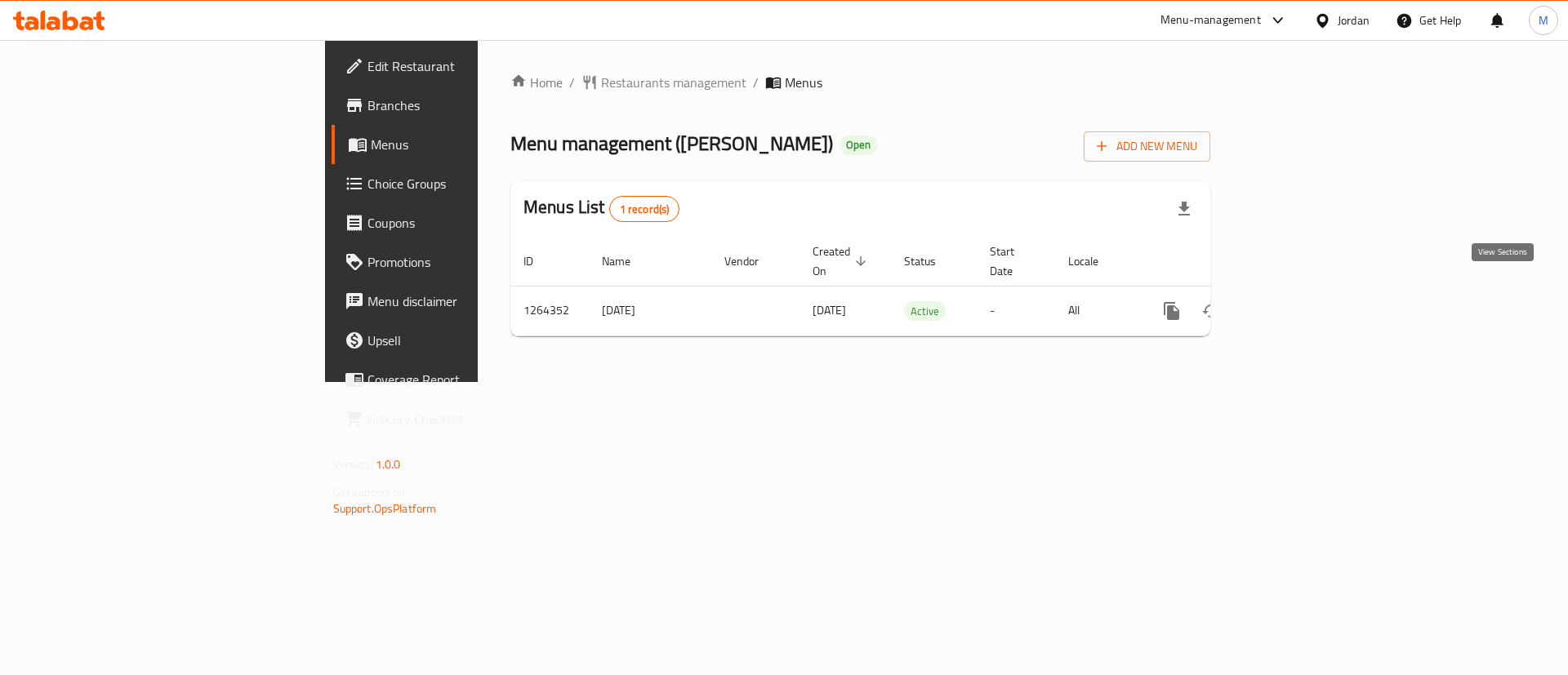
click at [1299, 301] on icon "enhanced table" at bounding box center [1290, 311] width 20 height 19
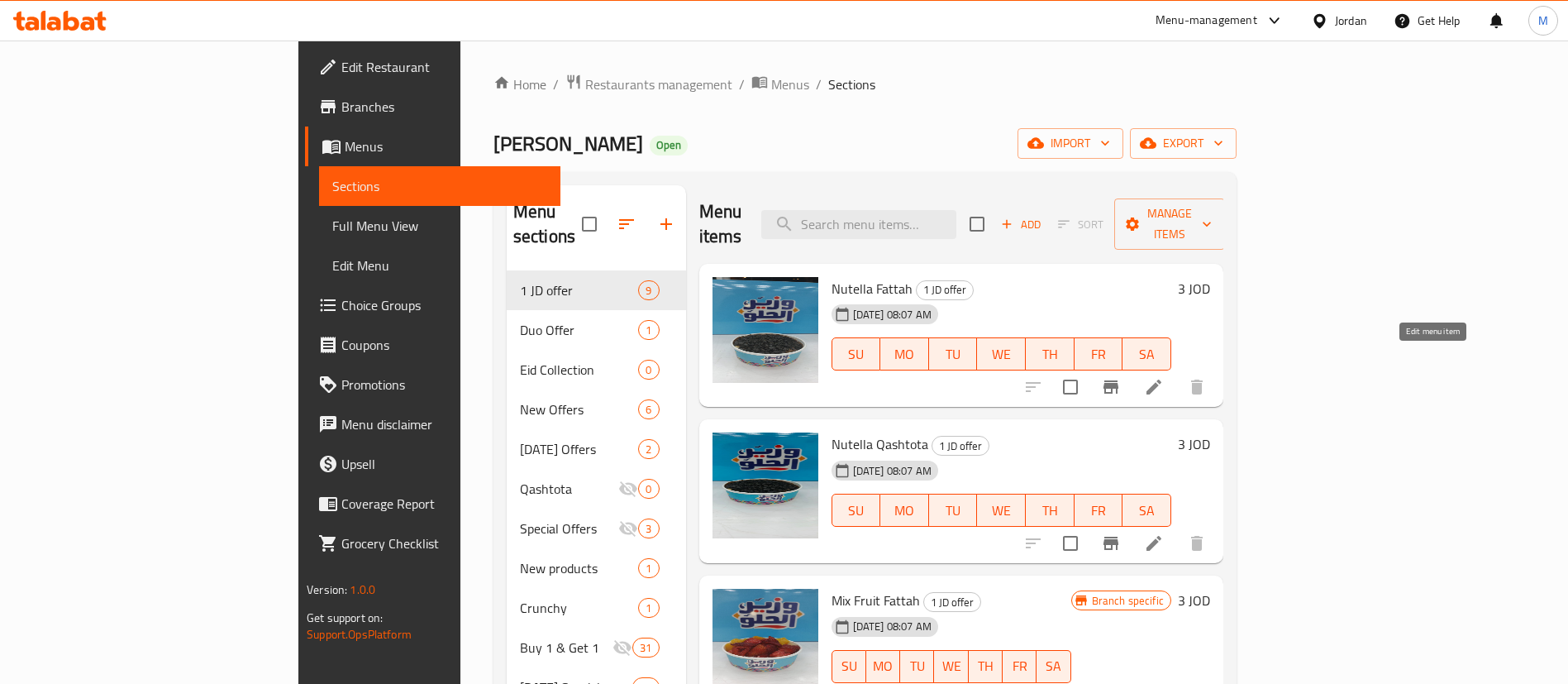
click at [1163, 377] on icon at bounding box center [1154, 387] width 20 height 20
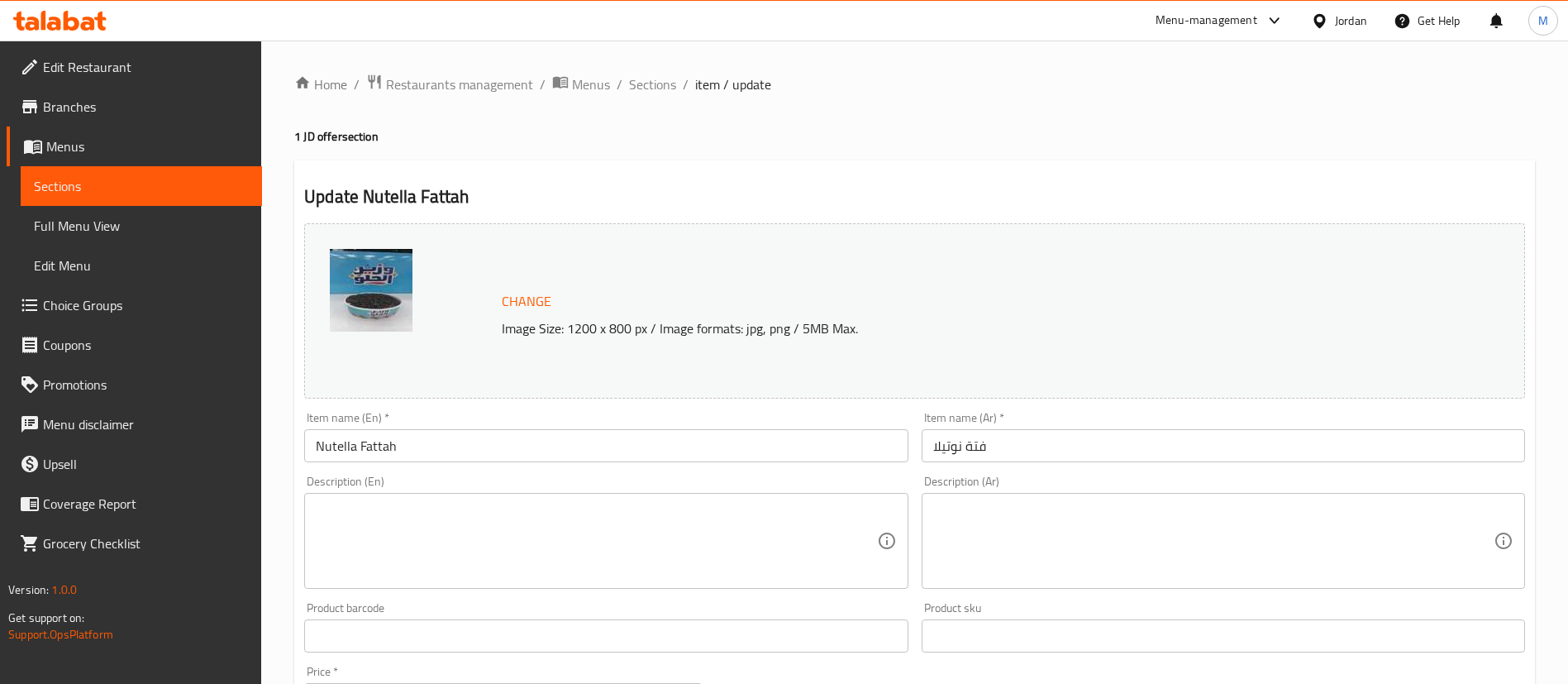
click at [646, 530] on textarea at bounding box center [596, 541] width 561 height 79
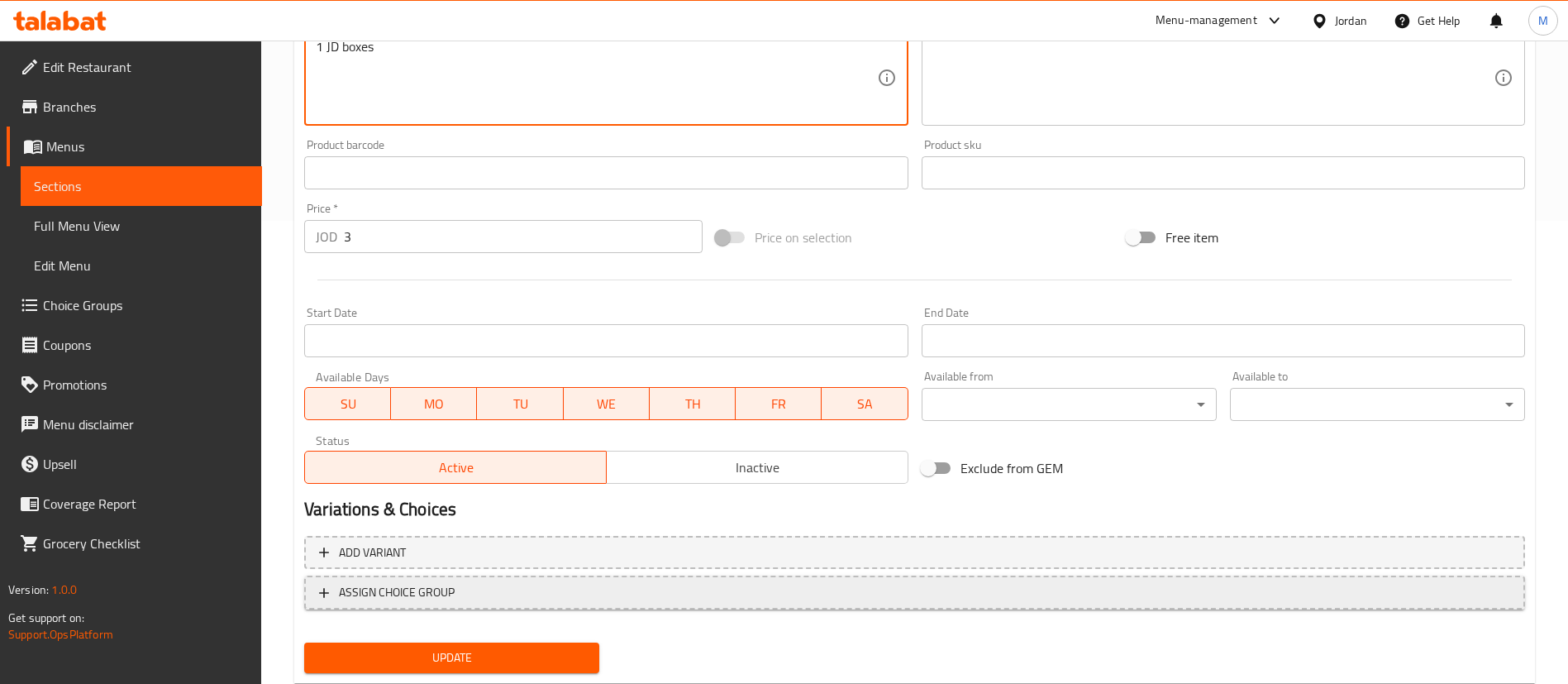
scroll to position [509, 0]
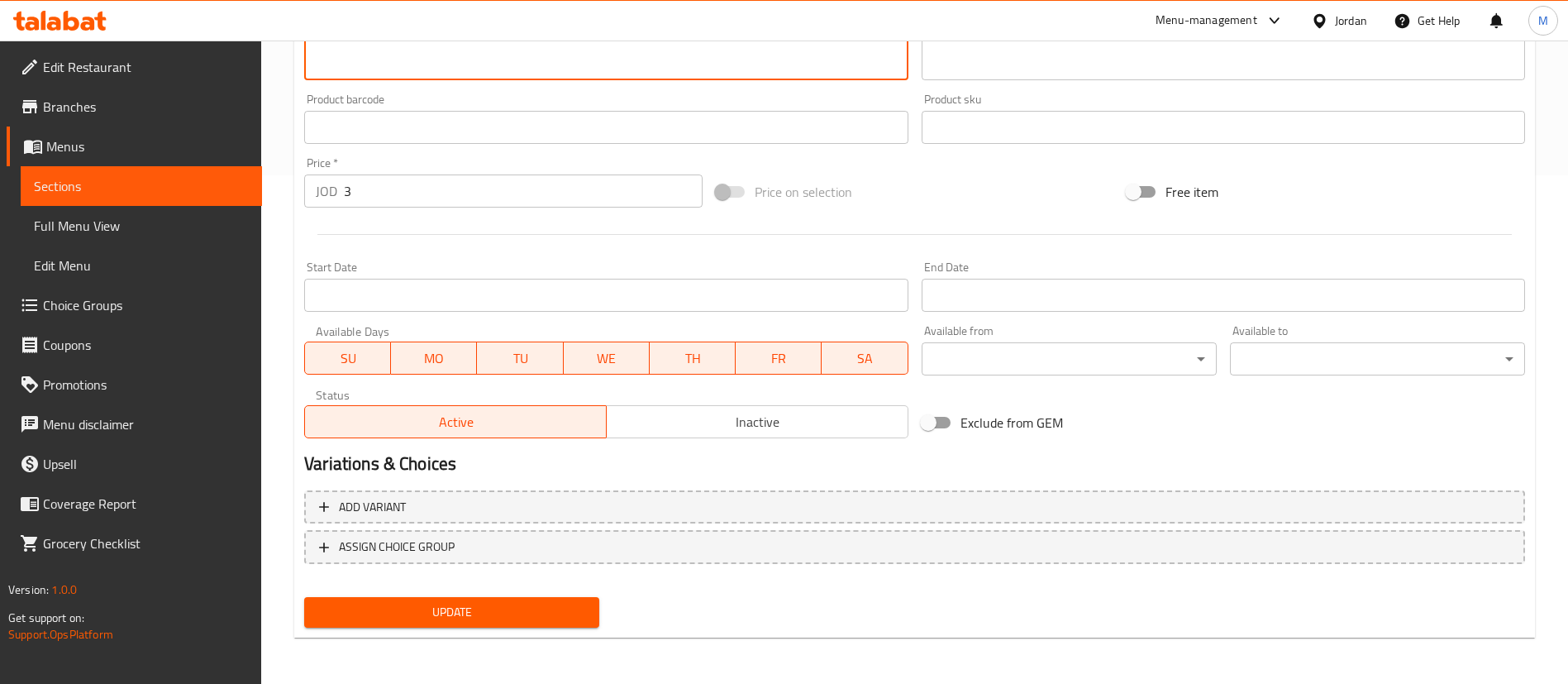
type textarea "1 JD boxes"
click at [573, 599] on button "Update" at bounding box center [451, 612] width 295 height 31
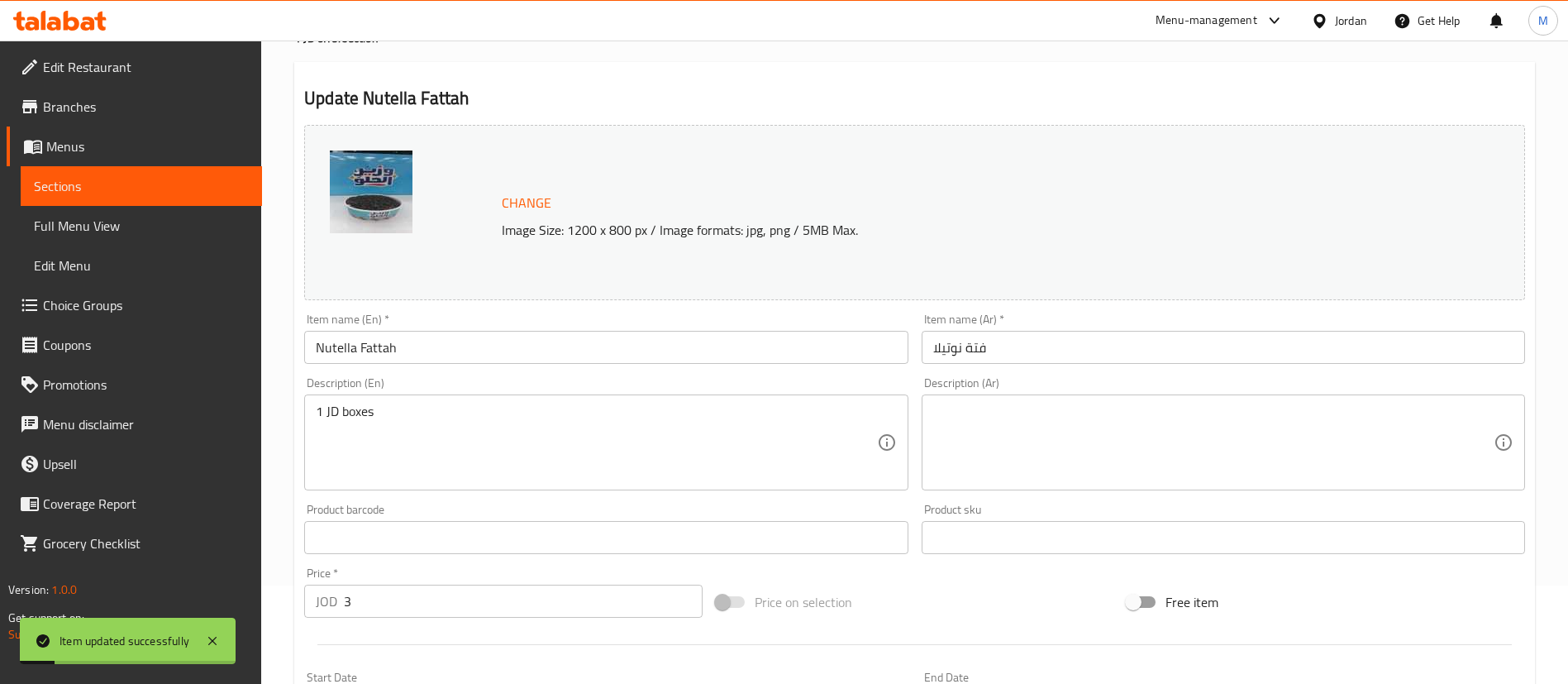
scroll to position [100, 0]
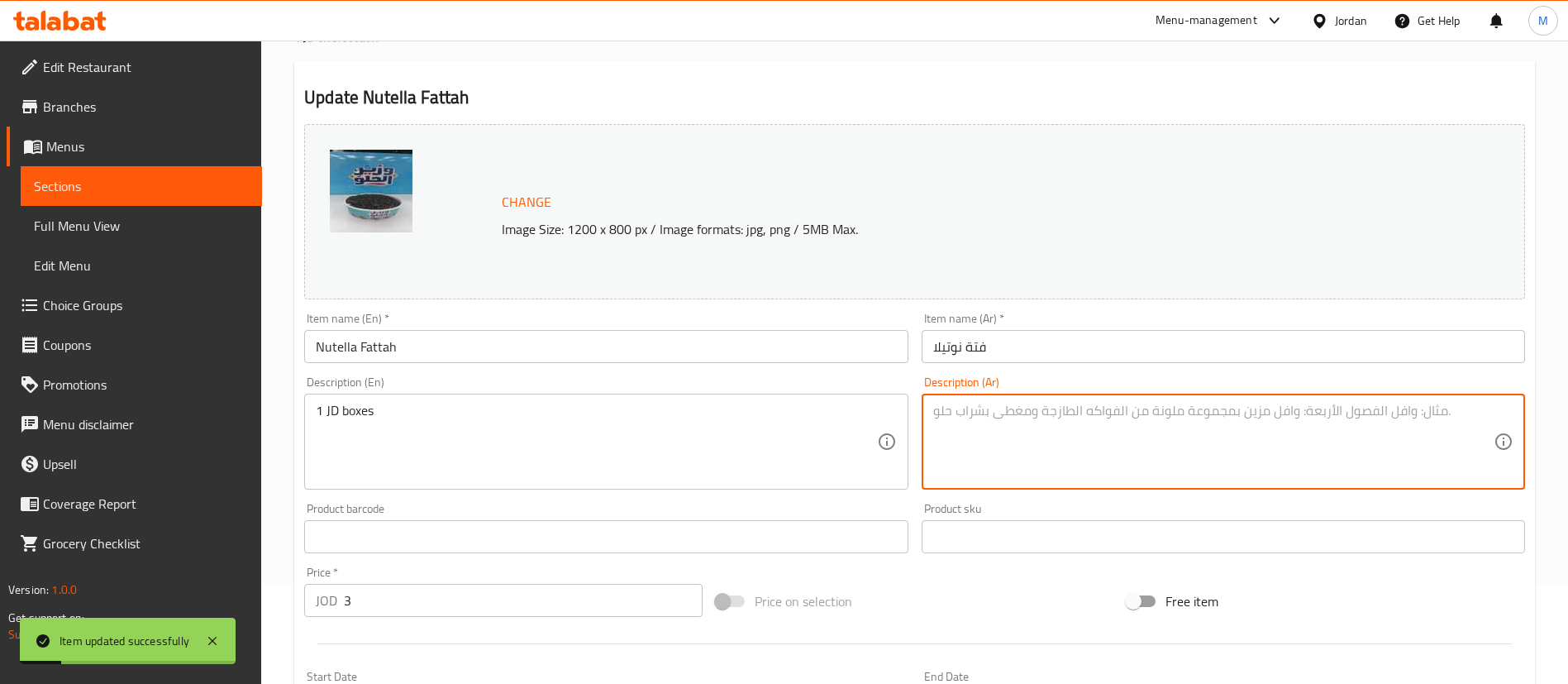
click at [1080, 446] on textarea at bounding box center [1213, 443] width 561 height 79
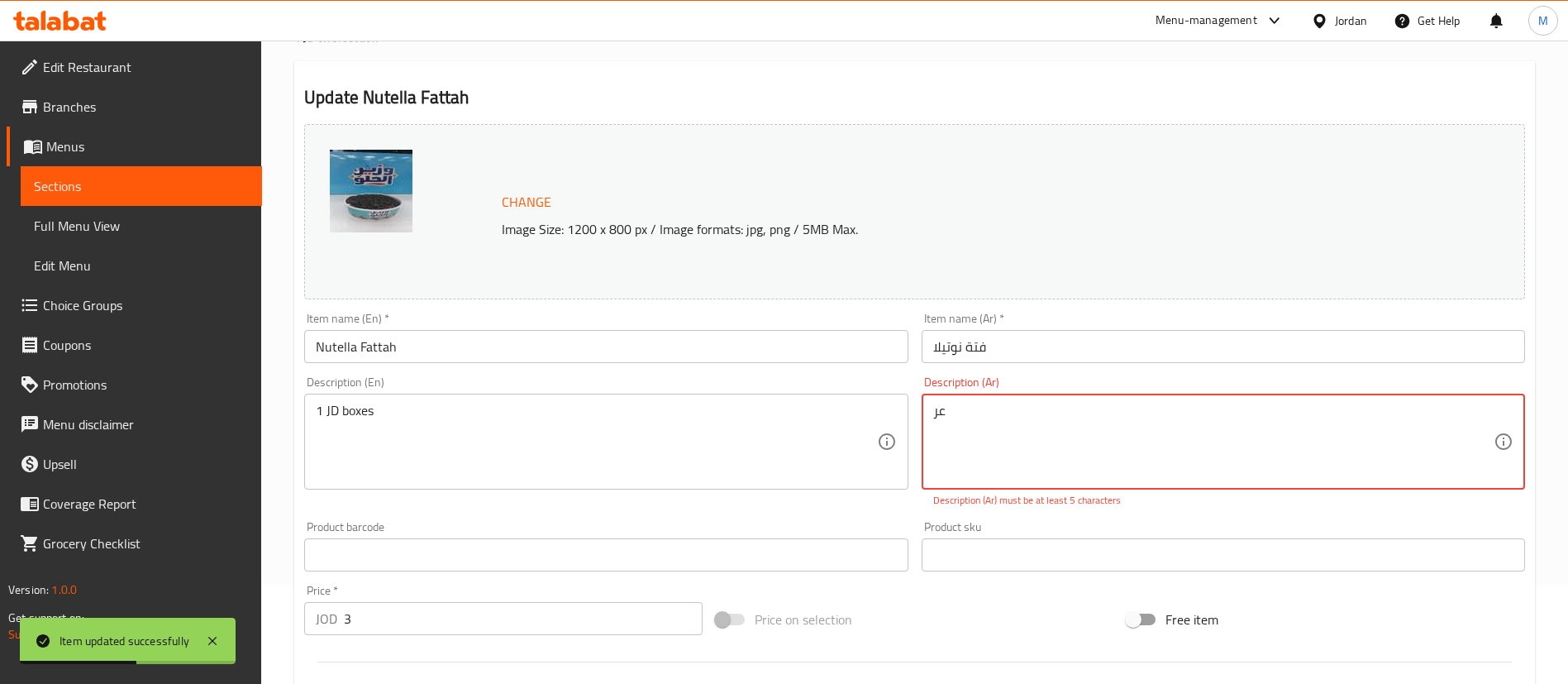
type textarea "ع"
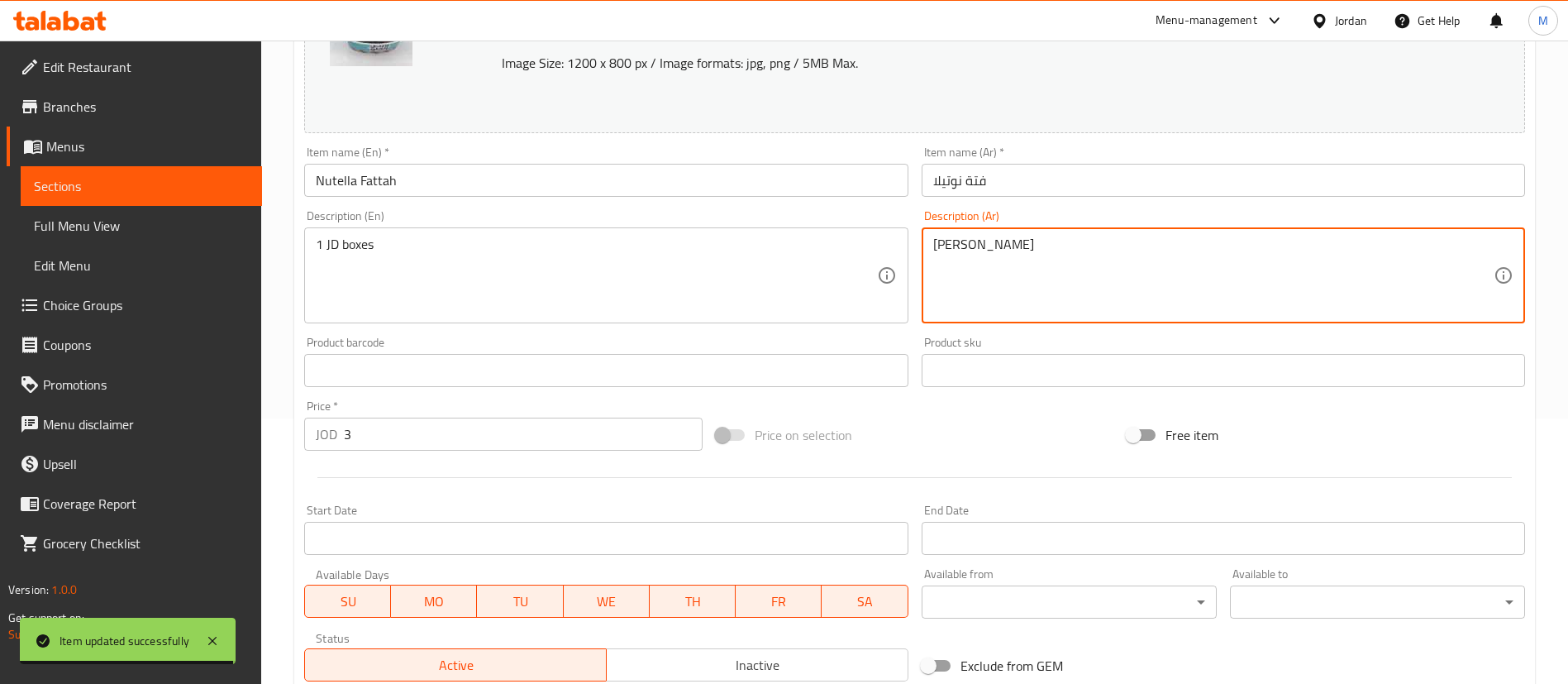
scroll to position [267, 0]
type textarea "[PERSON_NAME]"
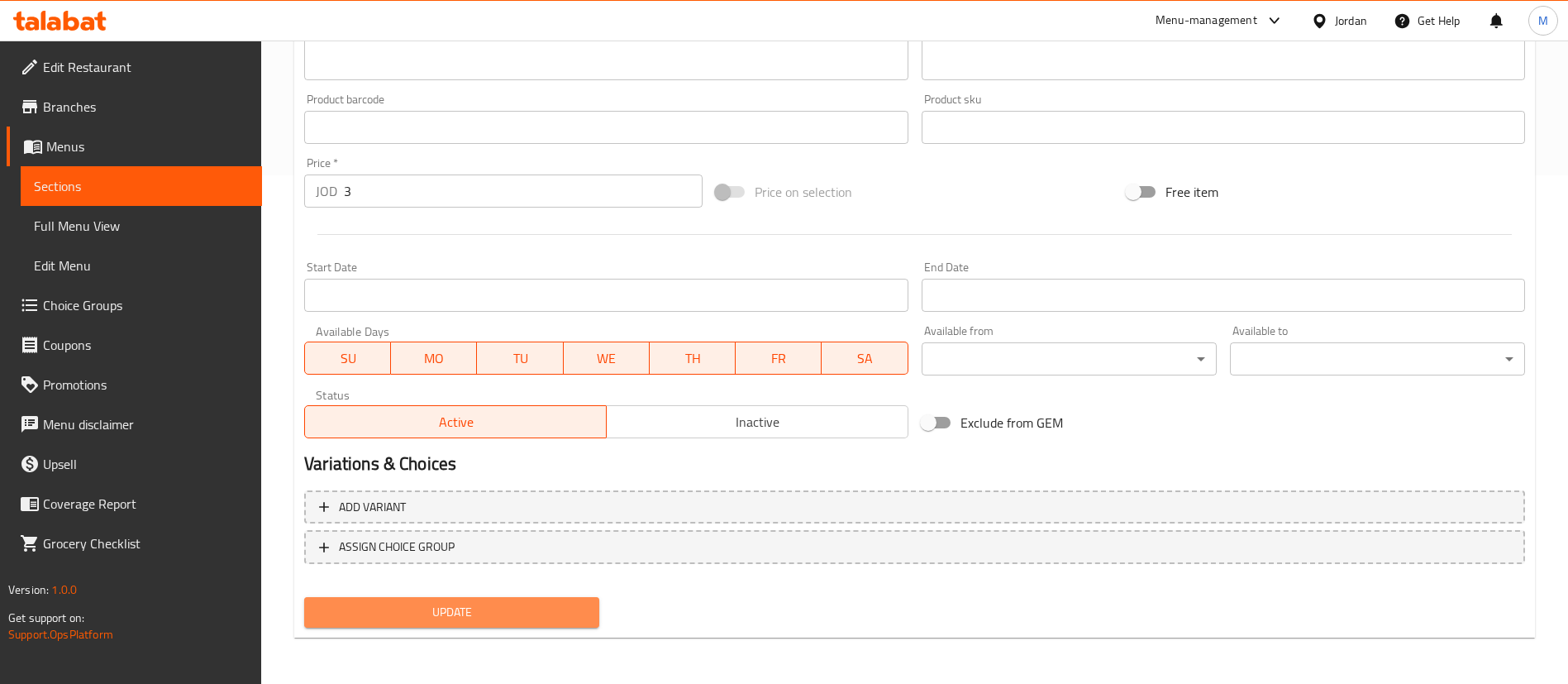
click at [526, 606] on span "Update" at bounding box center [451, 612] width 268 height 21
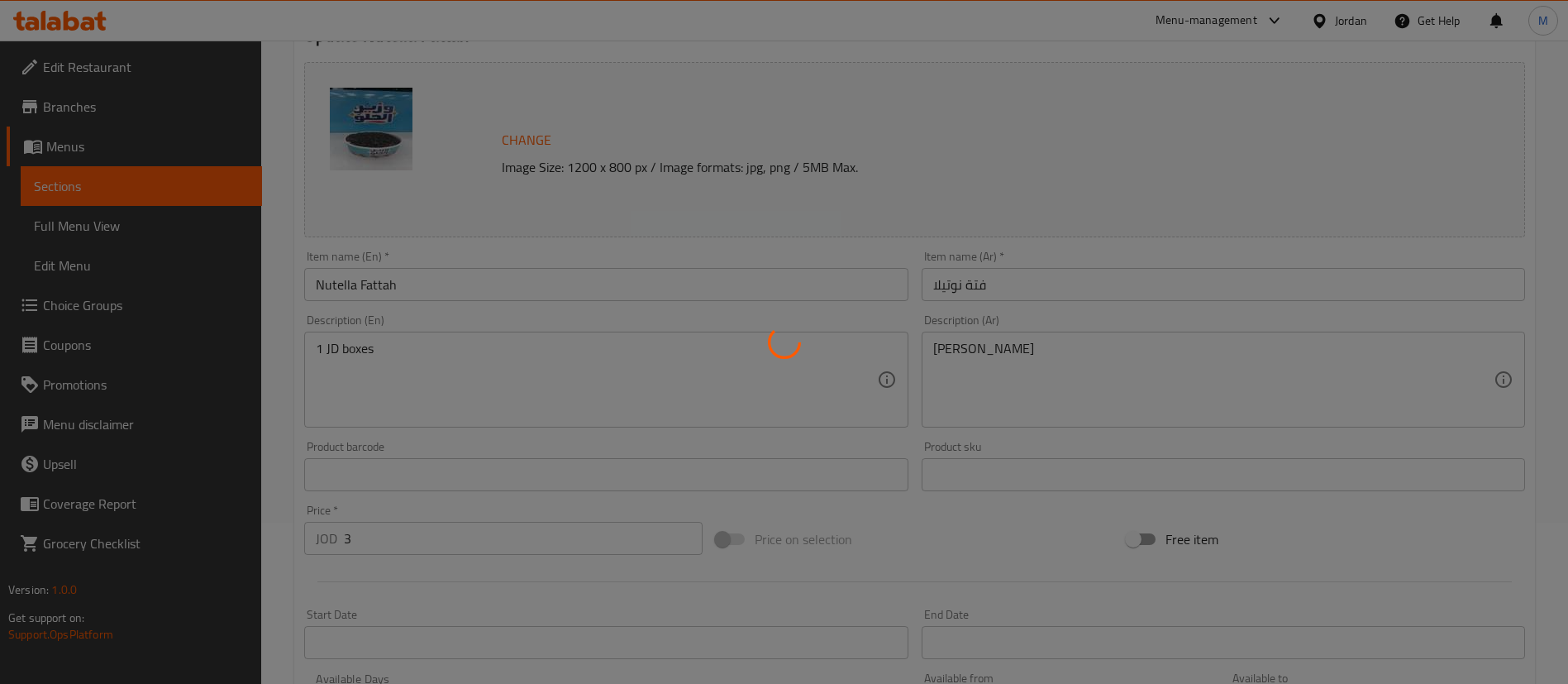
scroll to position [0, 0]
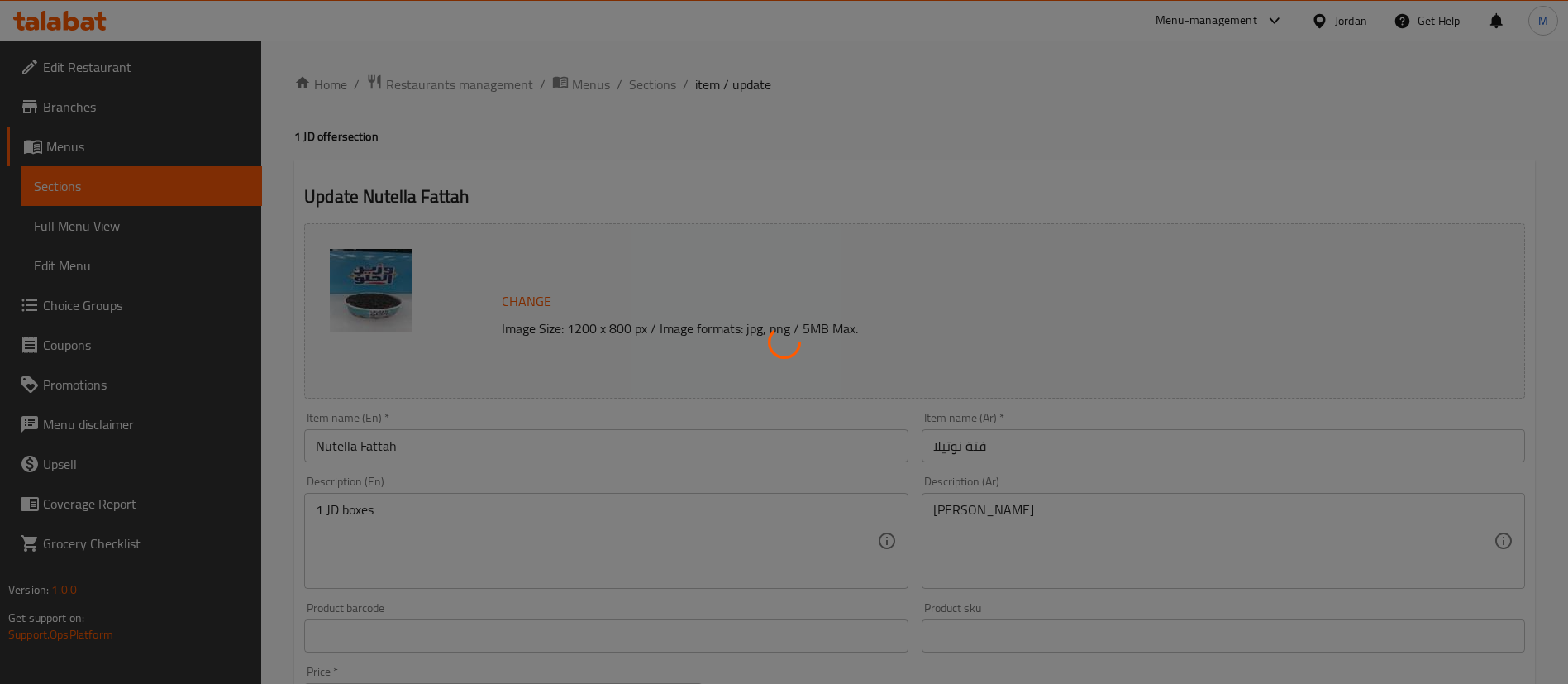
click at [656, 85] on div at bounding box center [784, 342] width 1568 height 684
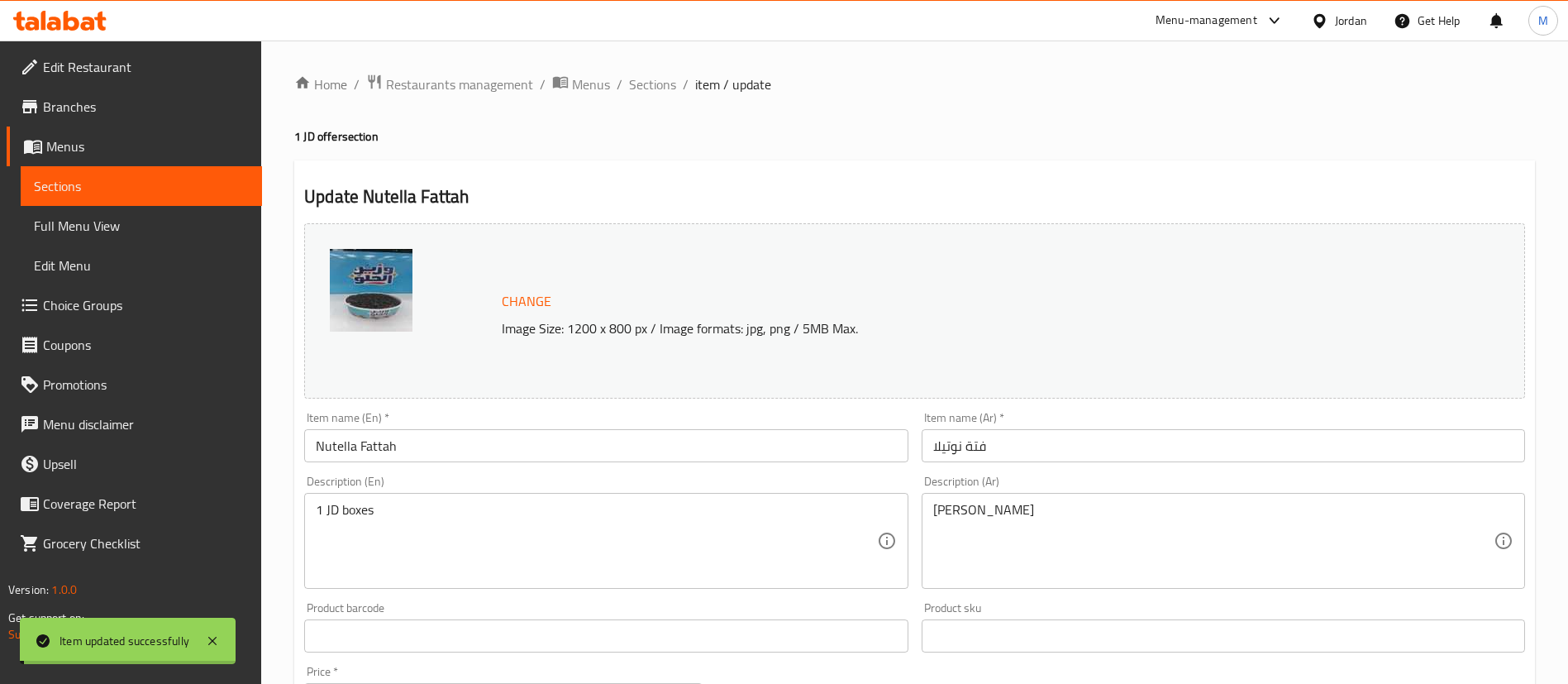
click at [663, 83] on span "Sections" at bounding box center [652, 84] width 48 height 20
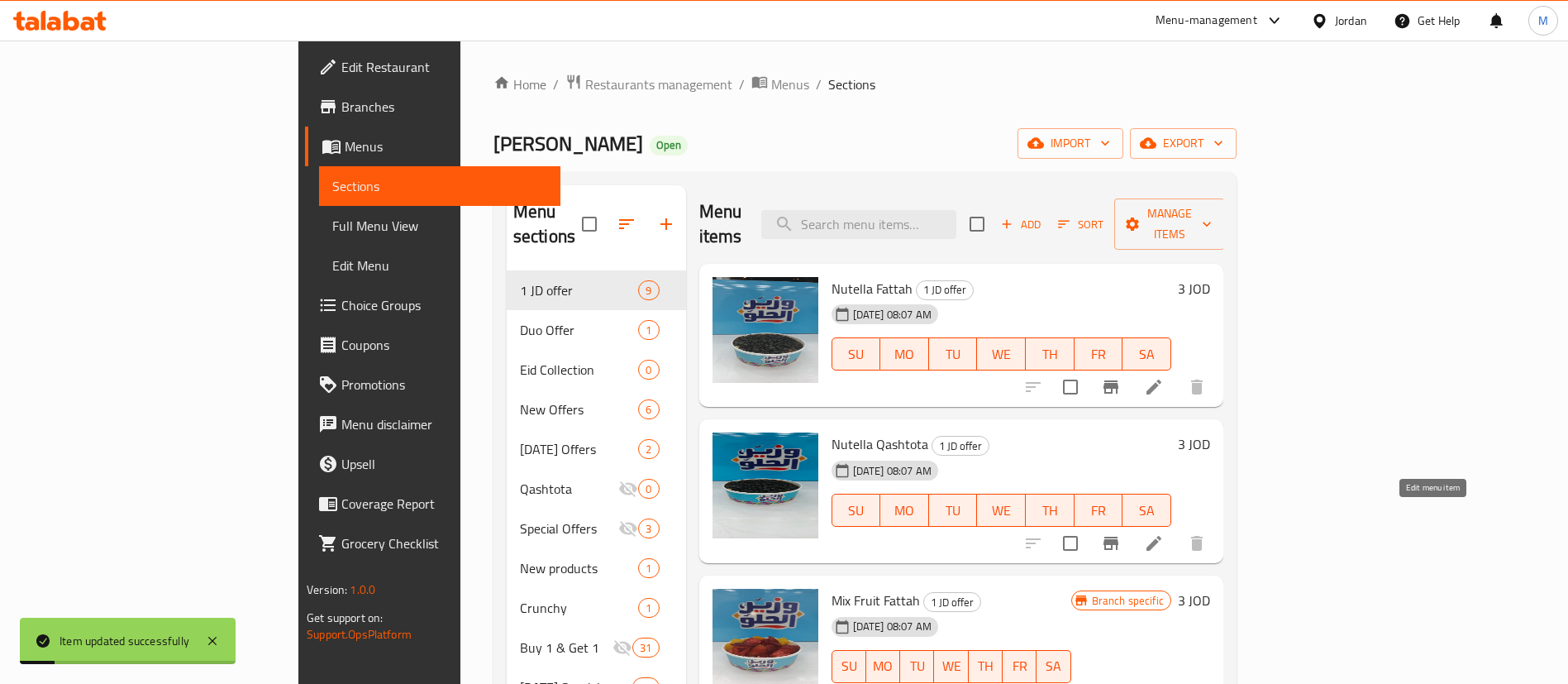
click at [1163, 533] on icon at bounding box center [1154, 543] width 20 height 20
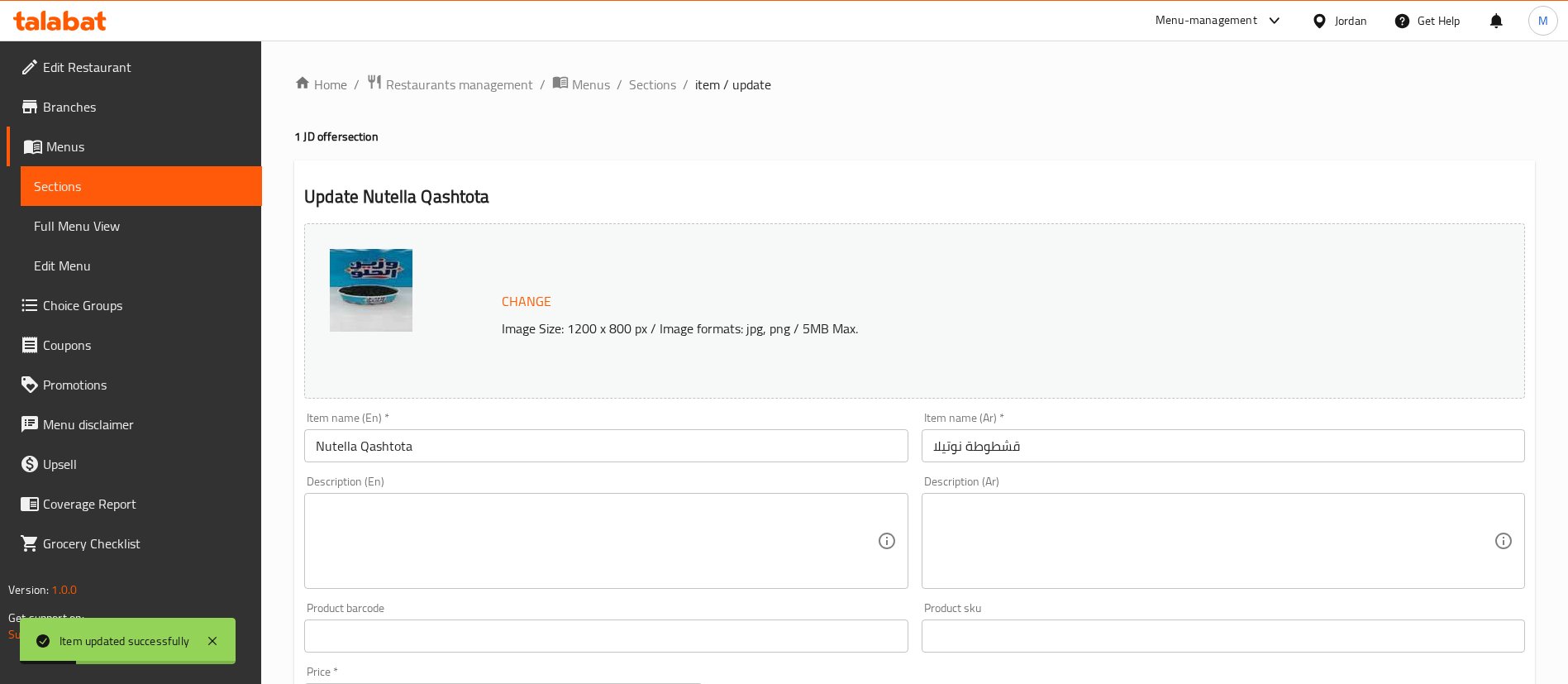
click at [1050, 535] on textarea at bounding box center [1213, 541] width 561 height 79
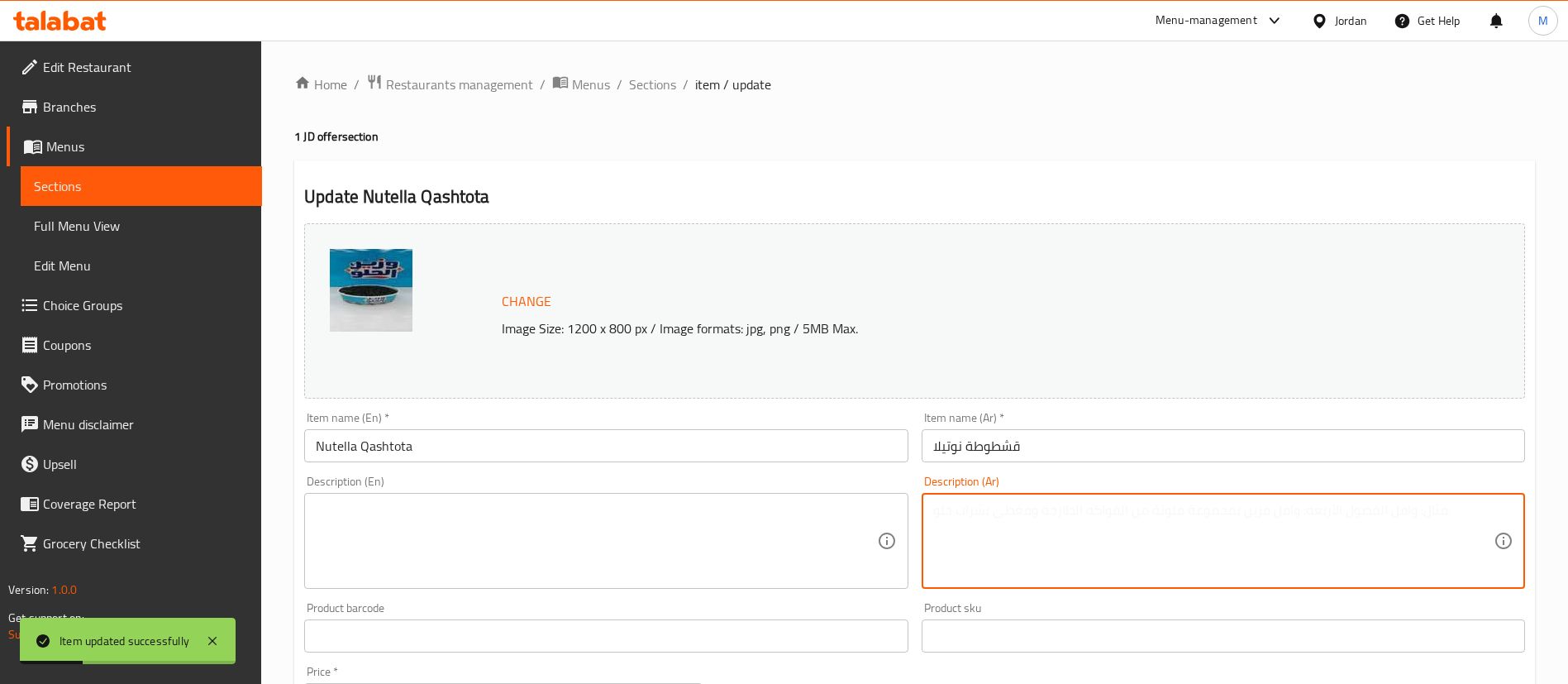
paste textarea "[PERSON_NAME]"
type textarea "[PERSON_NAME]"
click at [495, 548] on textarea at bounding box center [596, 541] width 561 height 79
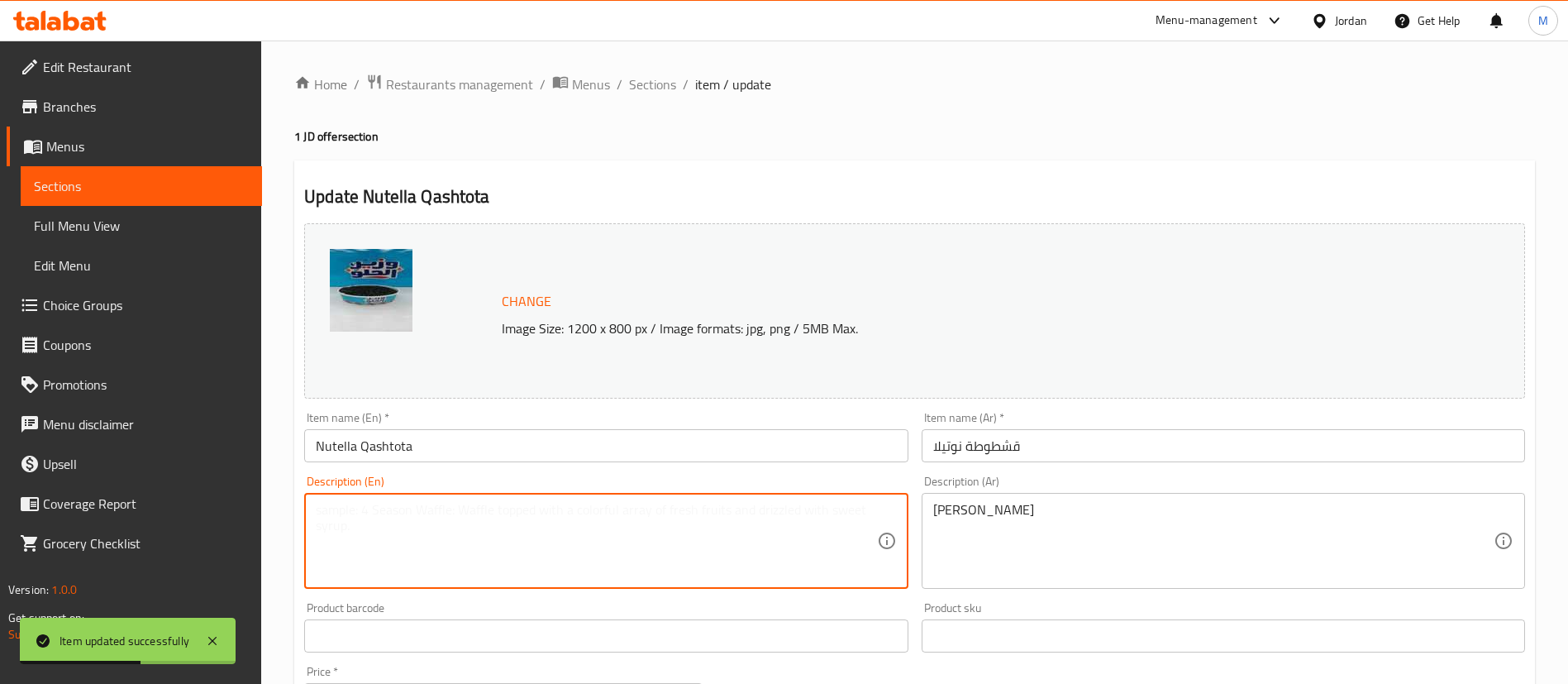
paste textarea "1 JD boxes"
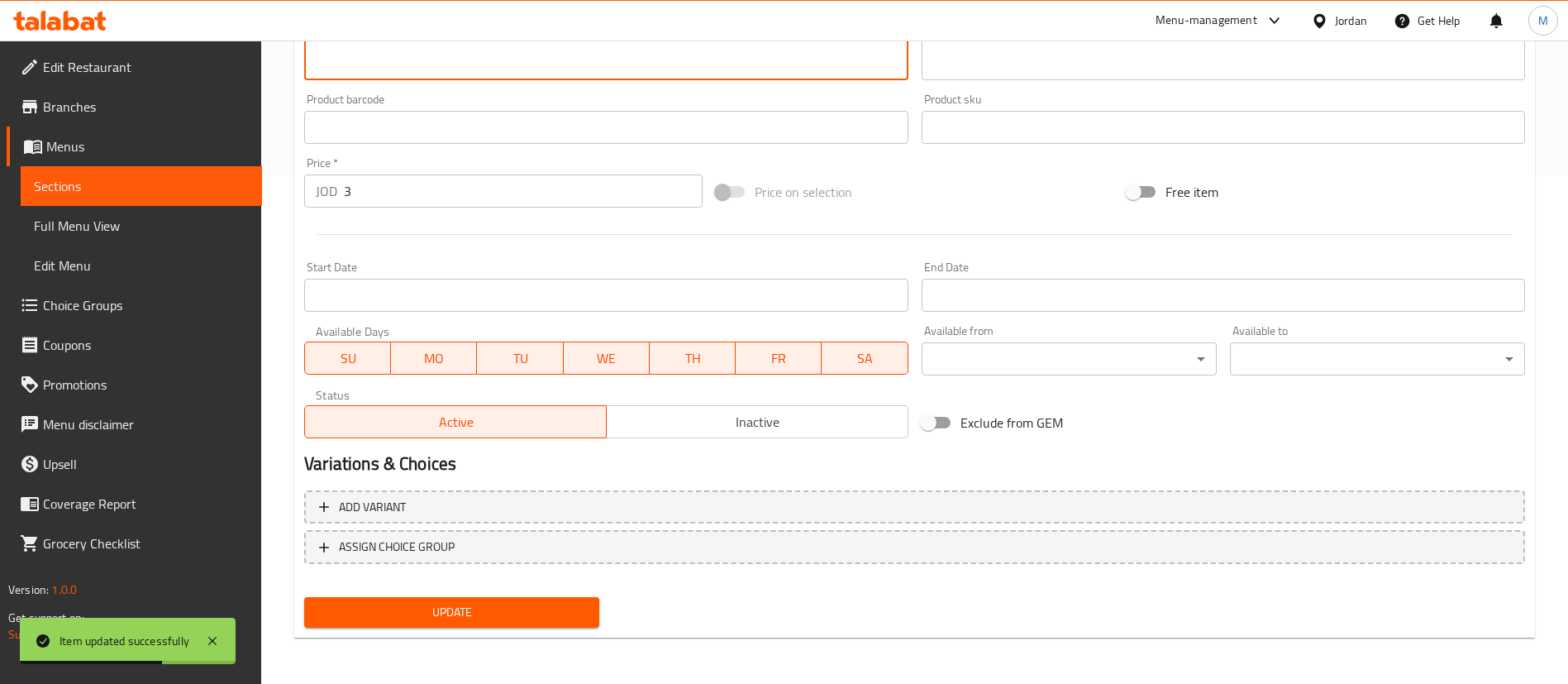
type textarea "1 JD boxes"
click at [465, 653] on div "Home / Restaurants management / Menus / Sections / item / update 1 JD offer sec…" at bounding box center [914, 108] width 1306 height 1152
click at [477, 629] on div "Update" at bounding box center [452, 612] width 309 height 44
click at [490, 600] on button "Update" at bounding box center [451, 612] width 295 height 31
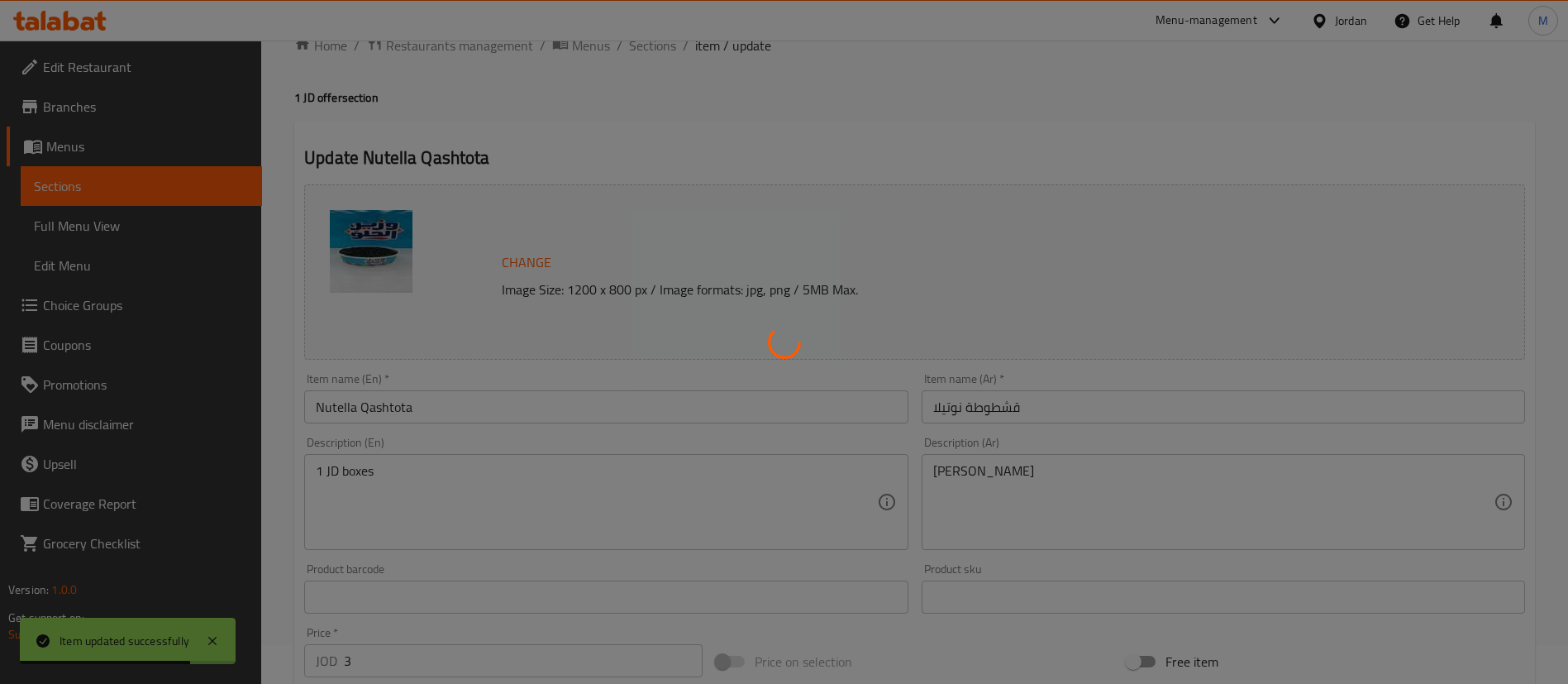
scroll to position [0, 0]
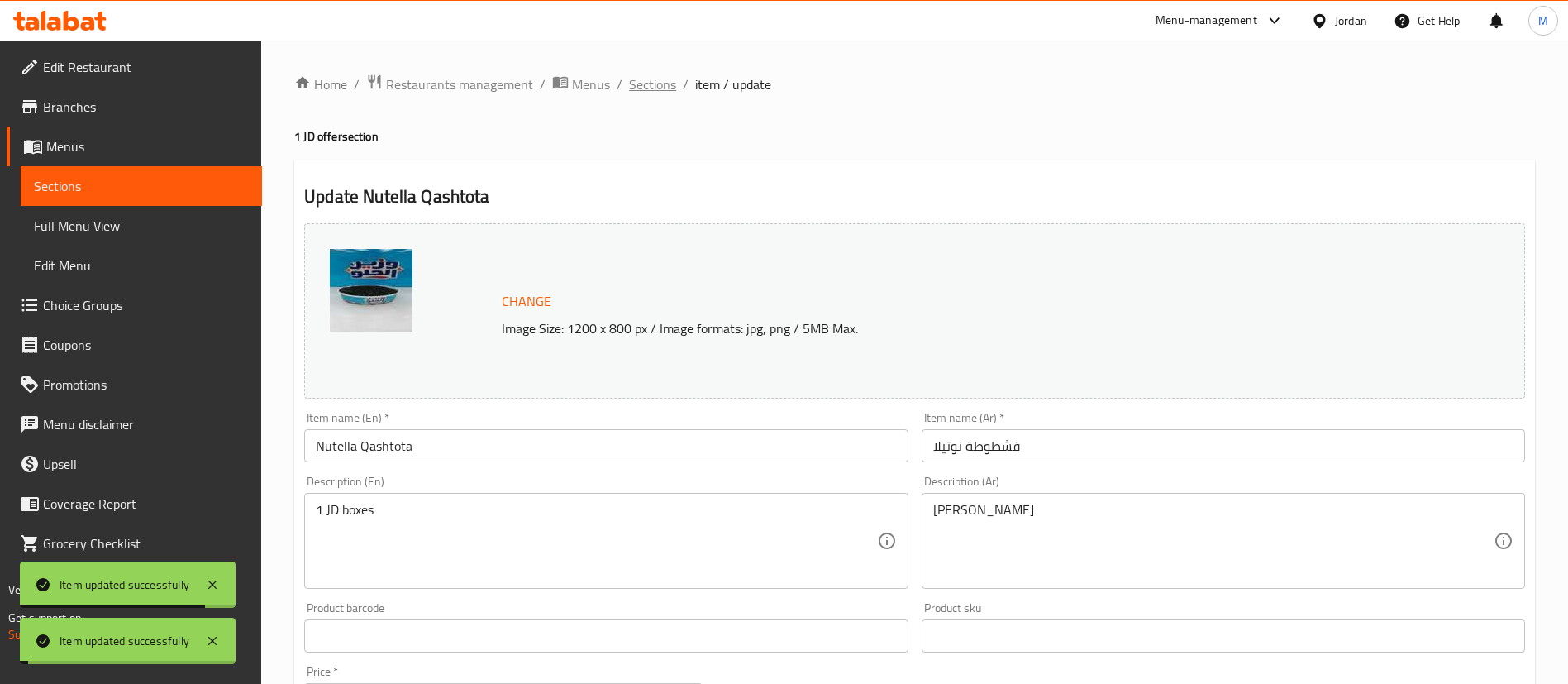
click at [651, 87] on span "Sections" at bounding box center [652, 84] width 48 height 20
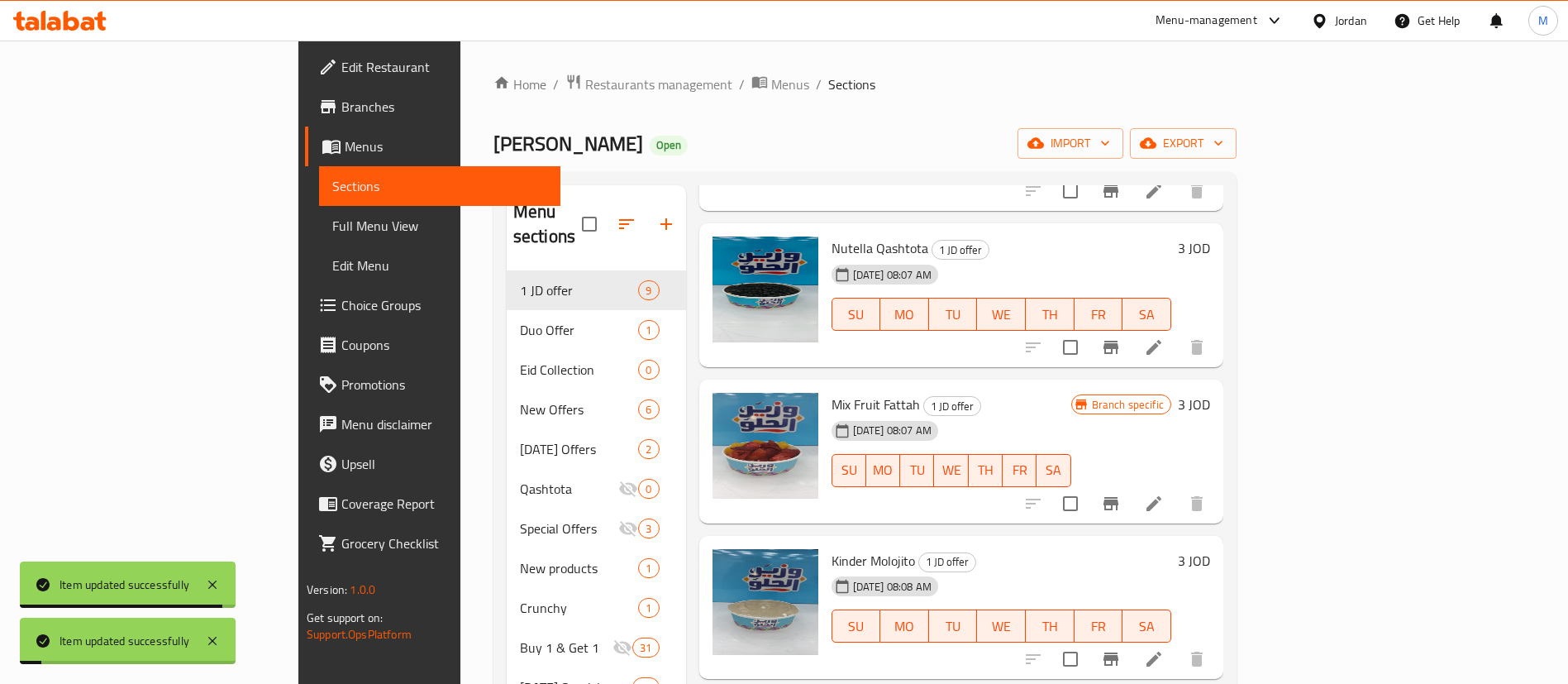
scroll to position [224, 0]
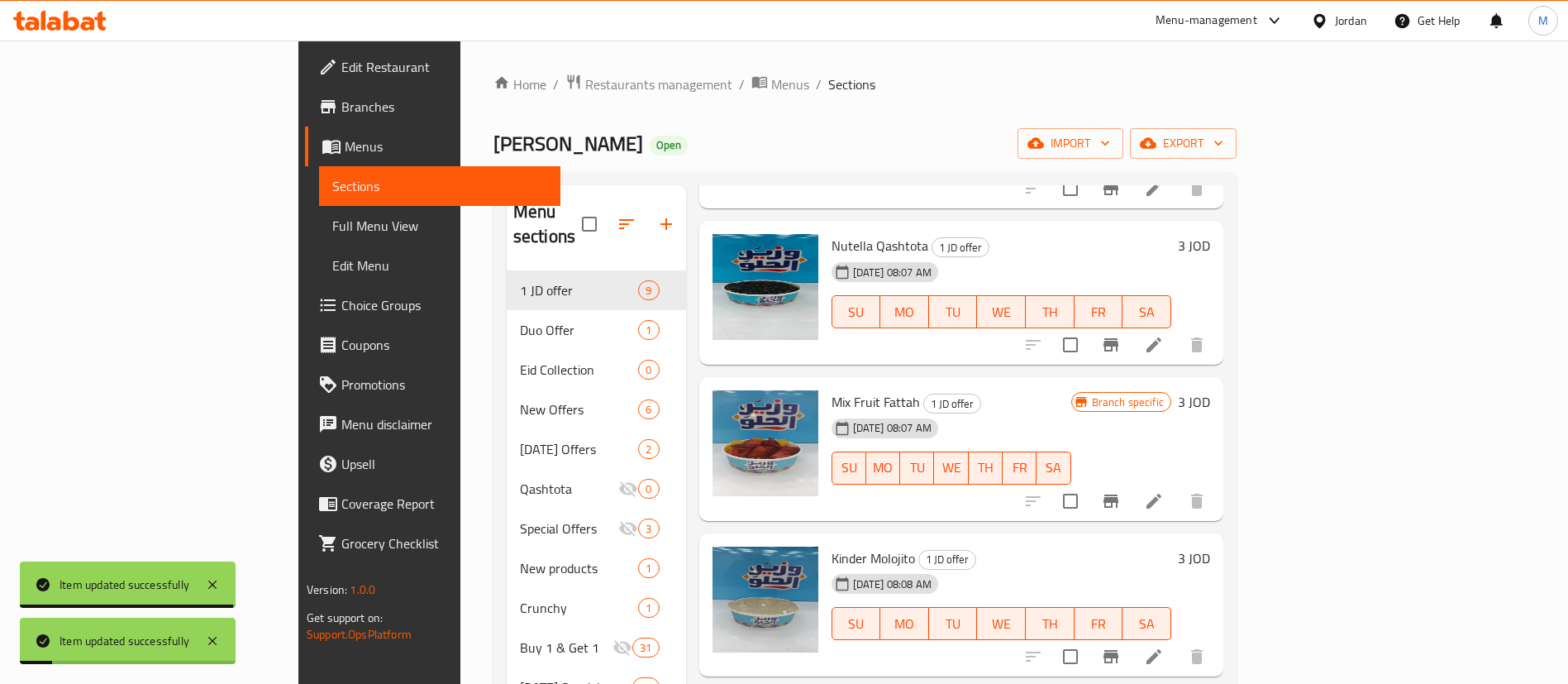
click at [1163, 491] on icon at bounding box center [1154, 501] width 20 height 20
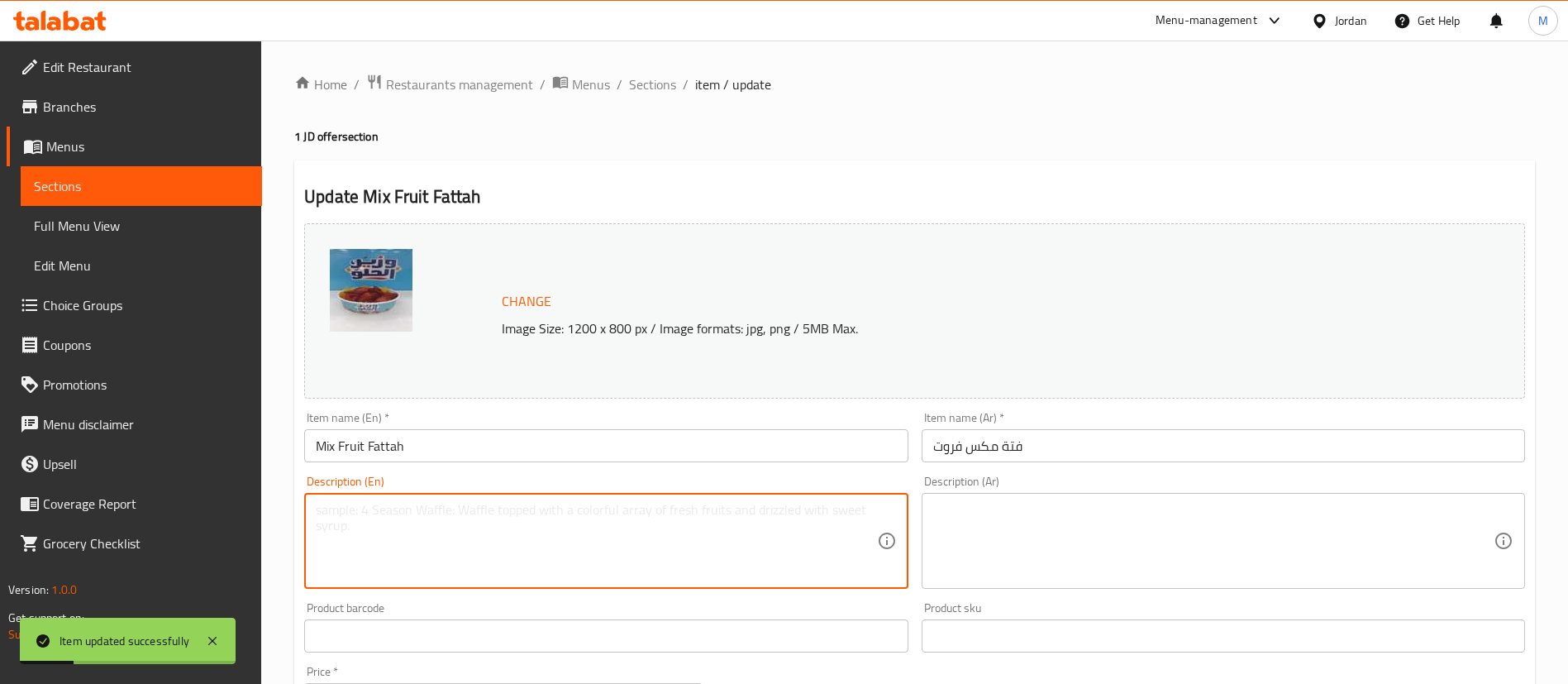
click at [628, 512] on textarea at bounding box center [596, 541] width 561 height 79
paste textarea "1 JD boxes"
type textarea "1 JD boxes"
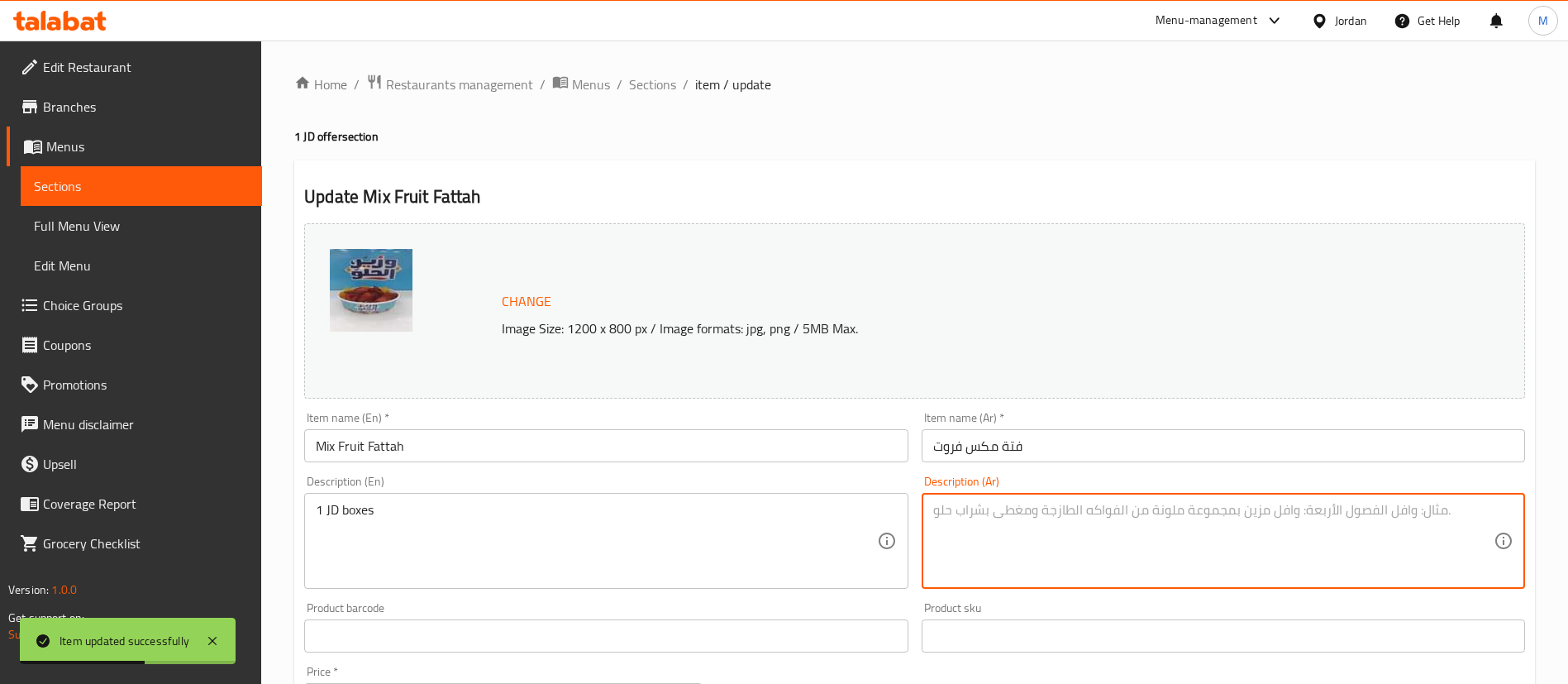
click at [1112, 558] on textarea at bounding box center [1213, 541] width 561 height 79
paste textarea "[PERSON_NAME]"
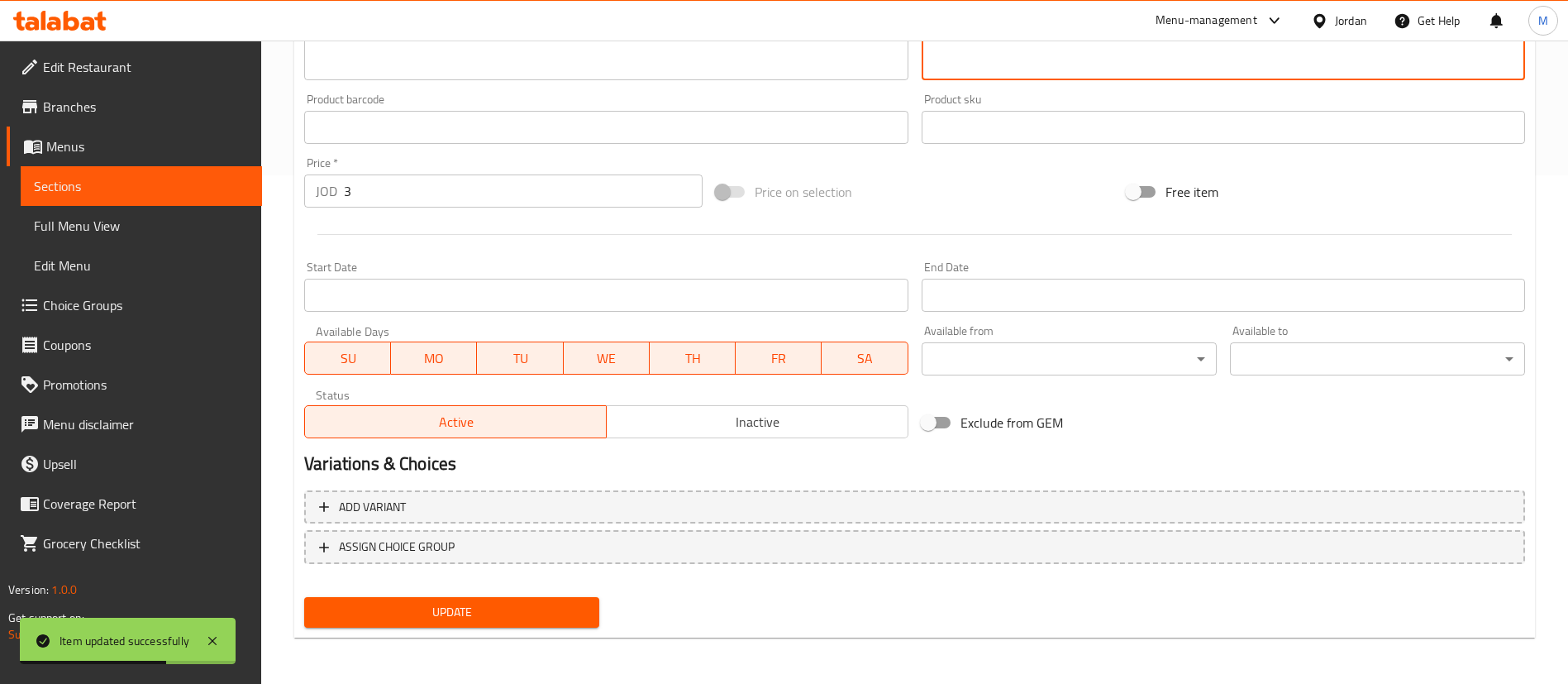
type textarea "[PERSON_NAME]"
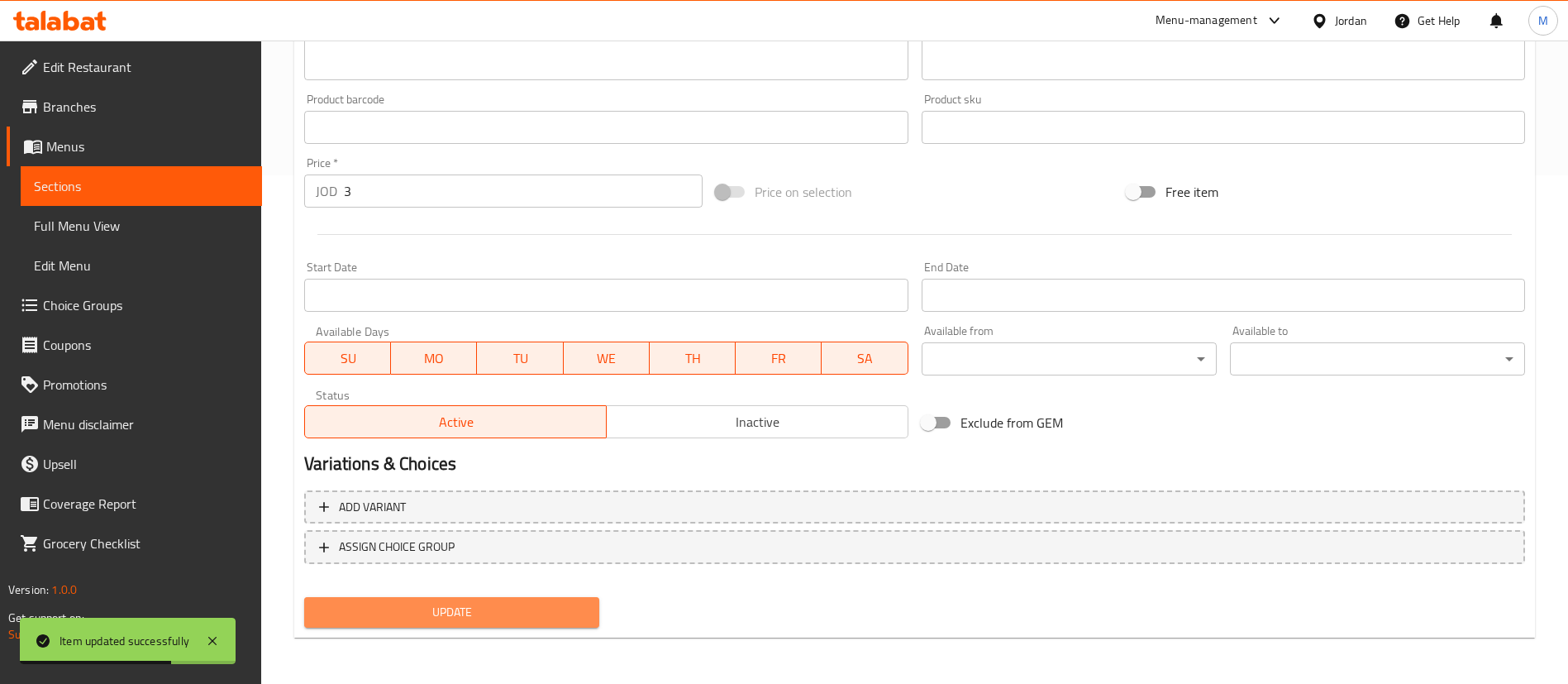
click at [505, 614] on span "Update" at bounding box center [451, 612] width 268 height 21
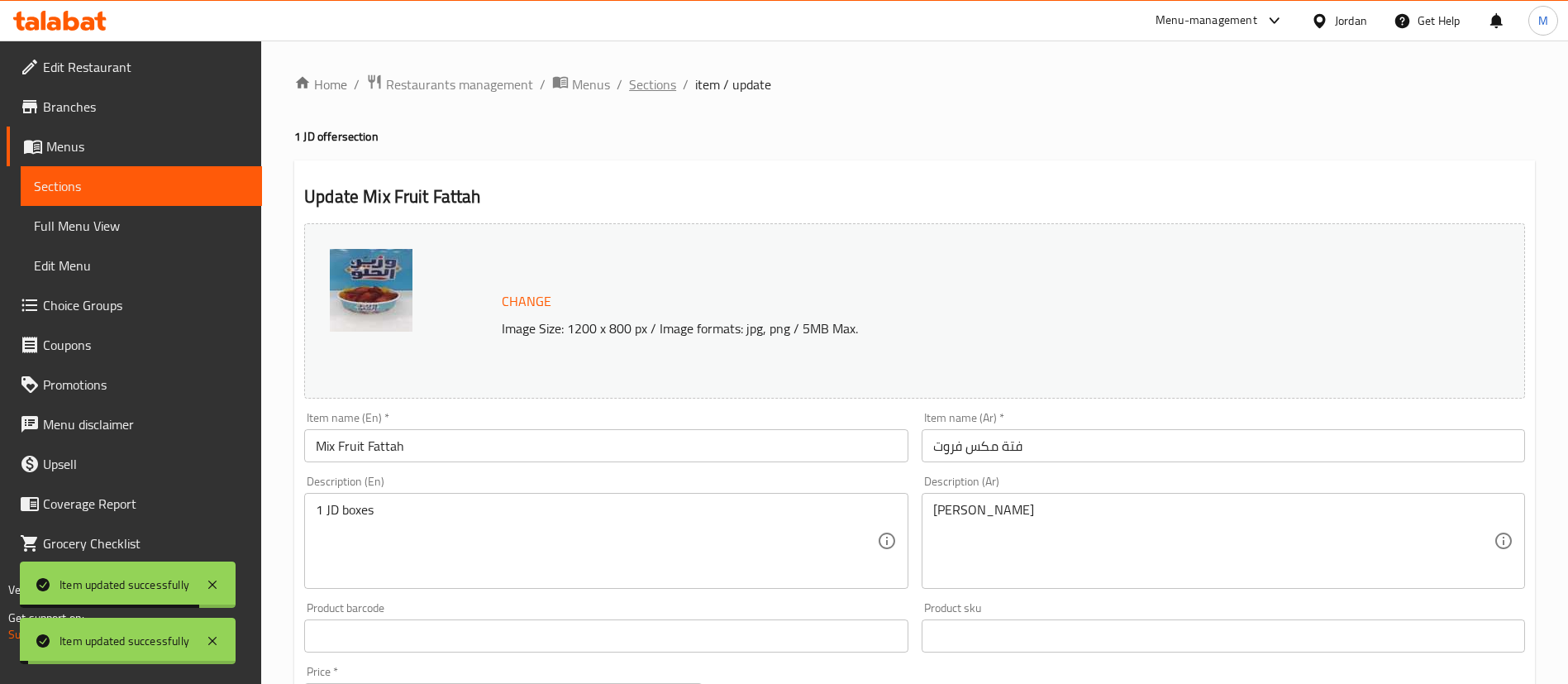
click at [648, 87] on span "Sections" at bounding box center [652, 84] width 48 height 20
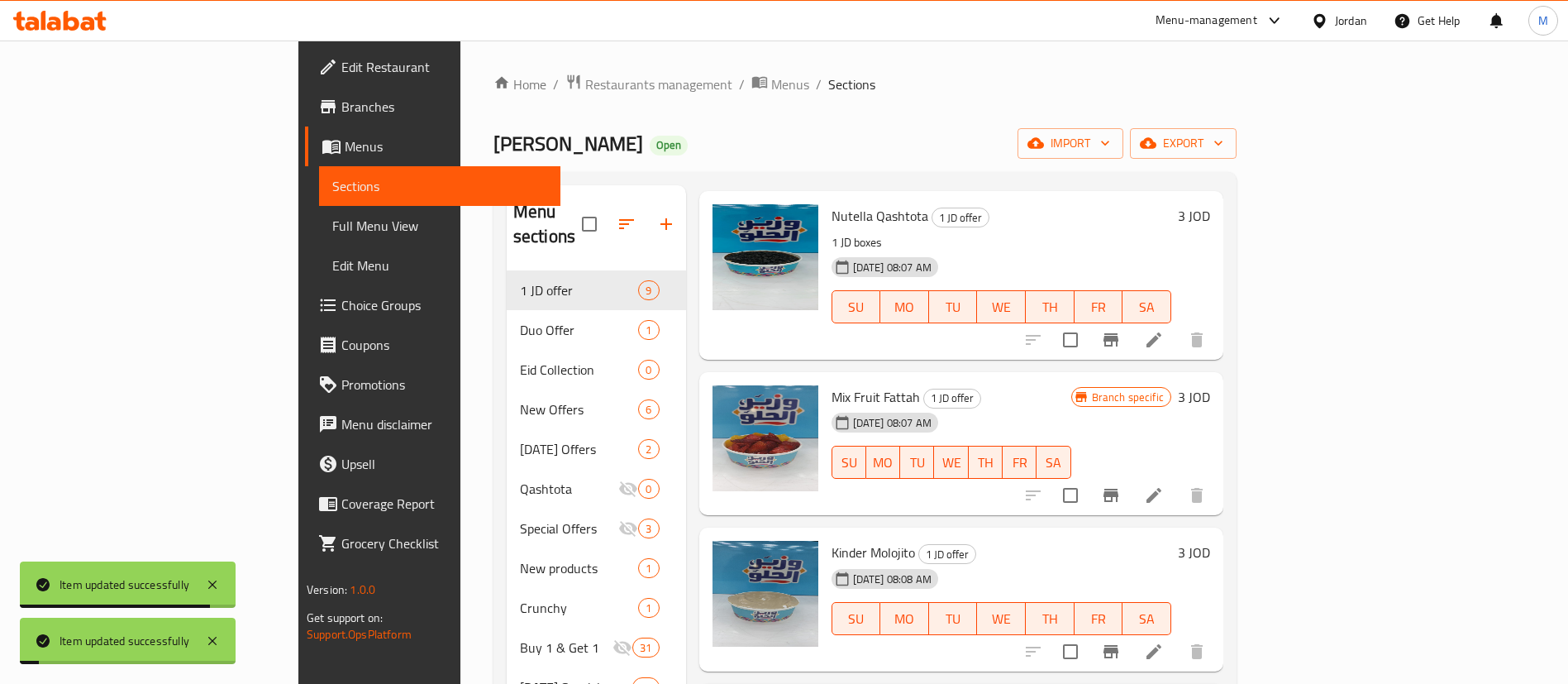
scroll to position [267, 0]
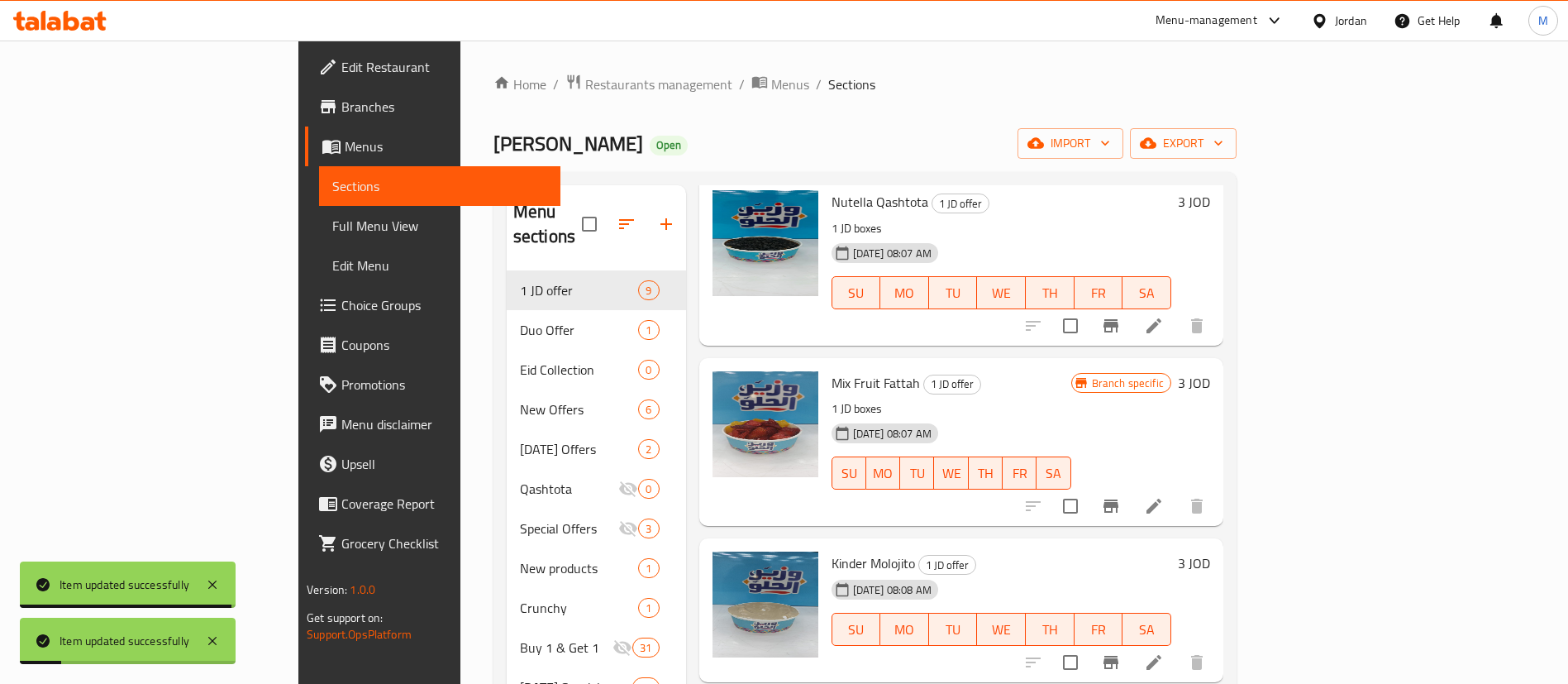
click at [1177, 648] on li at bounding box center [1154, 662] width 47 height 30
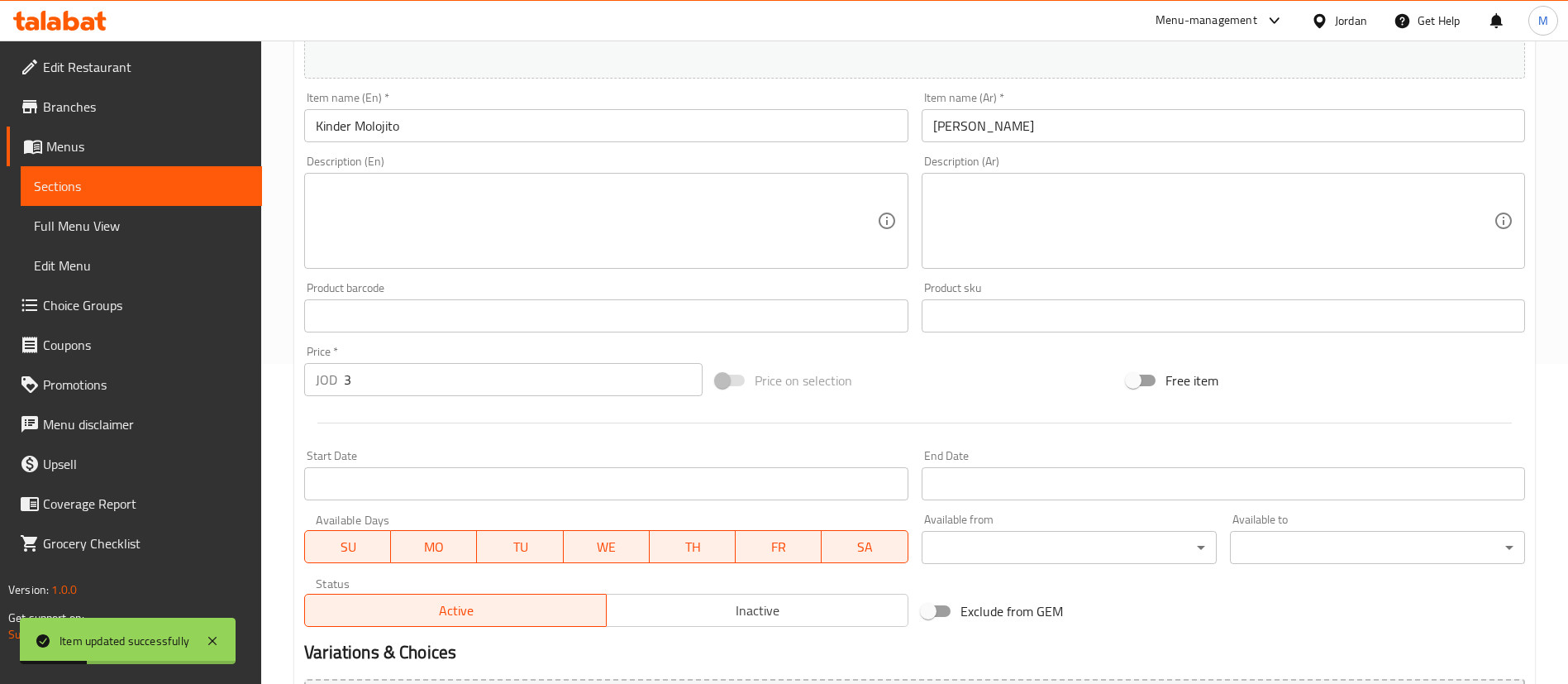
scroll to position [322, 0]
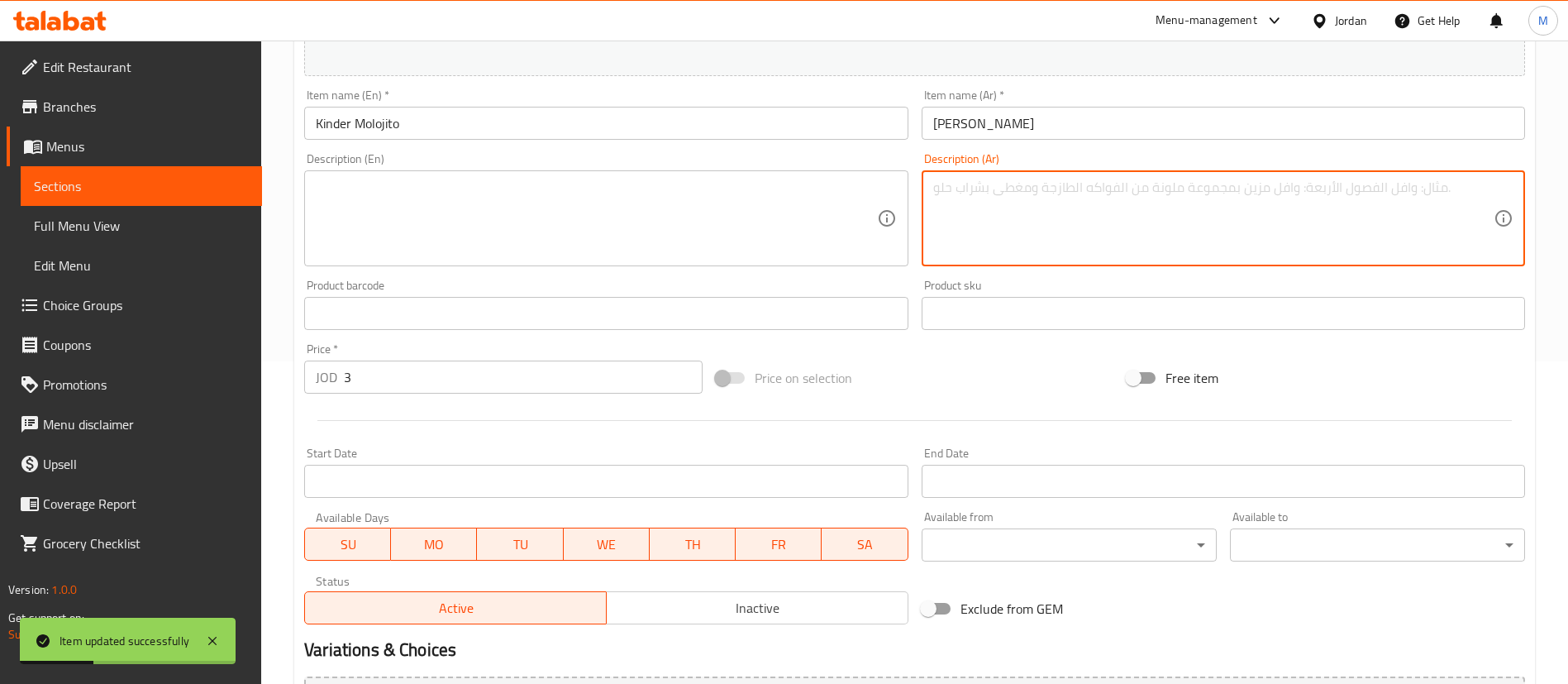
click at [1050, 195] on textarea at bounding box center [1213, 219] width 561 height 79
paste textarea "[PERSON_NAME]"
type textarea "[PERSON_NAME]"
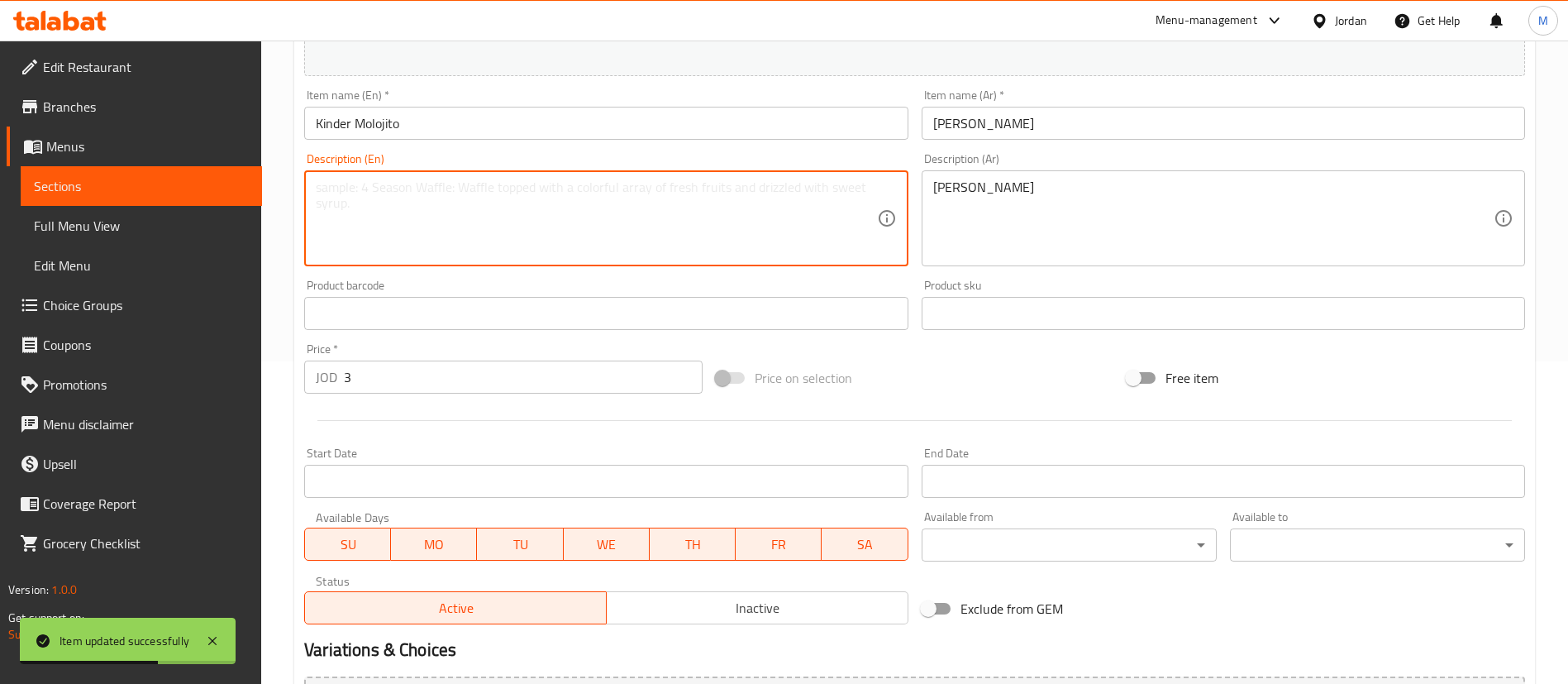
click at [535, 231] on textarea at bounding box center [596, 219] width 561 height 79
paste textarea "1 JD boxes"
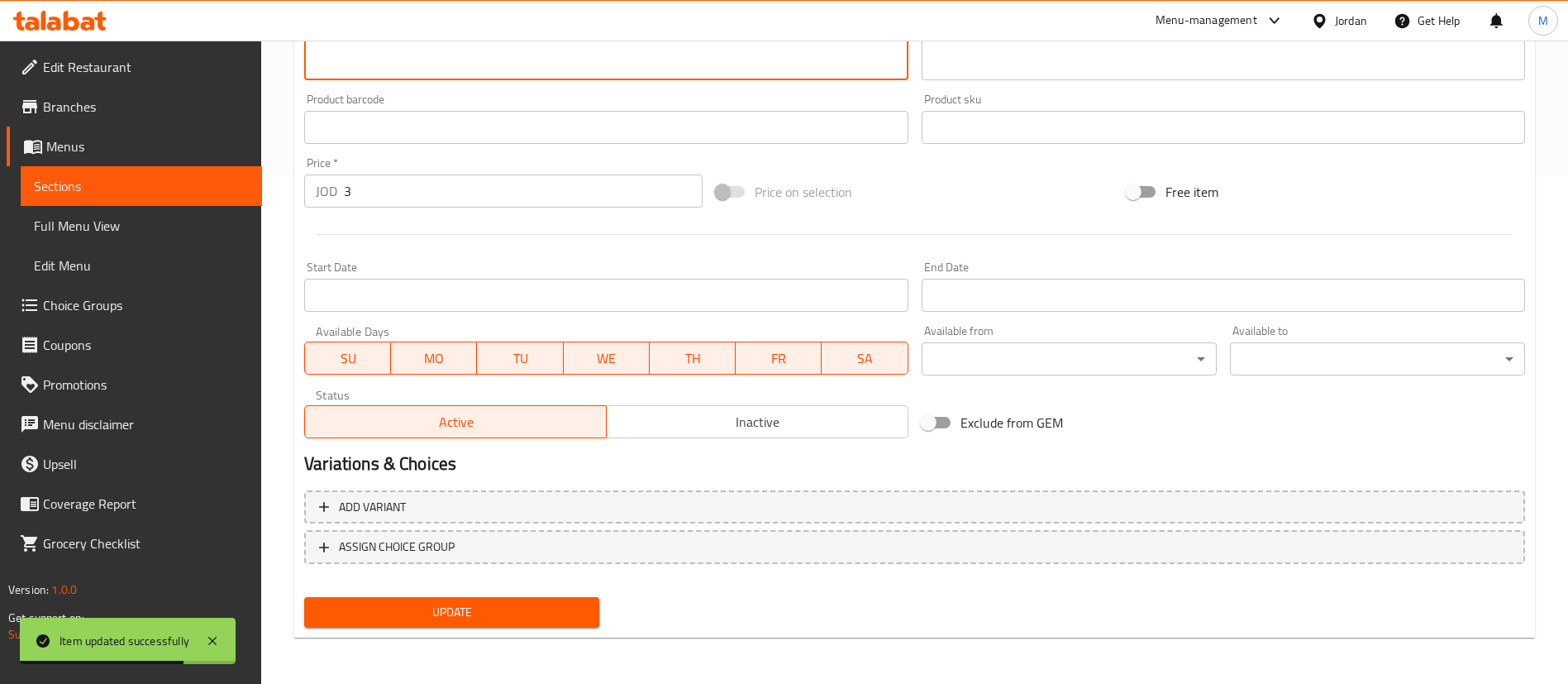
type textarea "1 JD boxes"
click at [477, 625] on button "Update" at bounding box center [451, 612] width 295 height 31
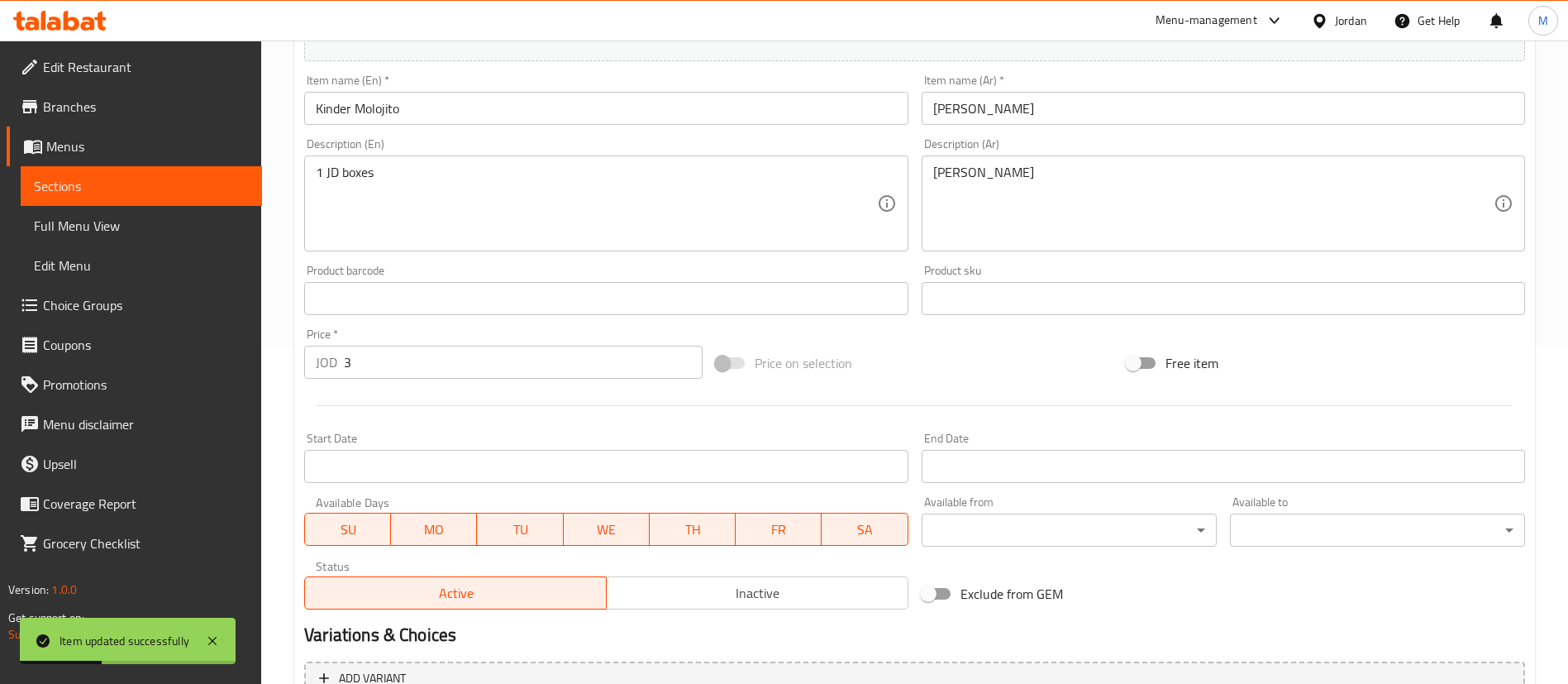
scroll to position [0, 0]
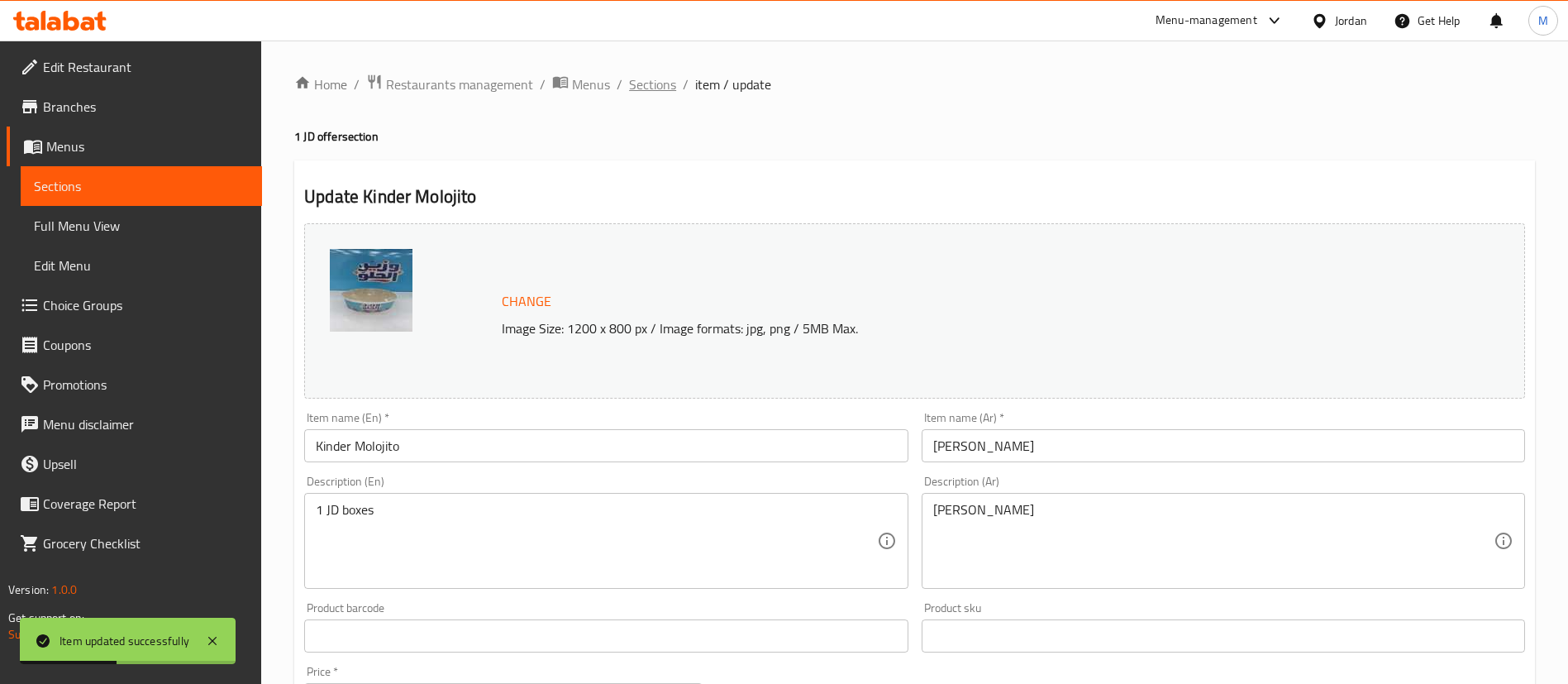
click at [660, 80] on span "Sections" at bounding box center [652, 84] width 48 height 20
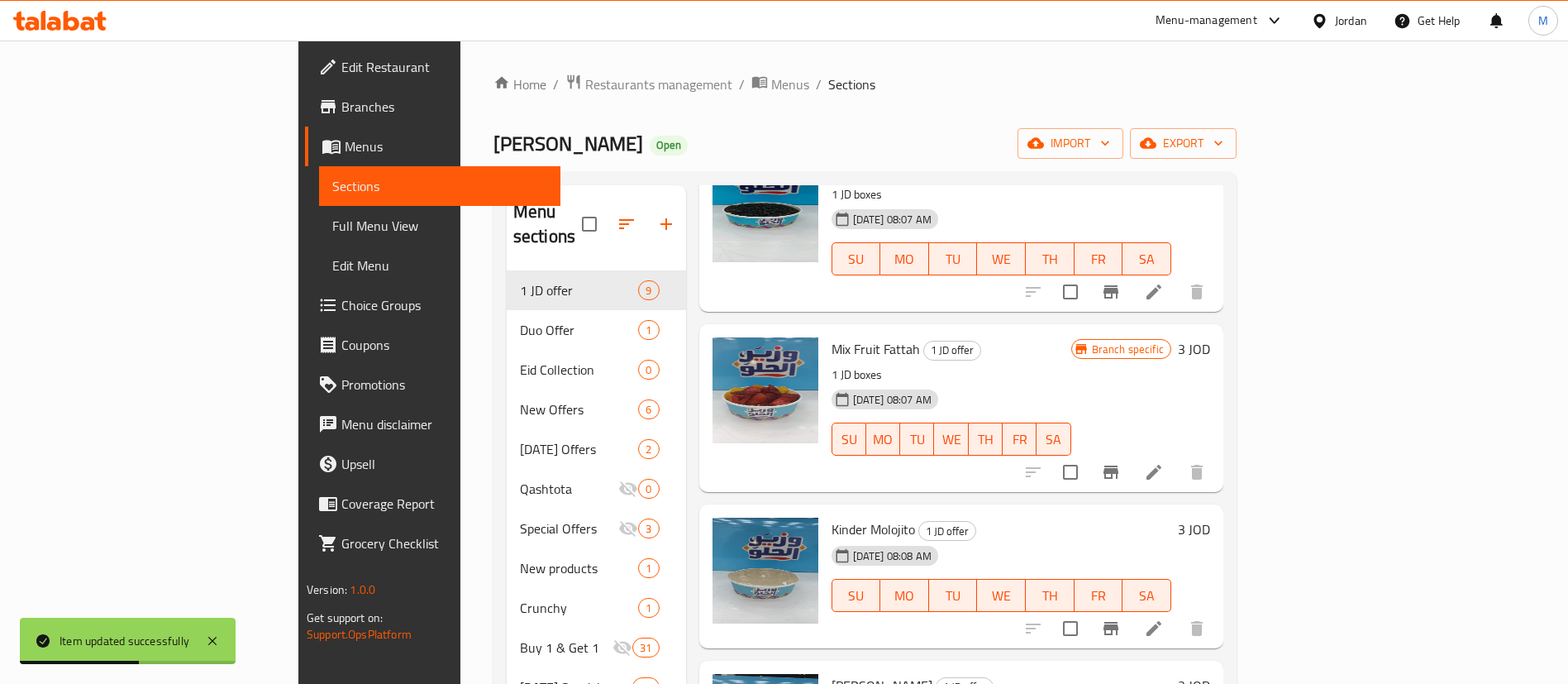
scroll to position [766, 0]
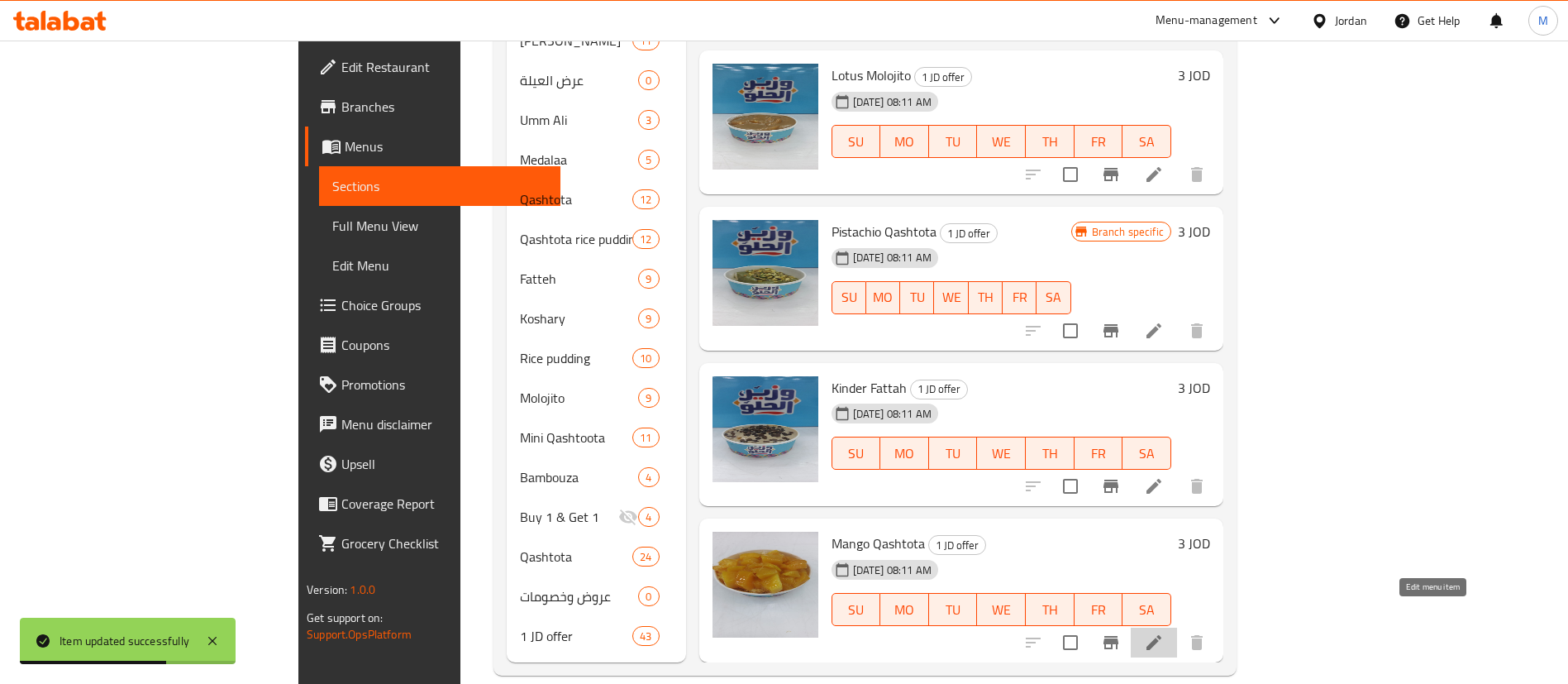
click at [1163, 633] on icon at bounding box center [1154, 643] width 20 height 20
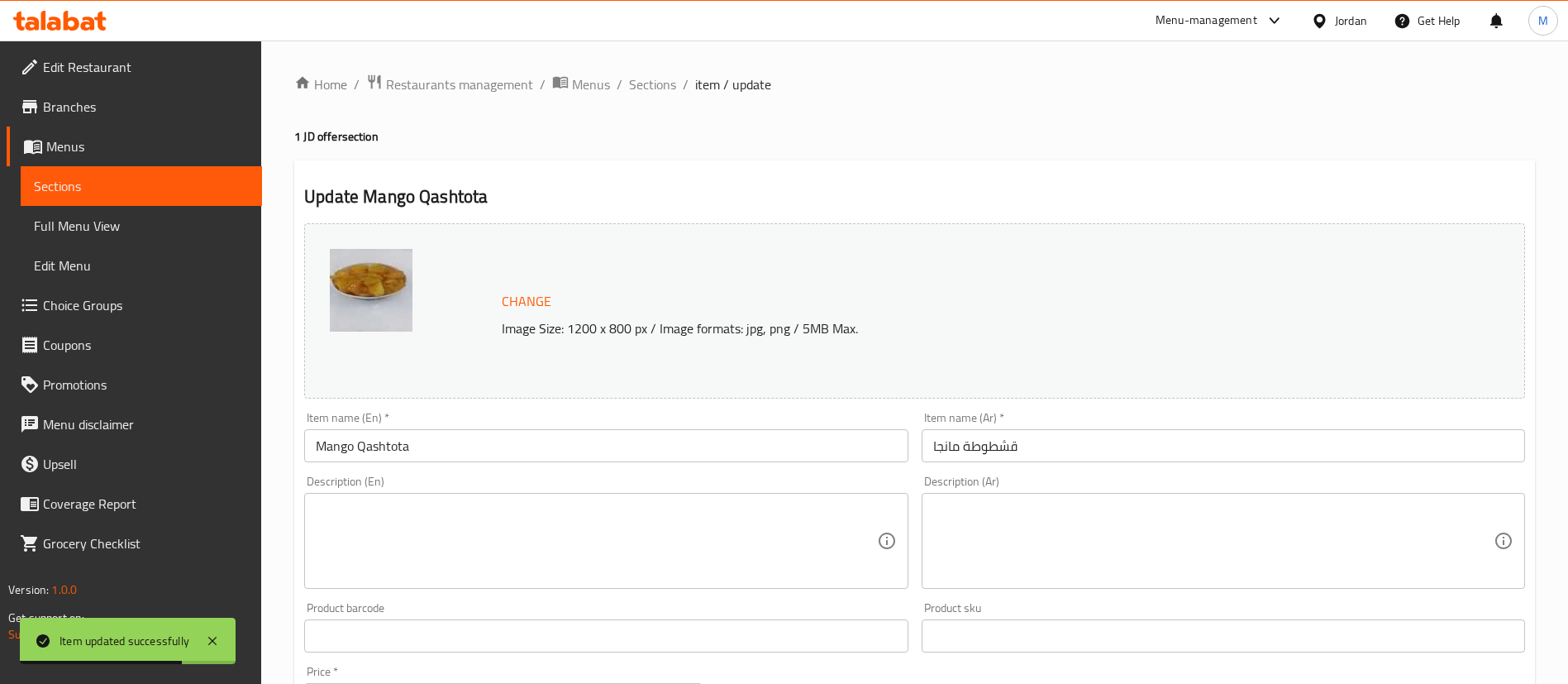
click at [1073, 531] on textarea at bounding box center [1213, 541] width 561 height 79
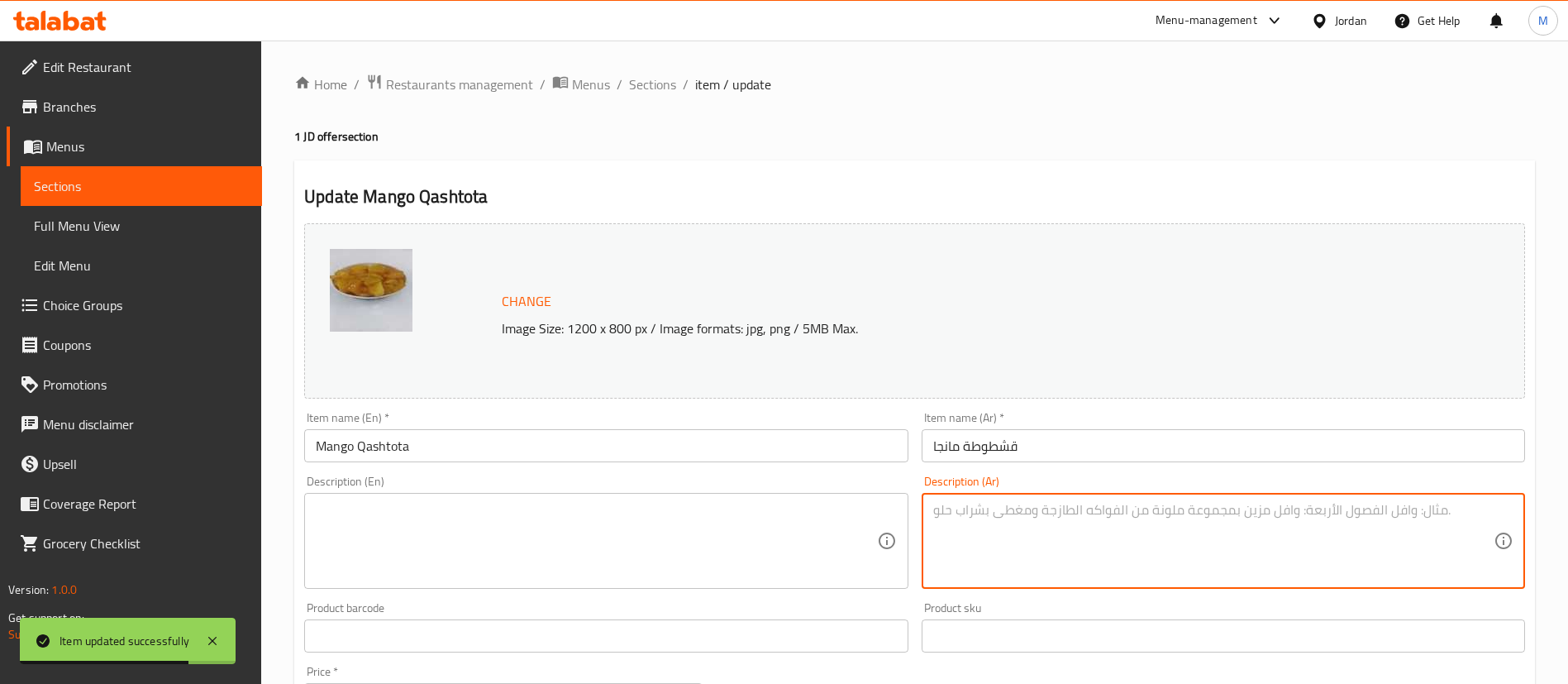
paste textarea "1 JD boxes"
type textarea "1 JD boxes"
click at [651, 557] on textarea at bounding box center [596, 541] width 561 height 79
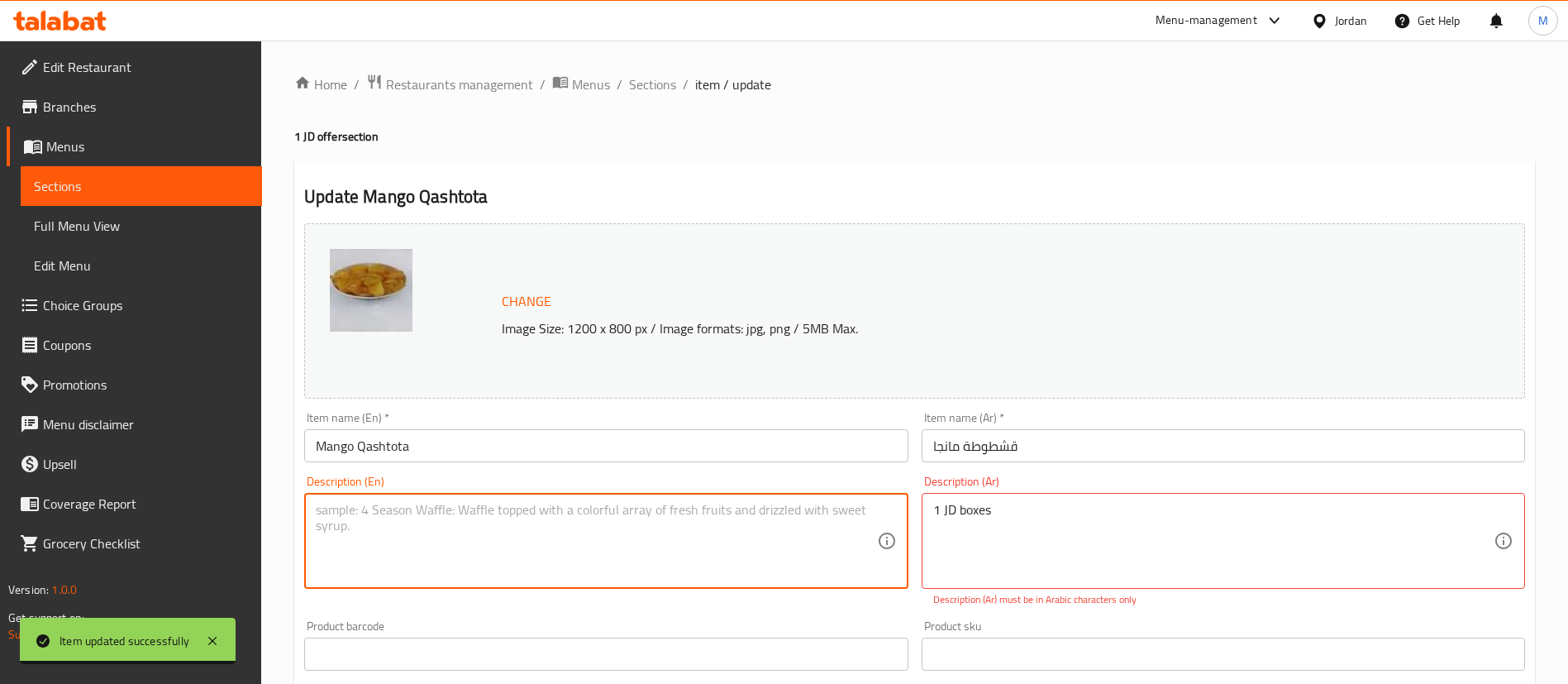
paste textarea "1 JD boxes"
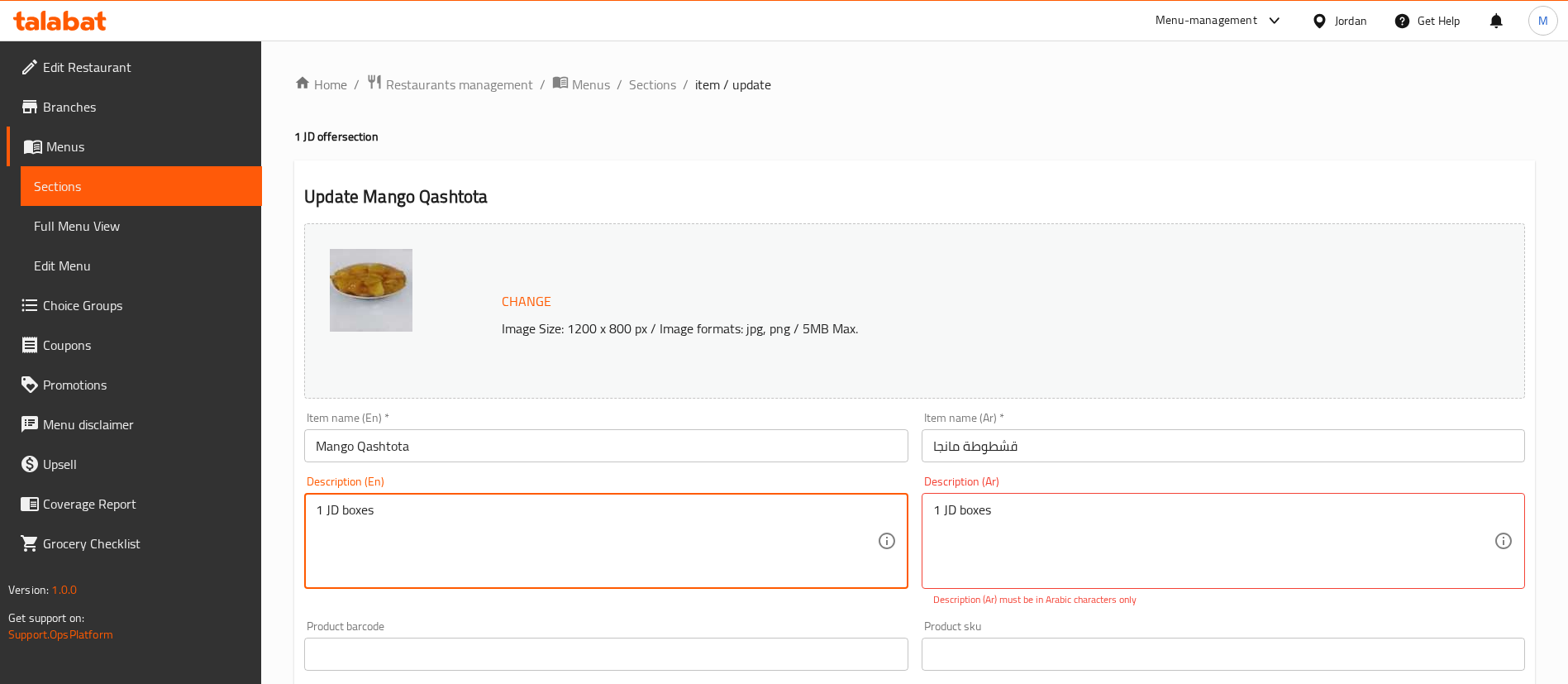
type textarea "1 JD boxes"
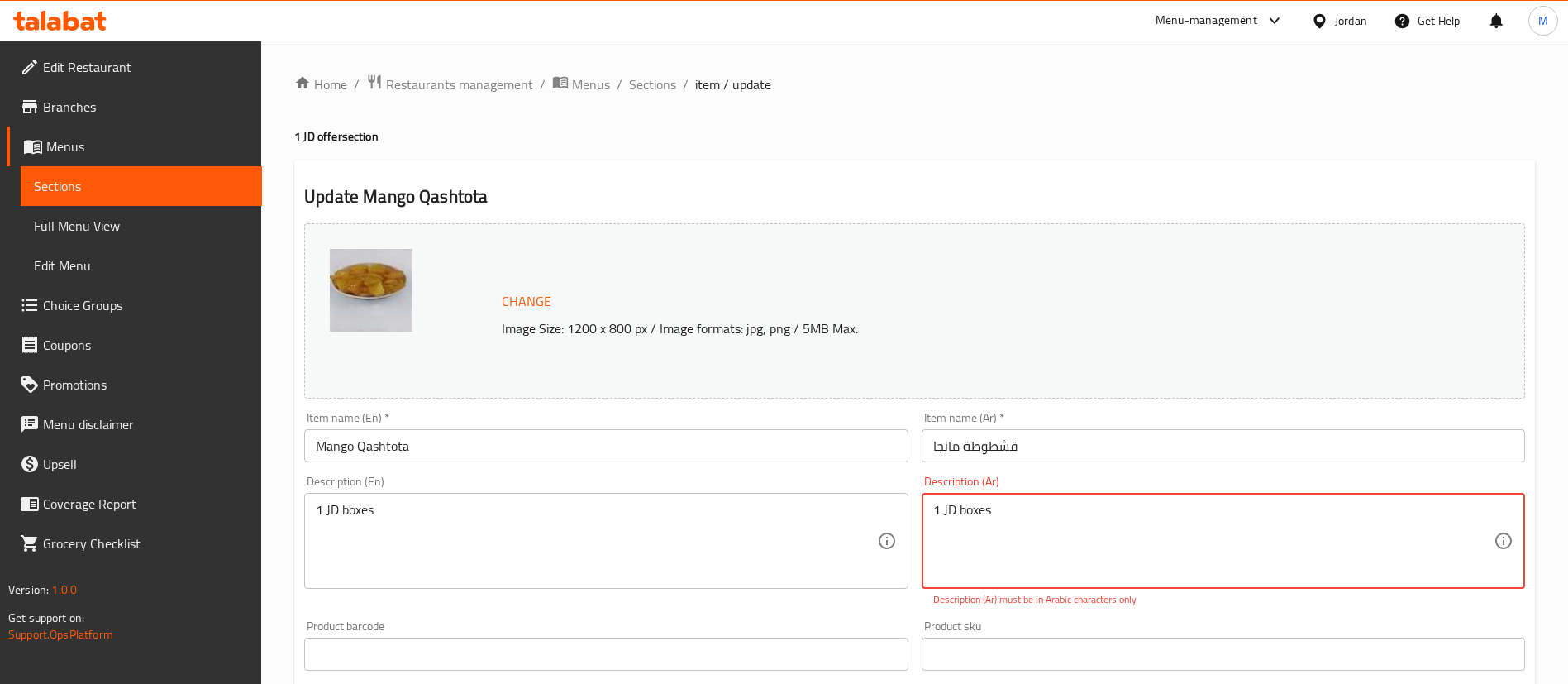
paste textarea "[PERSON_NAME]"
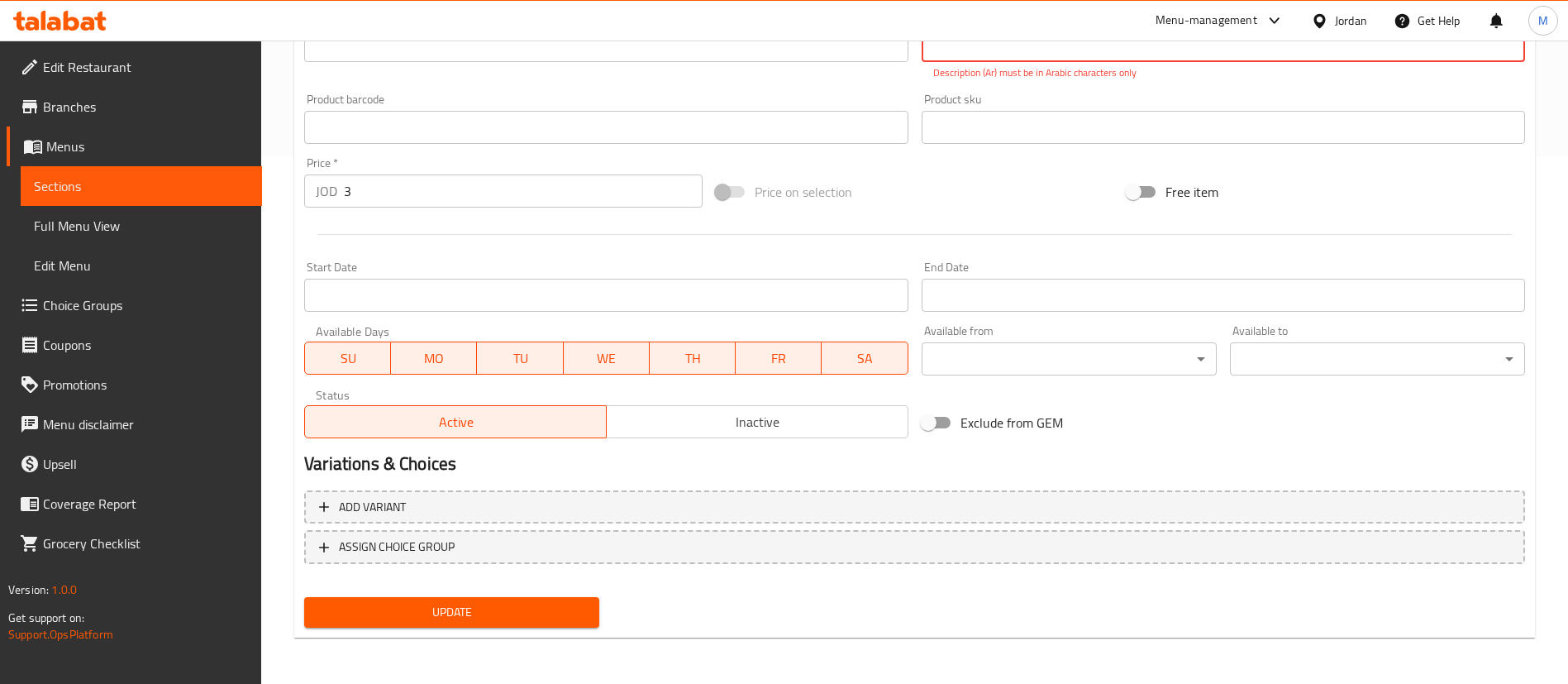
type textarea "[PERSON_NAME]"
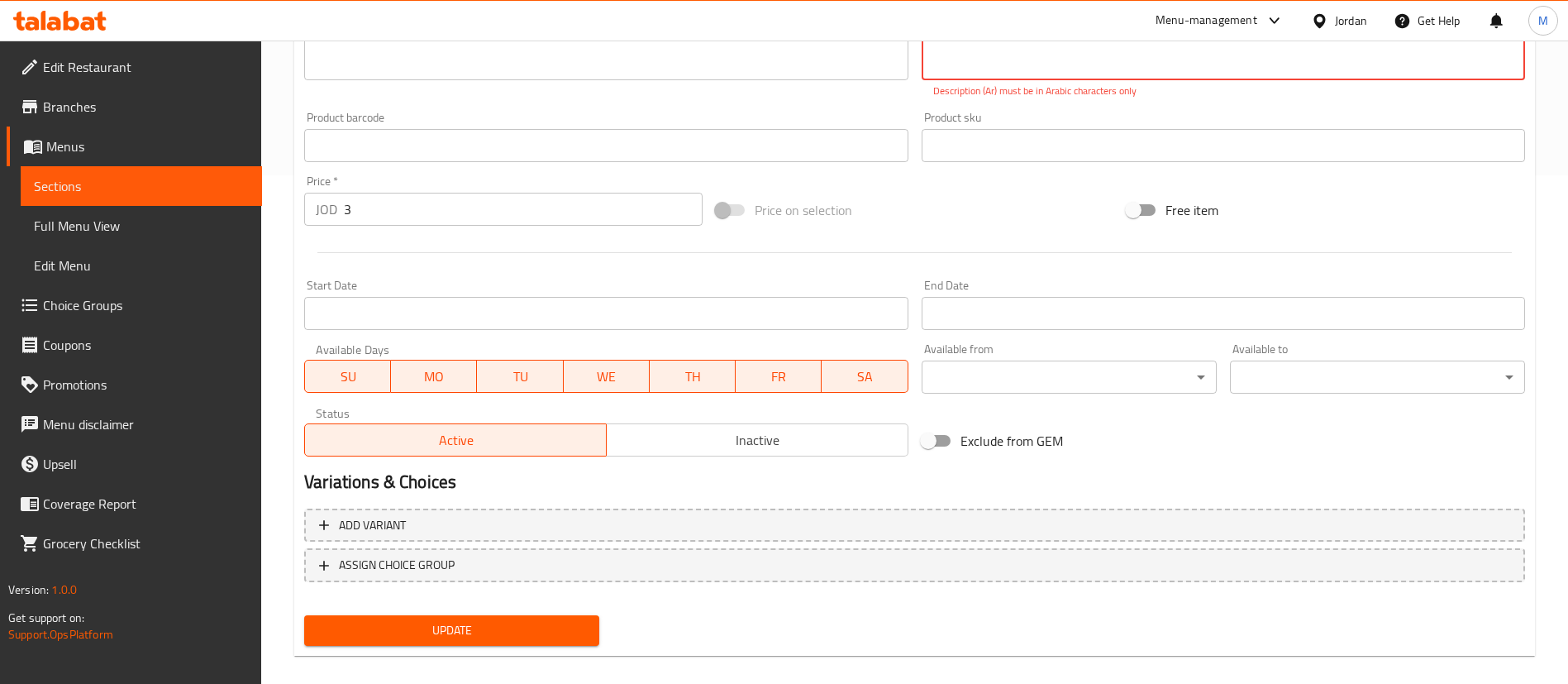
click at [537, 622] on span "Update" at bounding box center [451, 630] width 268 height 21
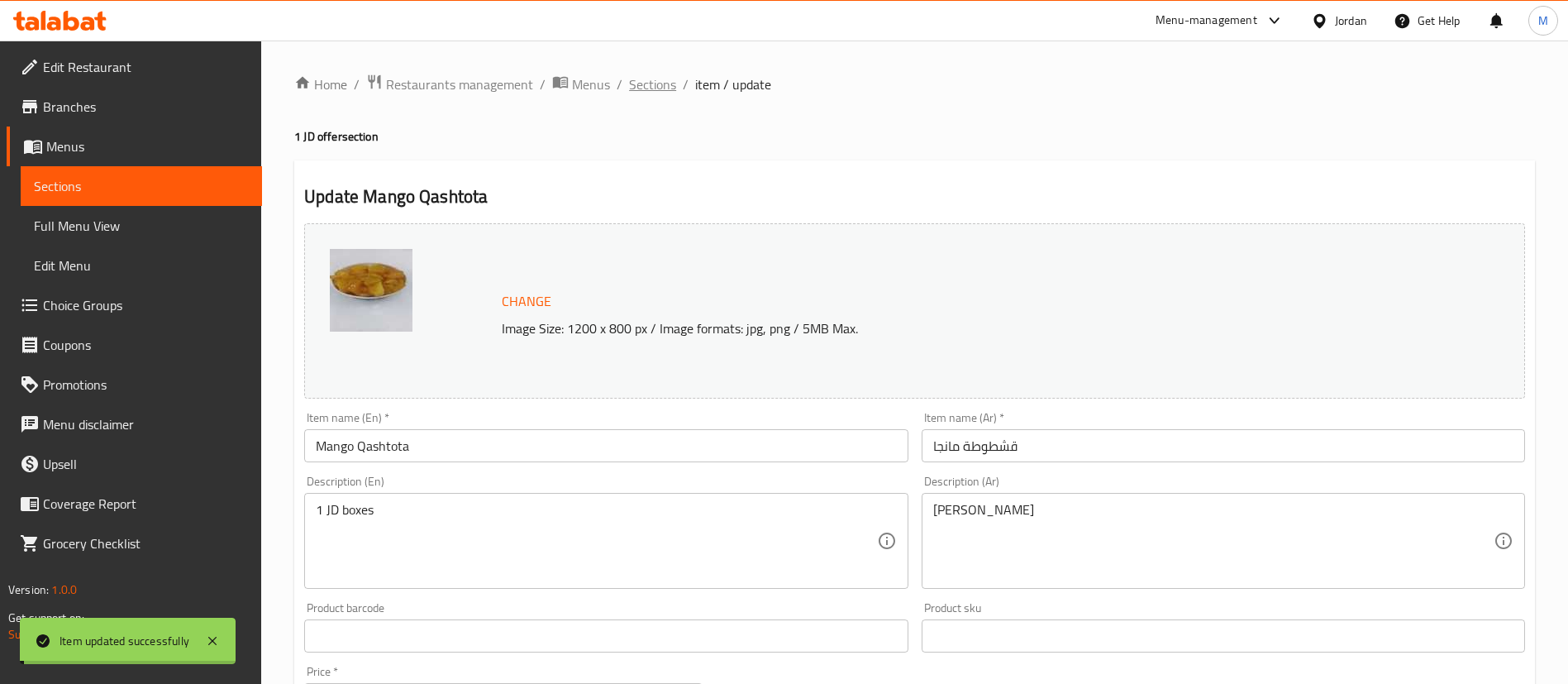
click at [655, 83] on span "Sections" at bounding box center [652, 84] width 48 height 20
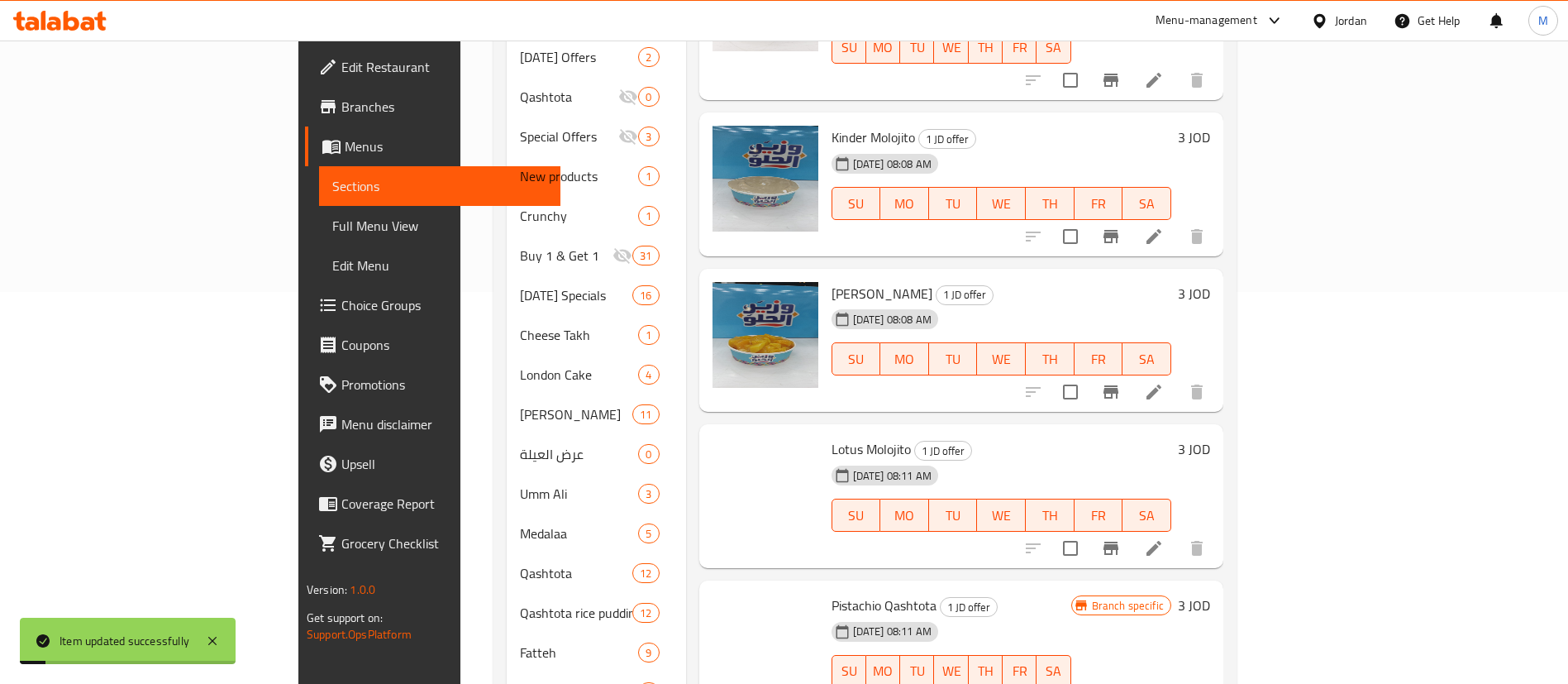
scroll to position [766, 0]
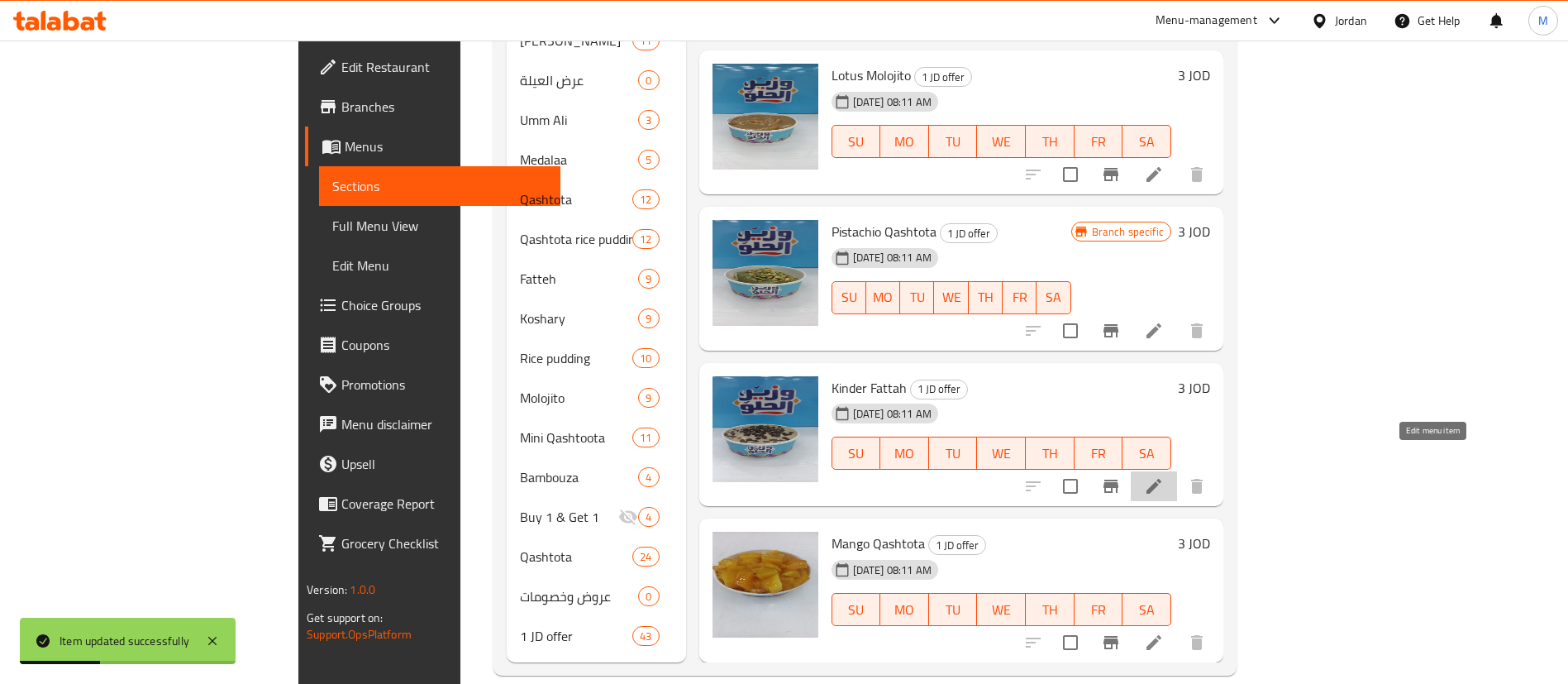
click at [1163, 477] on icon at bounding box center [1154, 487] width 20 height 20
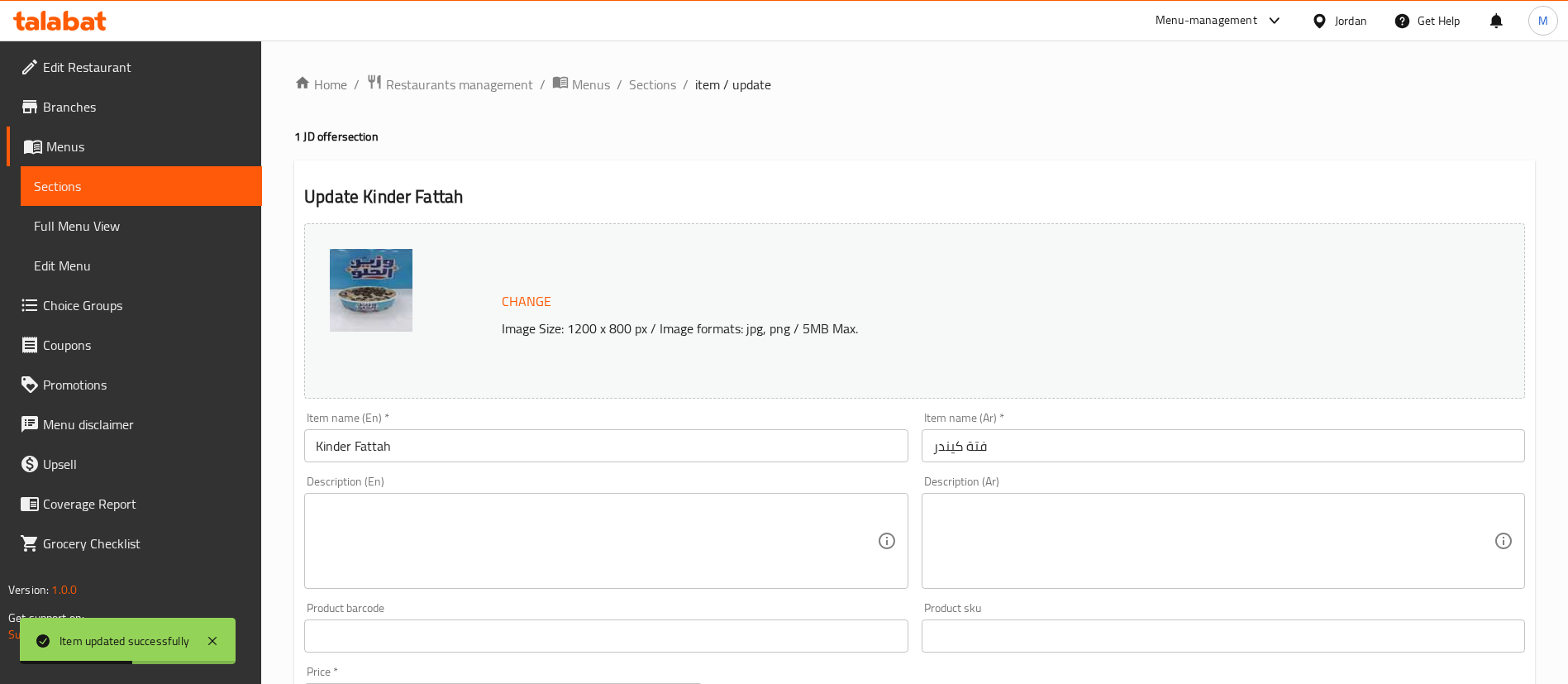
click at [1224, 524] on textarea at bounding box center [1213, 541] width 561 height 79
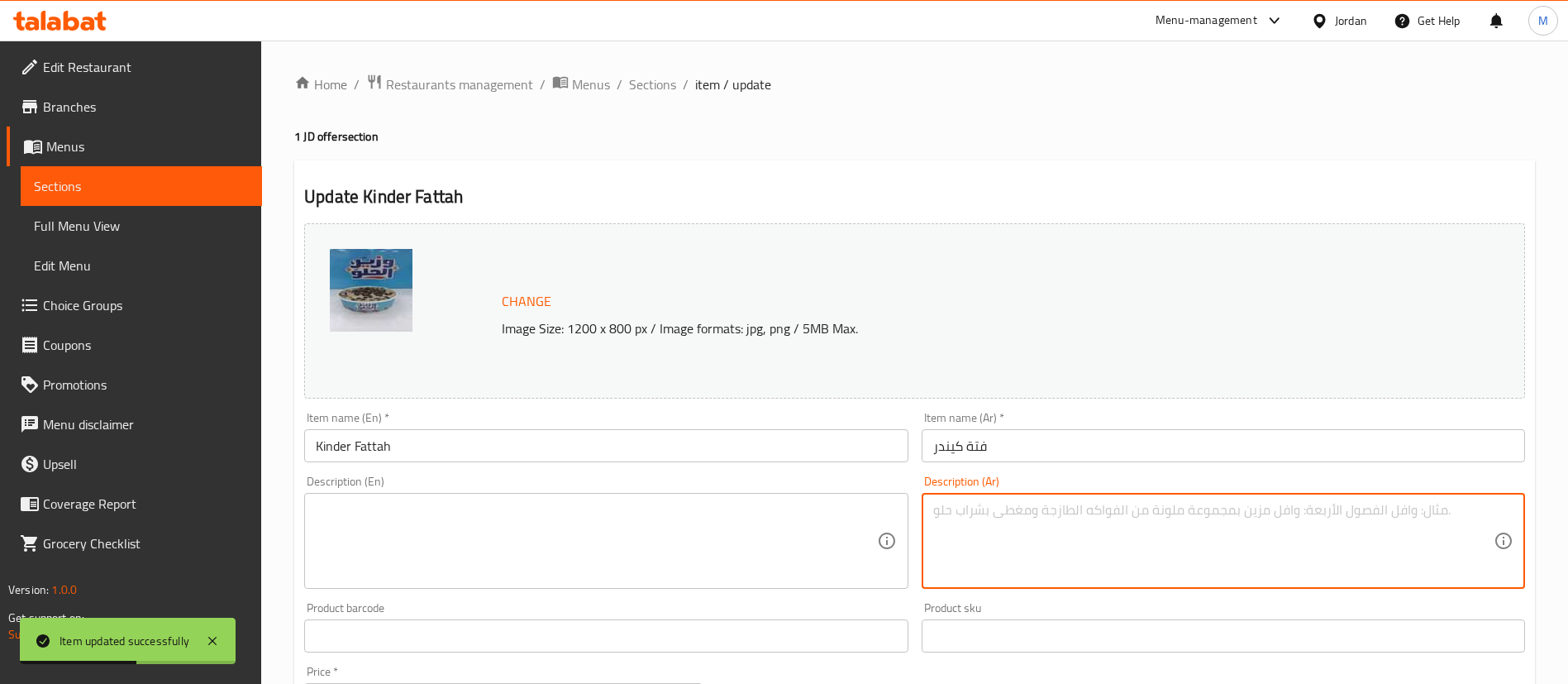
paste textarea "[PERSON_NAME]"
type textarea "[PERSON_NAME]"
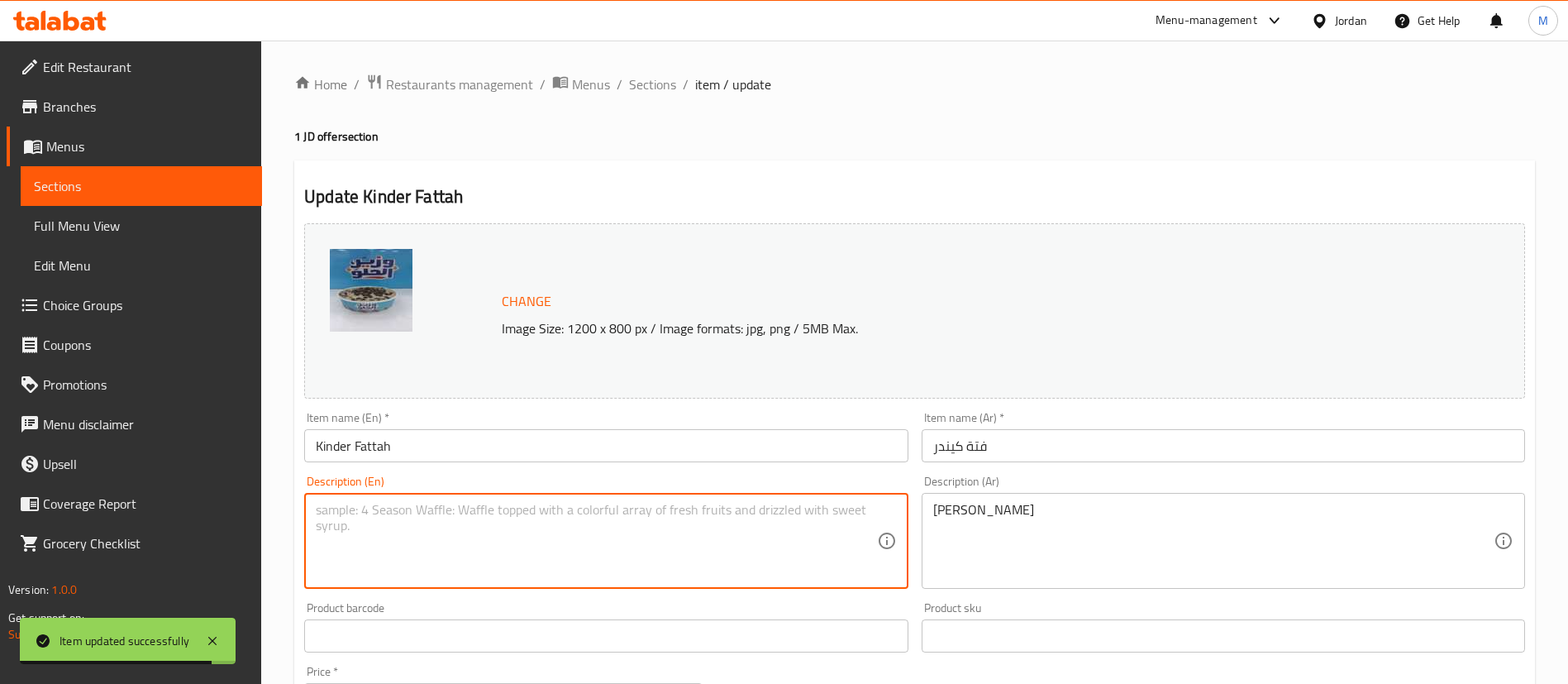
click at [611, 521] on textarea at bounding box center [596, 541] width 561 height 79
paste textarea "1 JD boxes"
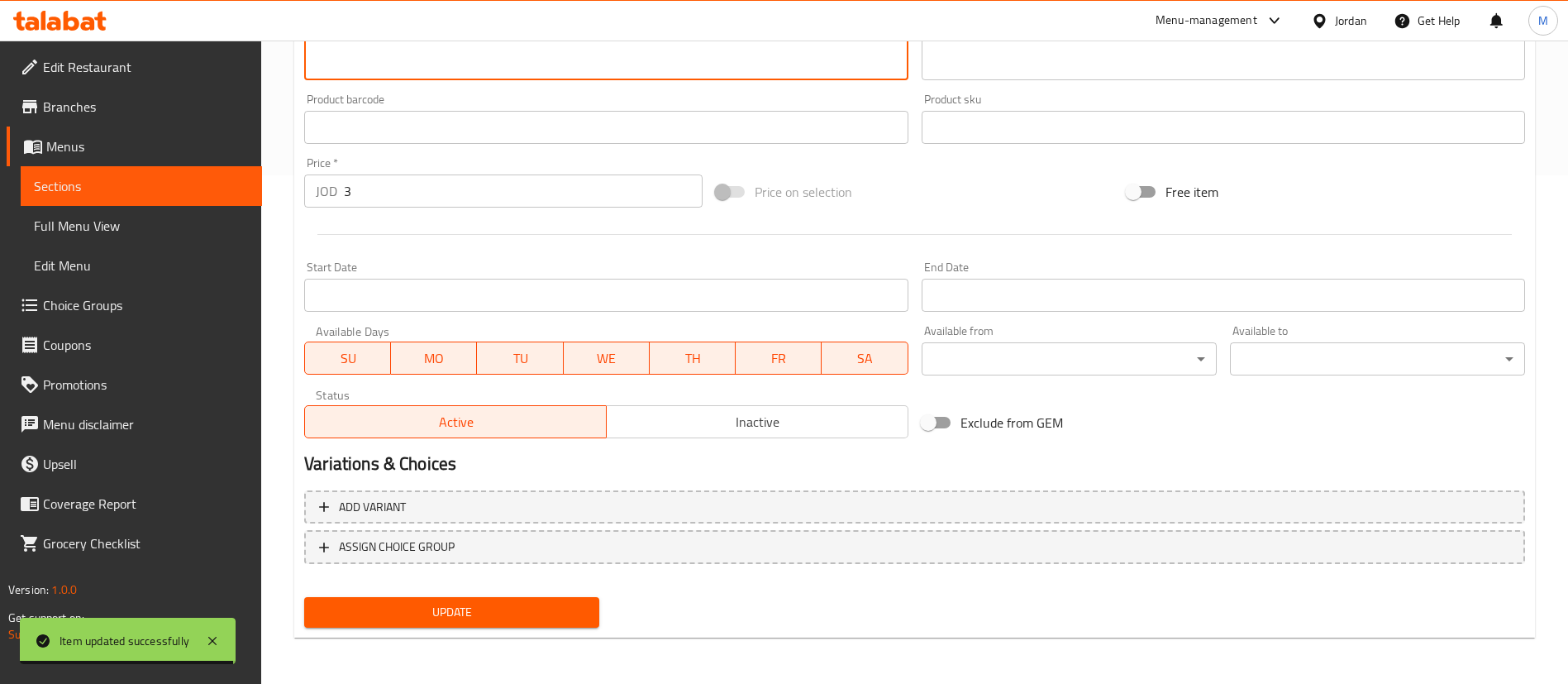
type textarea "1 JD boxes"
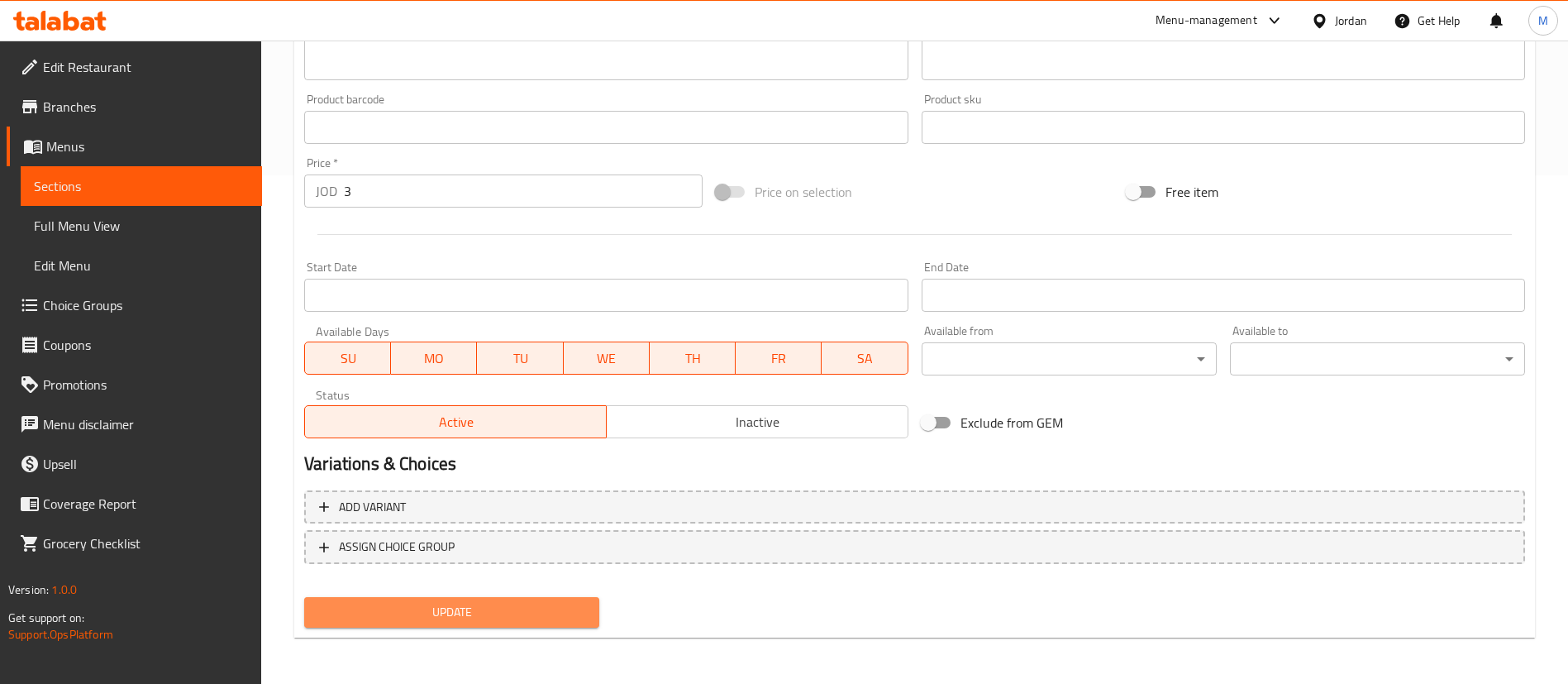
click at [545, 597] on button "Update" at bounding box center [451, 612] width 295 height 31
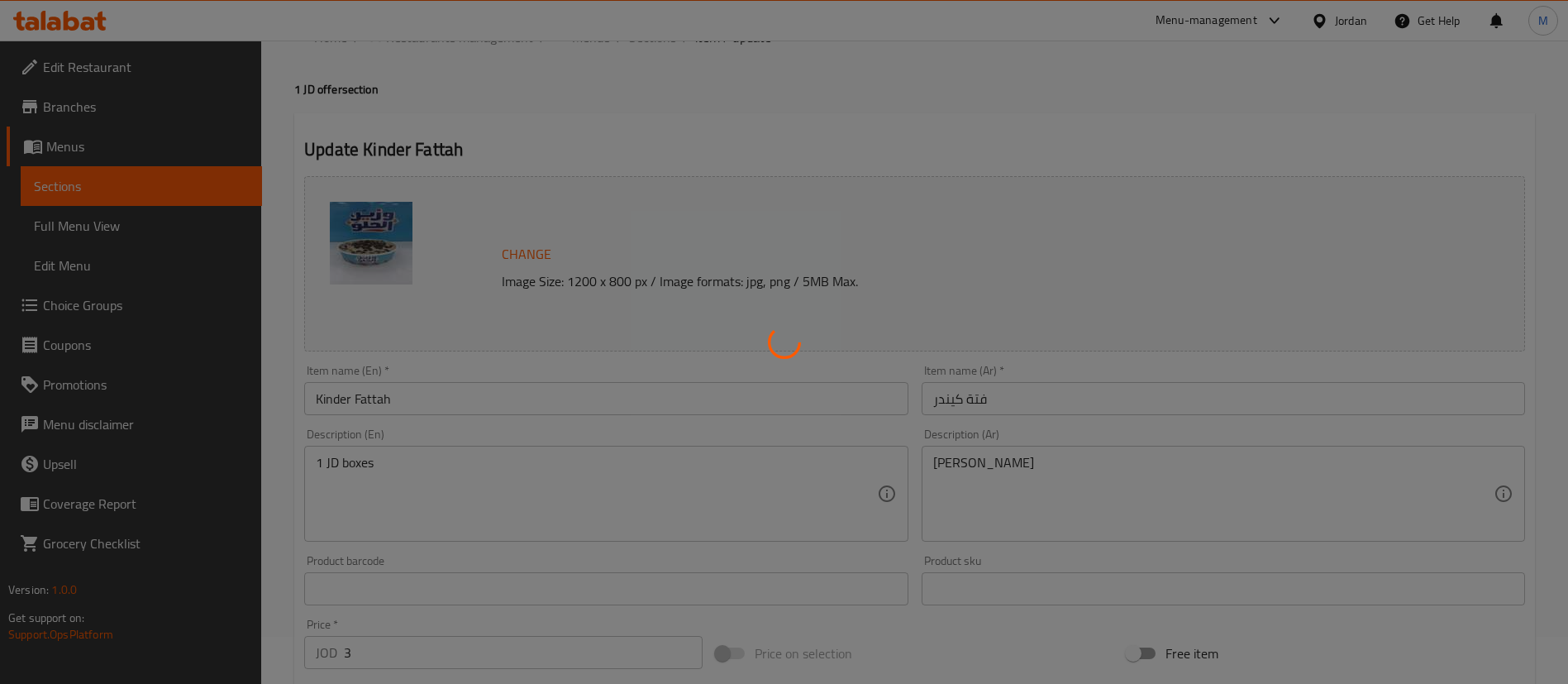
scroll to position [0, 0]
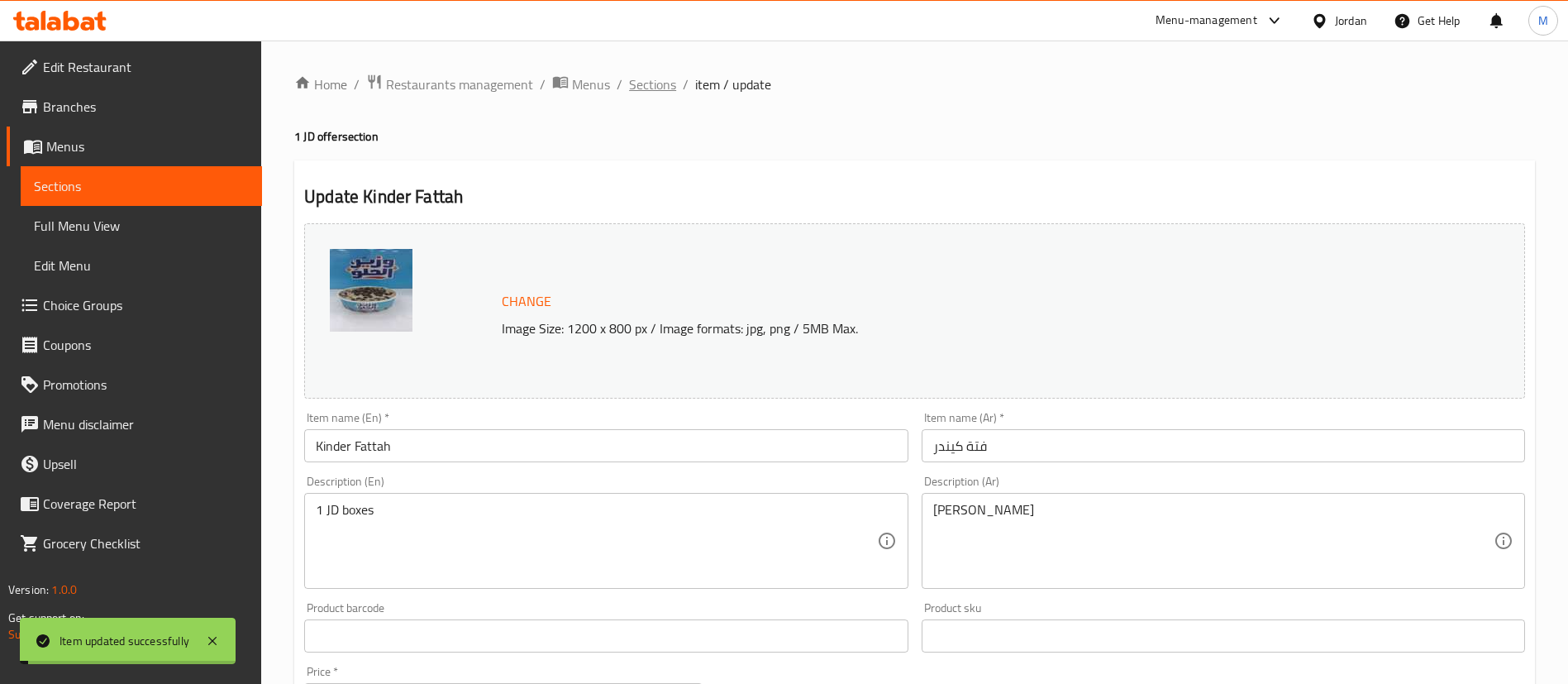
click at [665, 82] on span "Sections" at bounding box center [652, 84] width 48 height 20
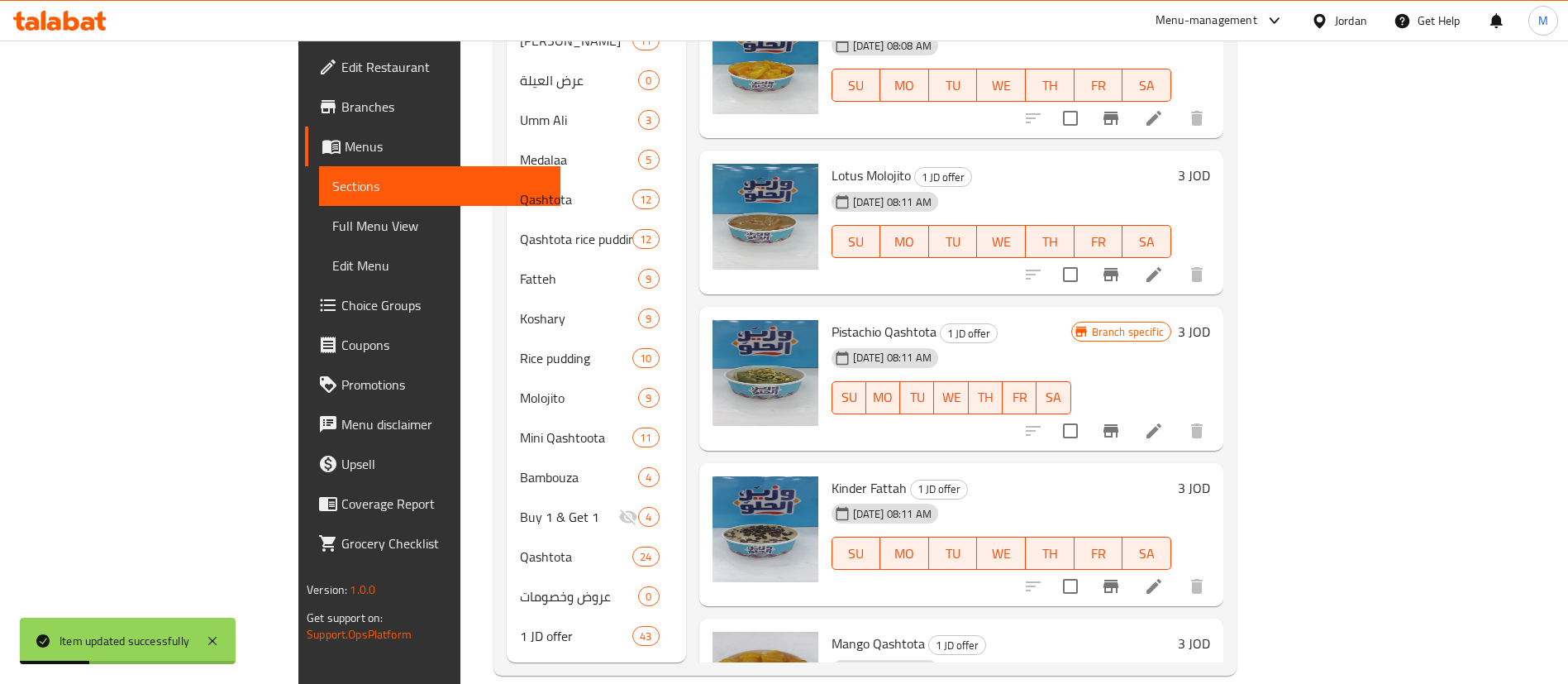
scroll to position [192, 0]
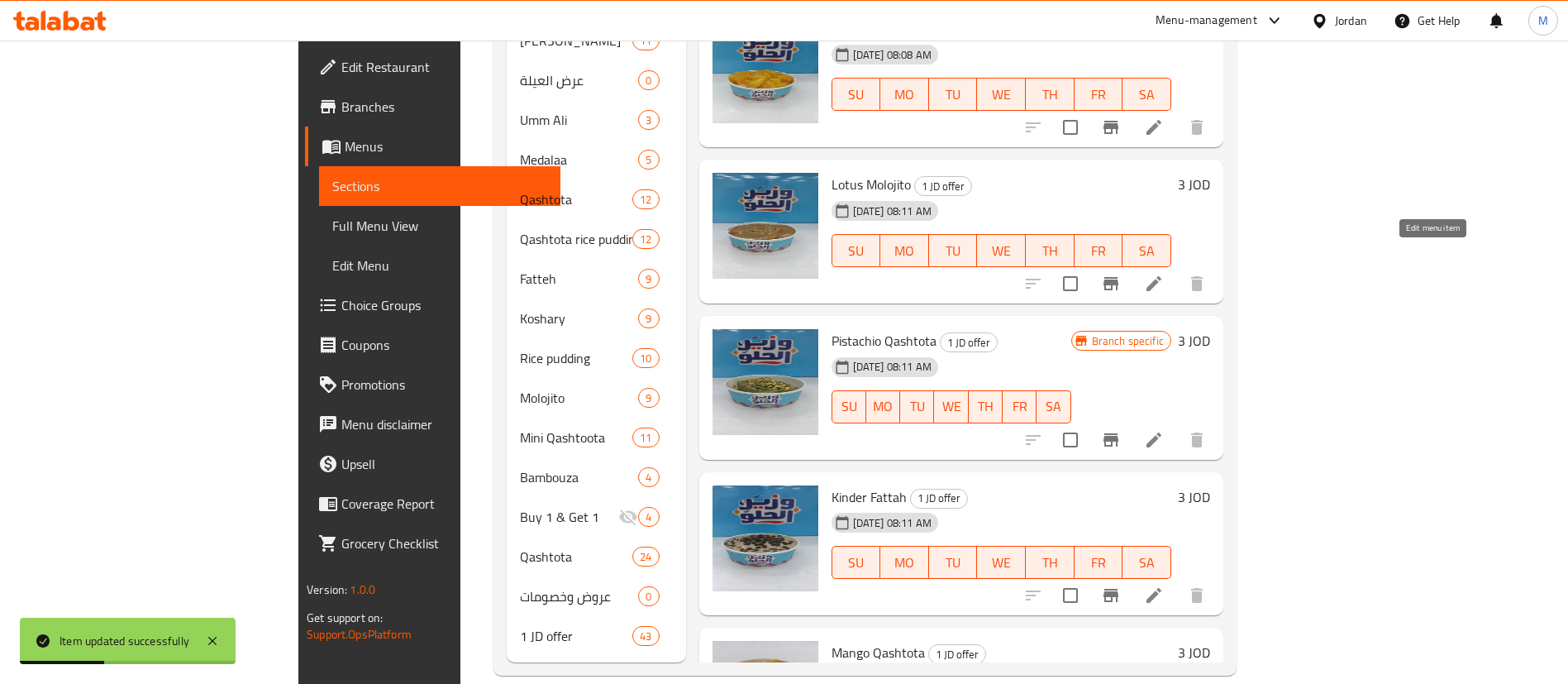
click at [1161, 276] on icon at bounding box center [1154, 284] width 15 height 15
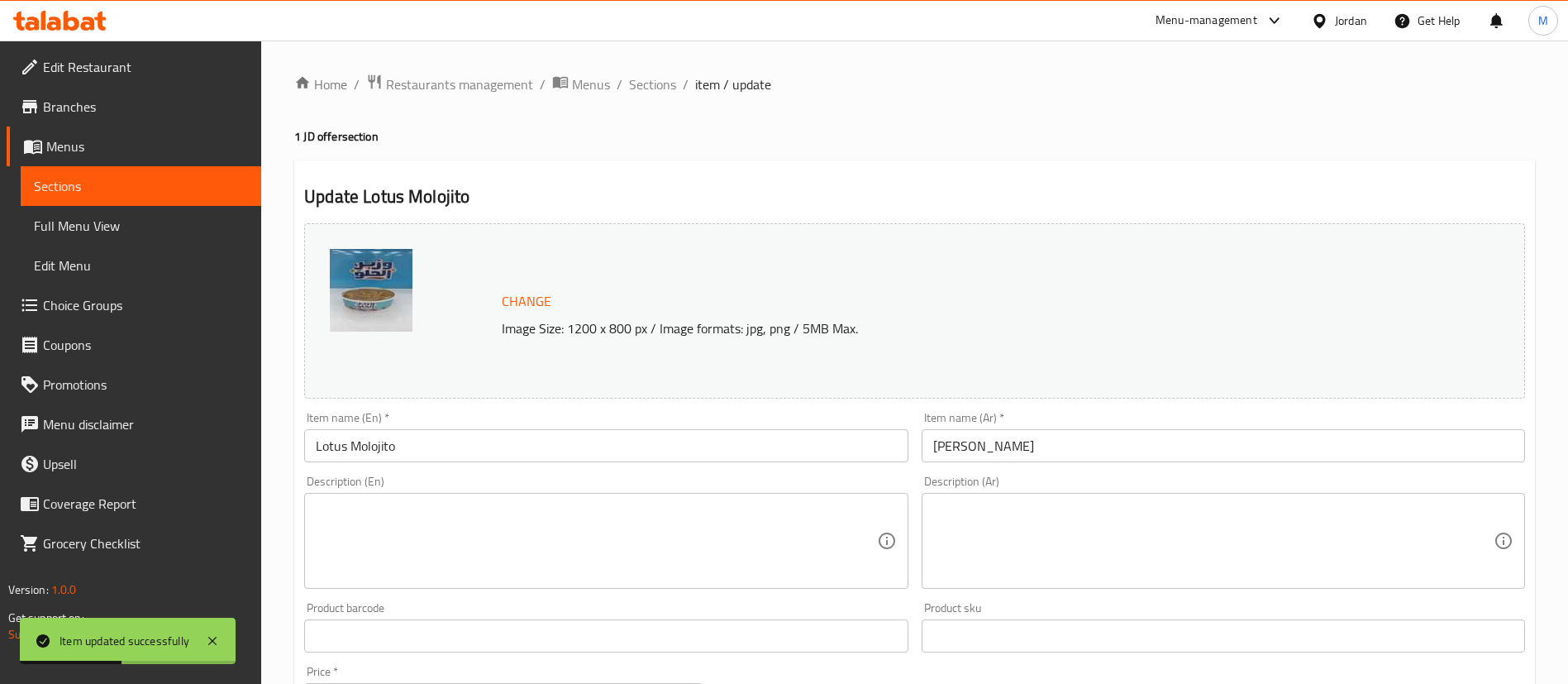
click at [418, 557] on textarea at bounding box center [596, 541] width 561 height 79
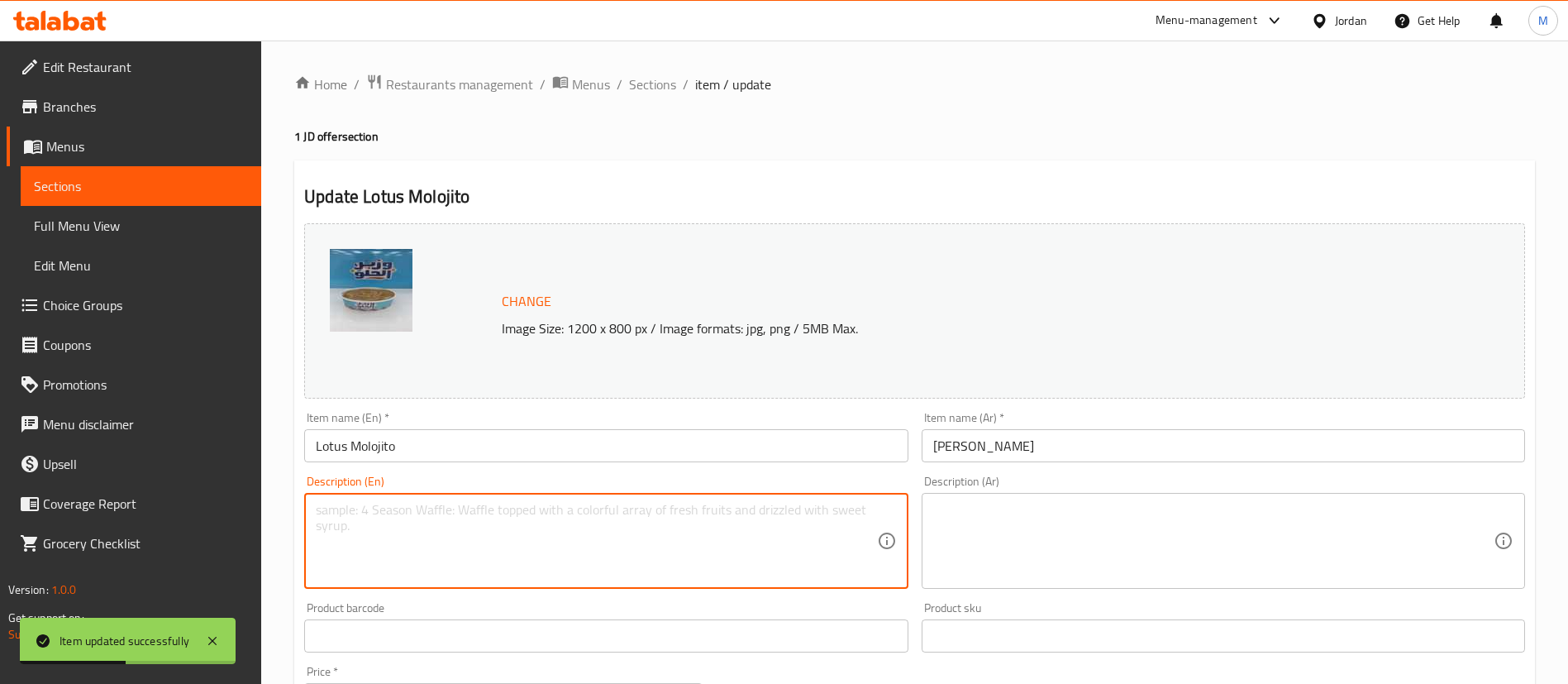
paste textarea "1 JD boxes"
type textarea "1 JD boxes"
click at [1177, 521] on textarea at bounding box center [1213, 541] width 561 height 79
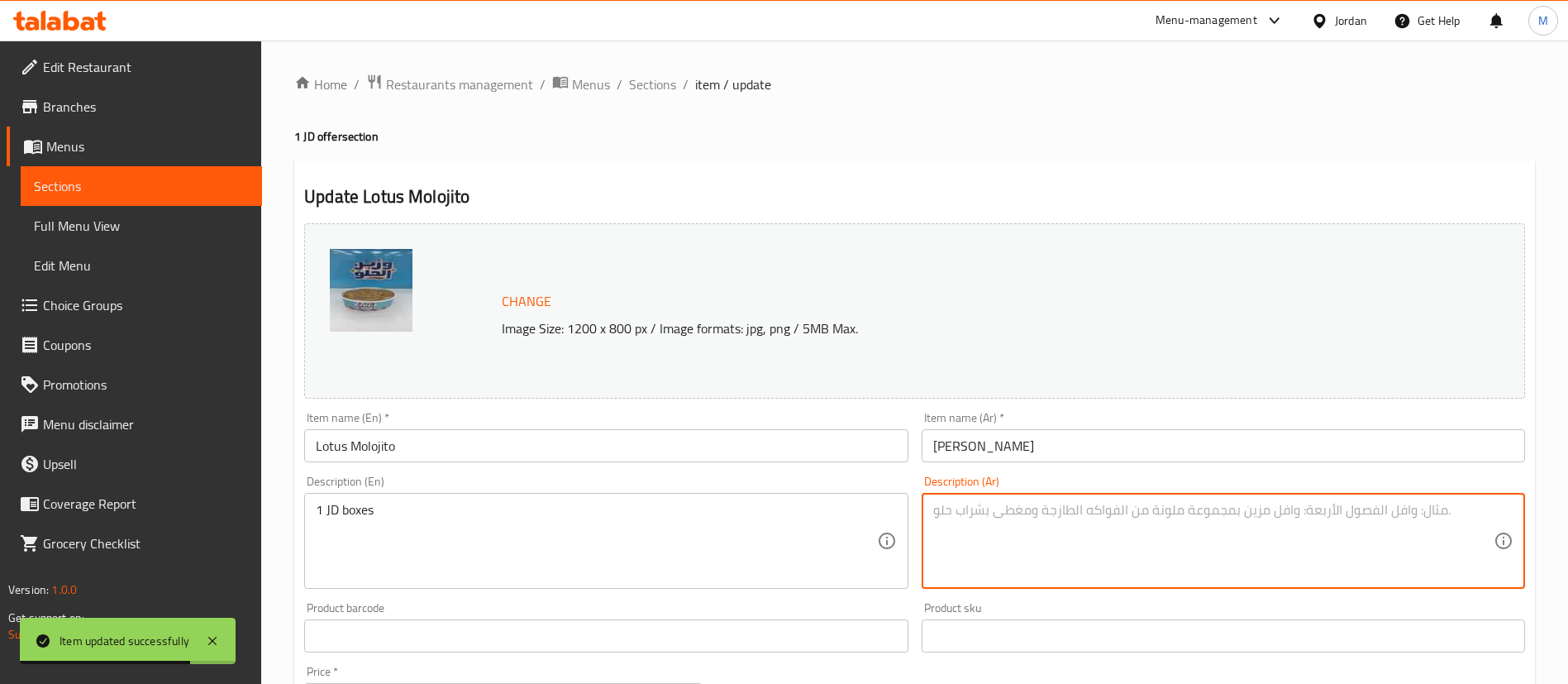
paste textarea "[PERSON_NAME]"
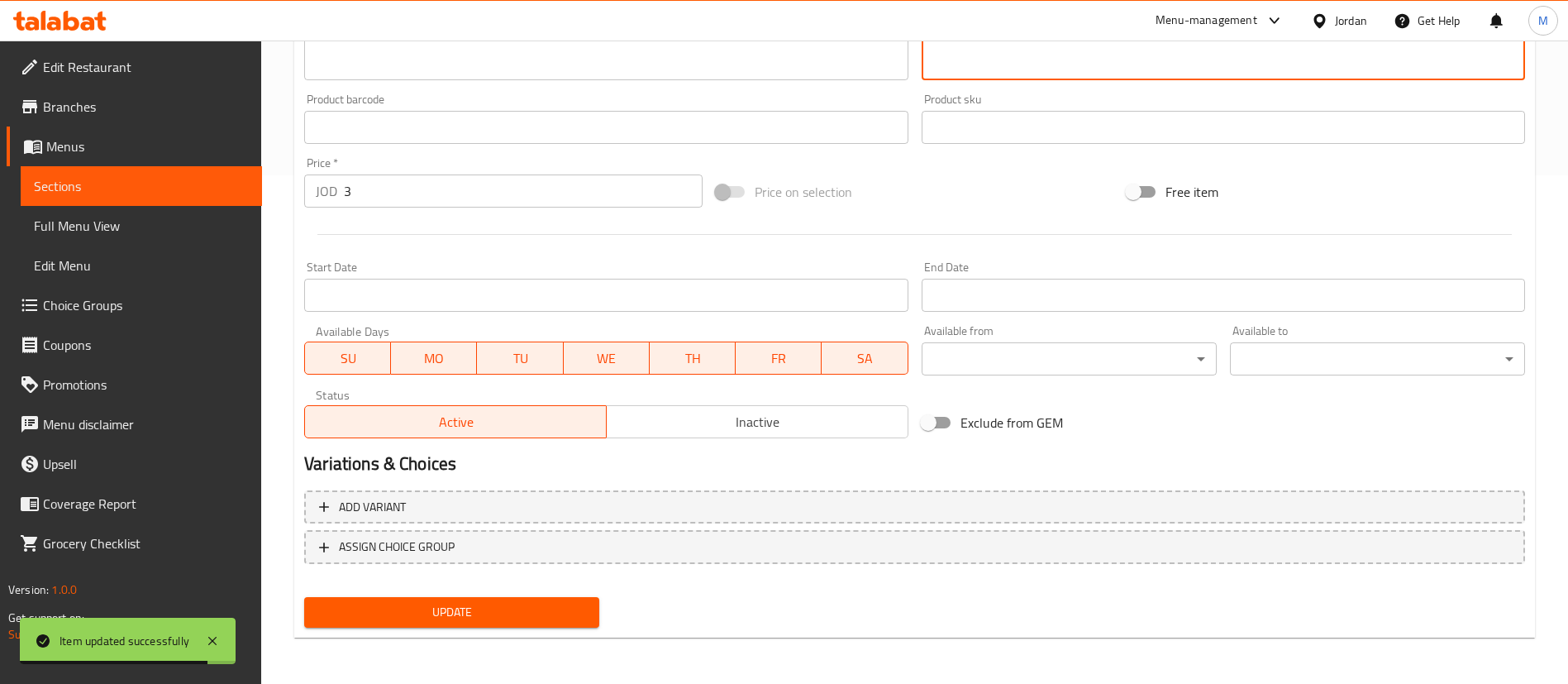
type textarea "[PERSON_NAME]"
click at [530, 613] on span "Update" at bounding box center [451, 612] width 268 height 21
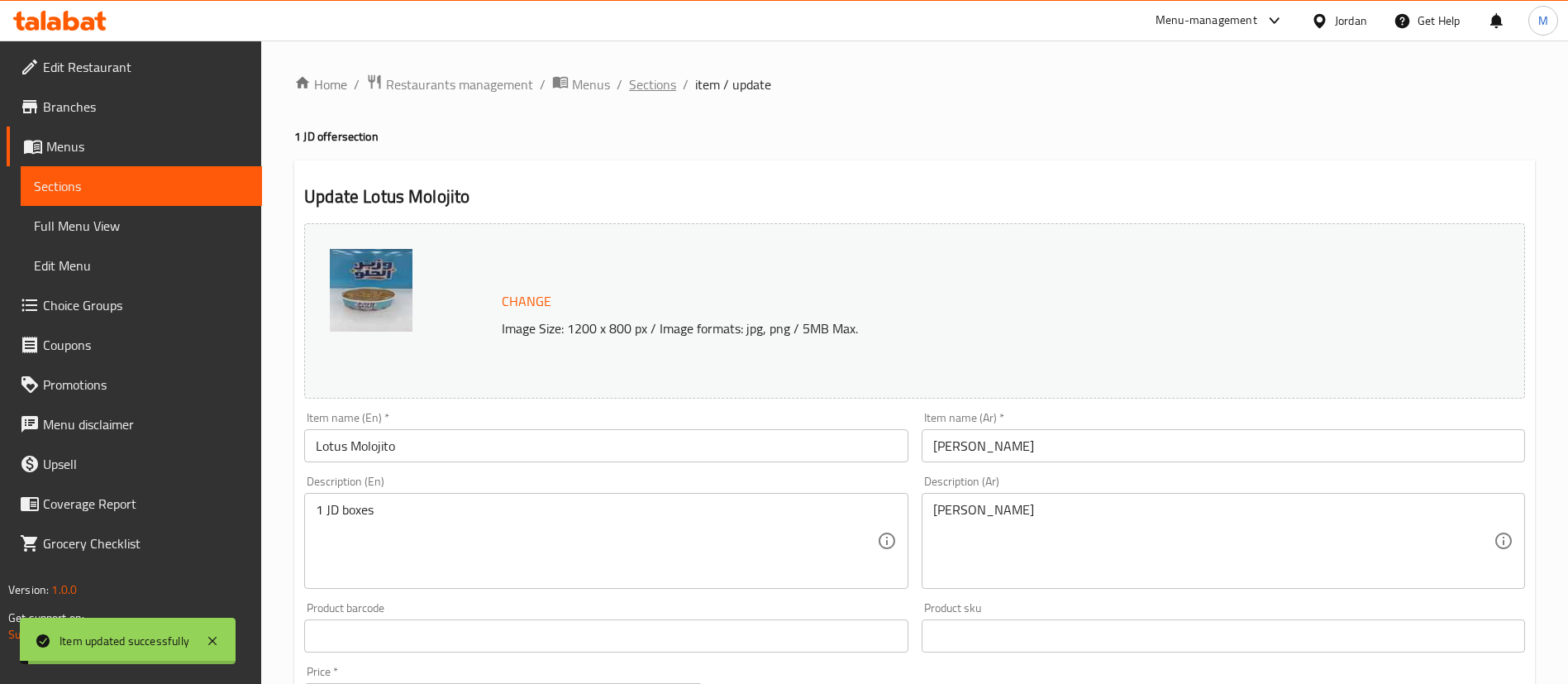
click at [647, 79] on span "Sections" at bounding box center [652, 84] width 48 height 20
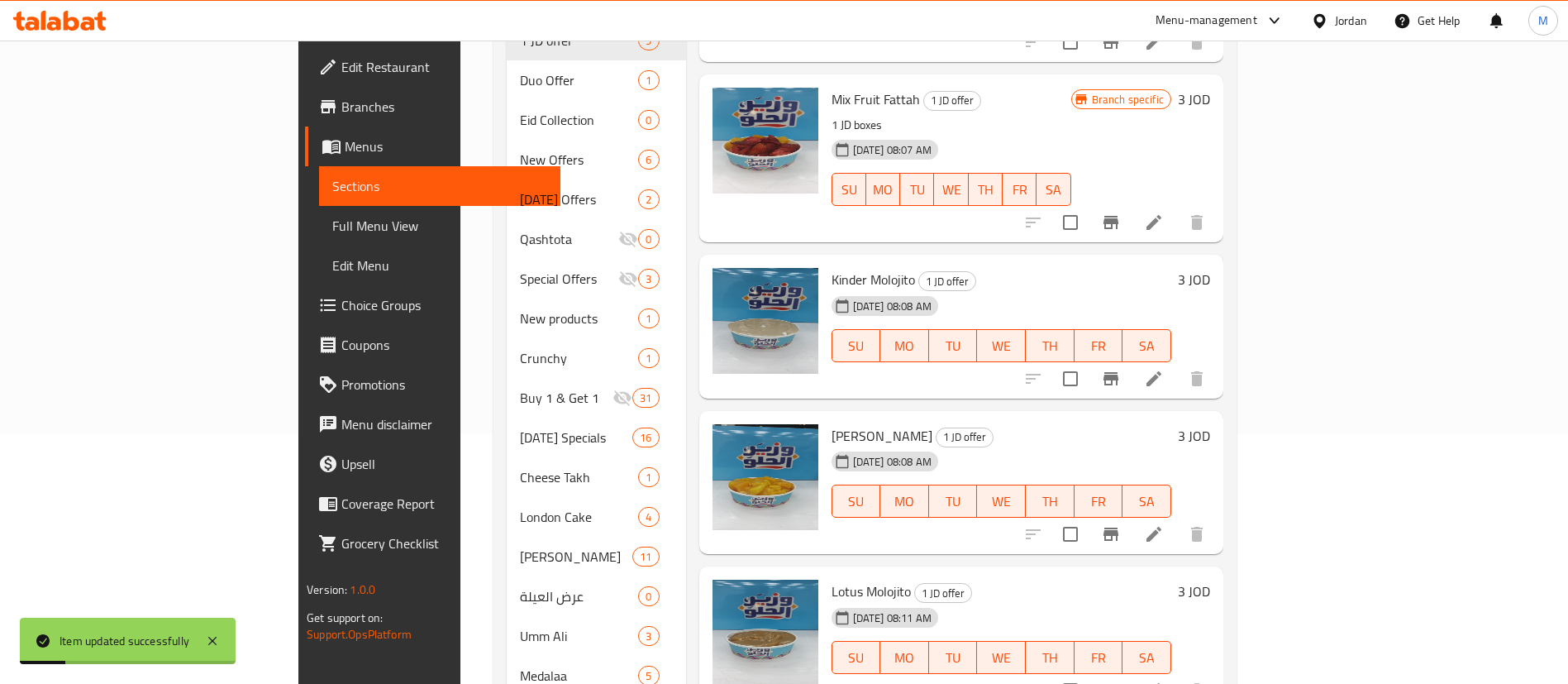
scroll to position [250, 0]
click at [1177, 519] on li at bounding box center [1154, 533] width 47 height 30
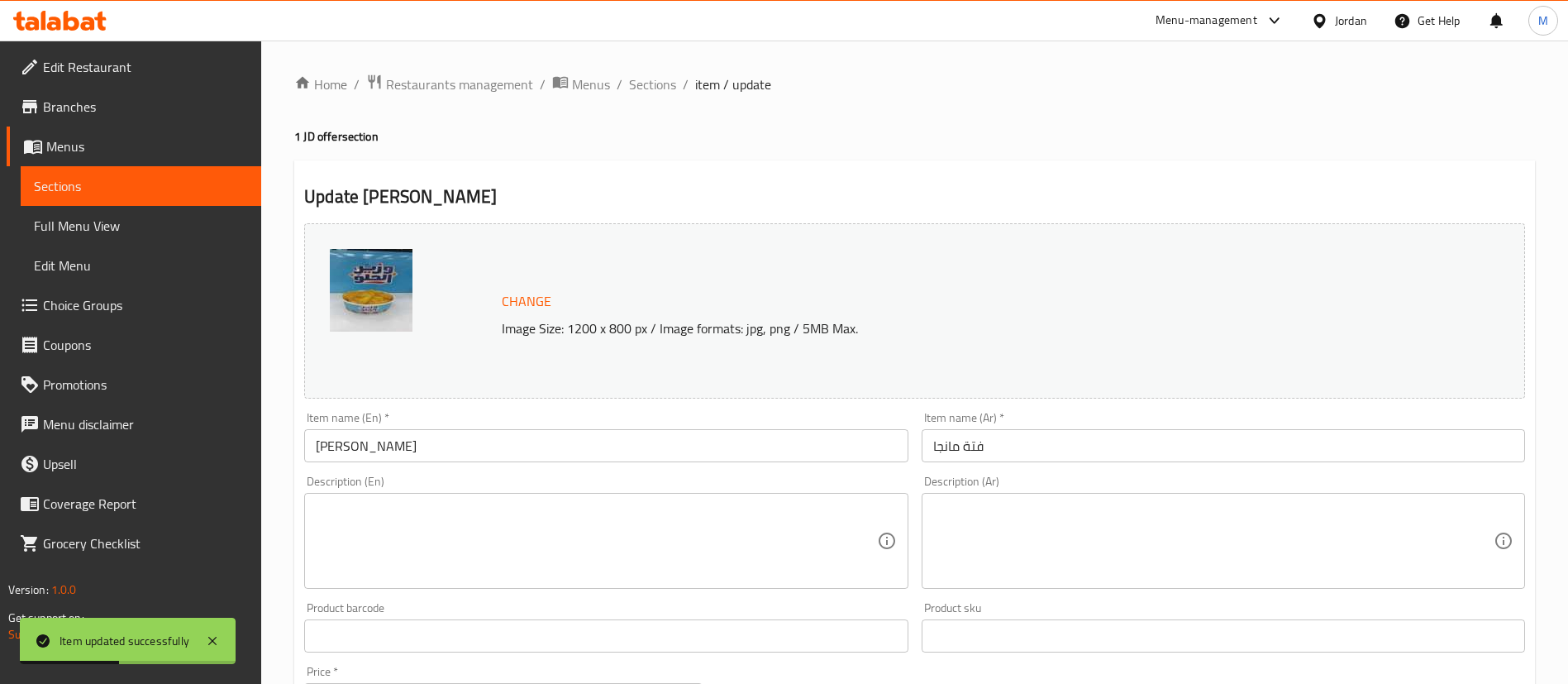
click at [975, 537] on textarea at bounding box center [1213, 541] width 561 height 79
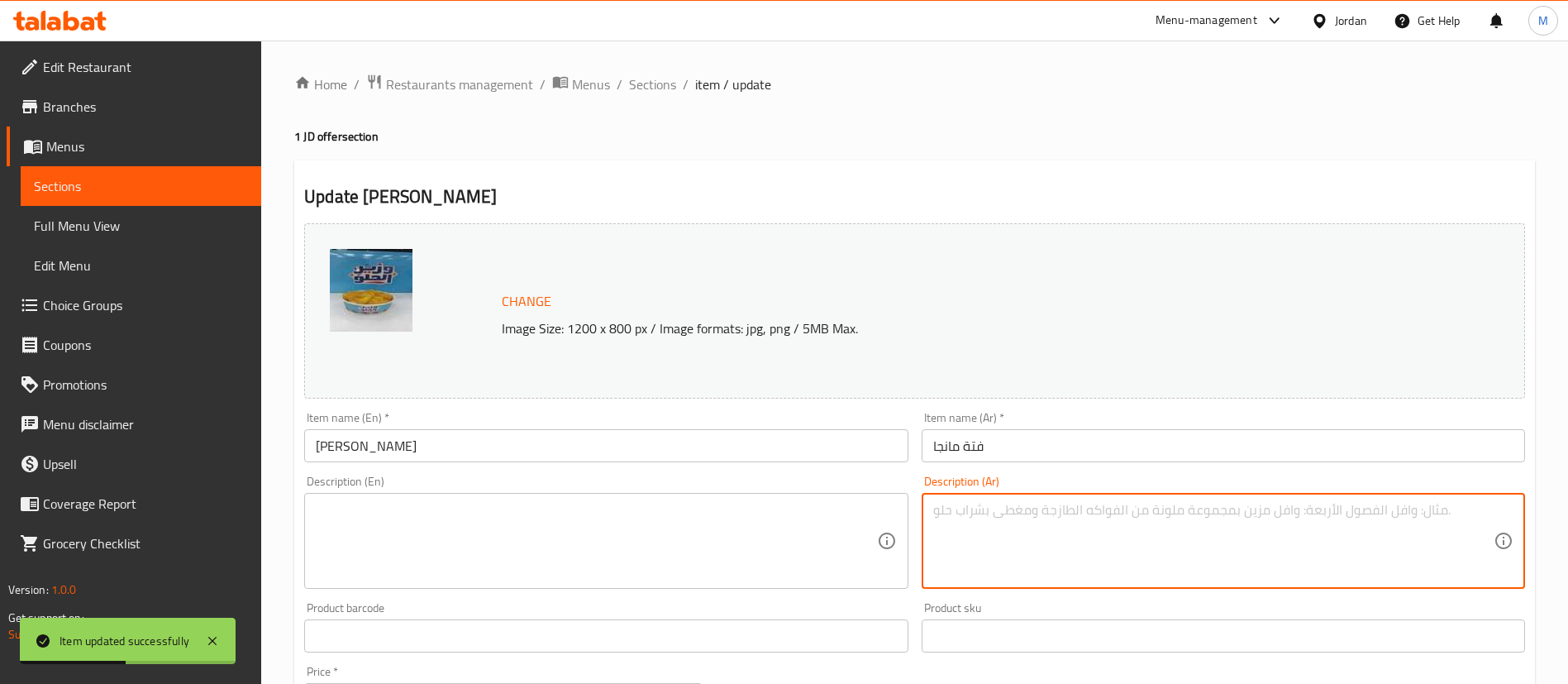
paste textarea "[PERSON_NAME]"
type textarea "[PERSON_NAME]"
click at [614, 560] on textarea at bounding box center [596, 541] width 561 height 79
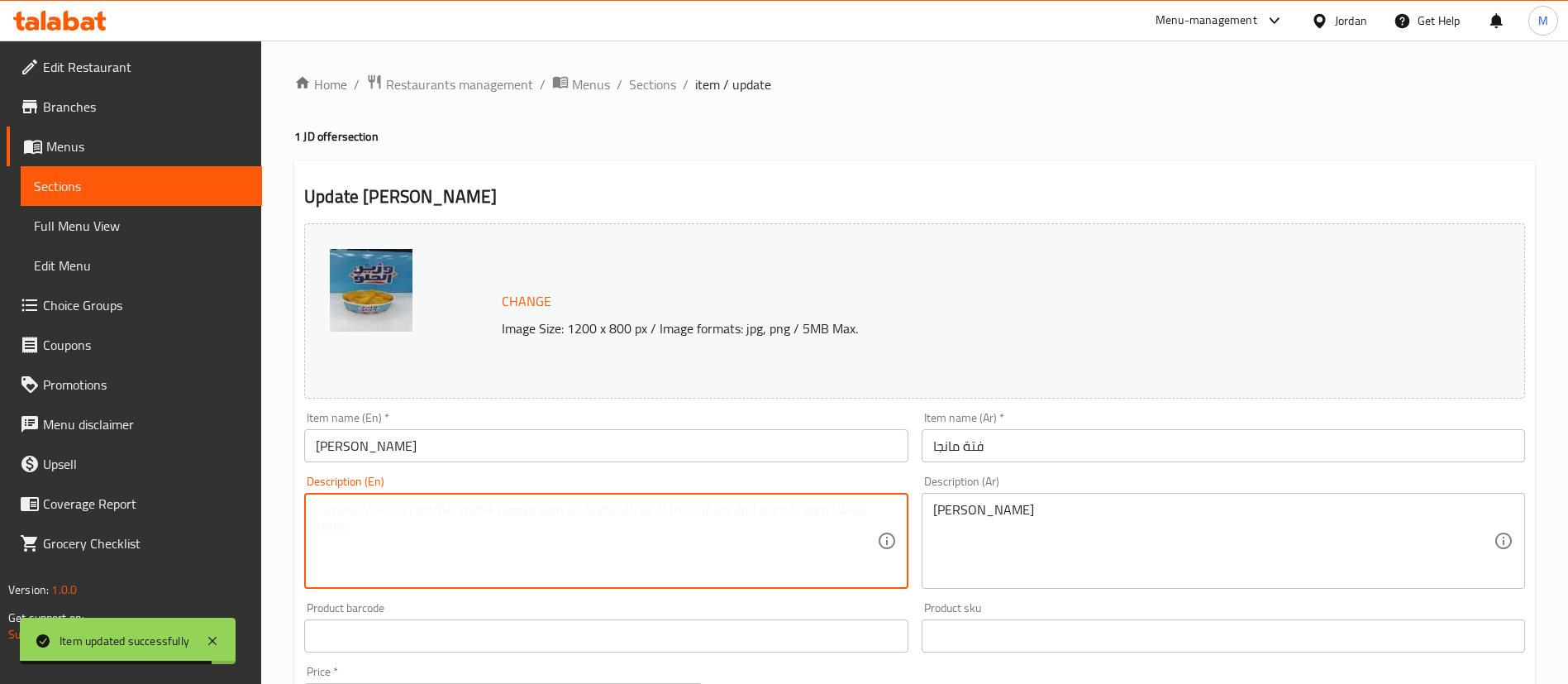
paste textarea "1 JD boxes"
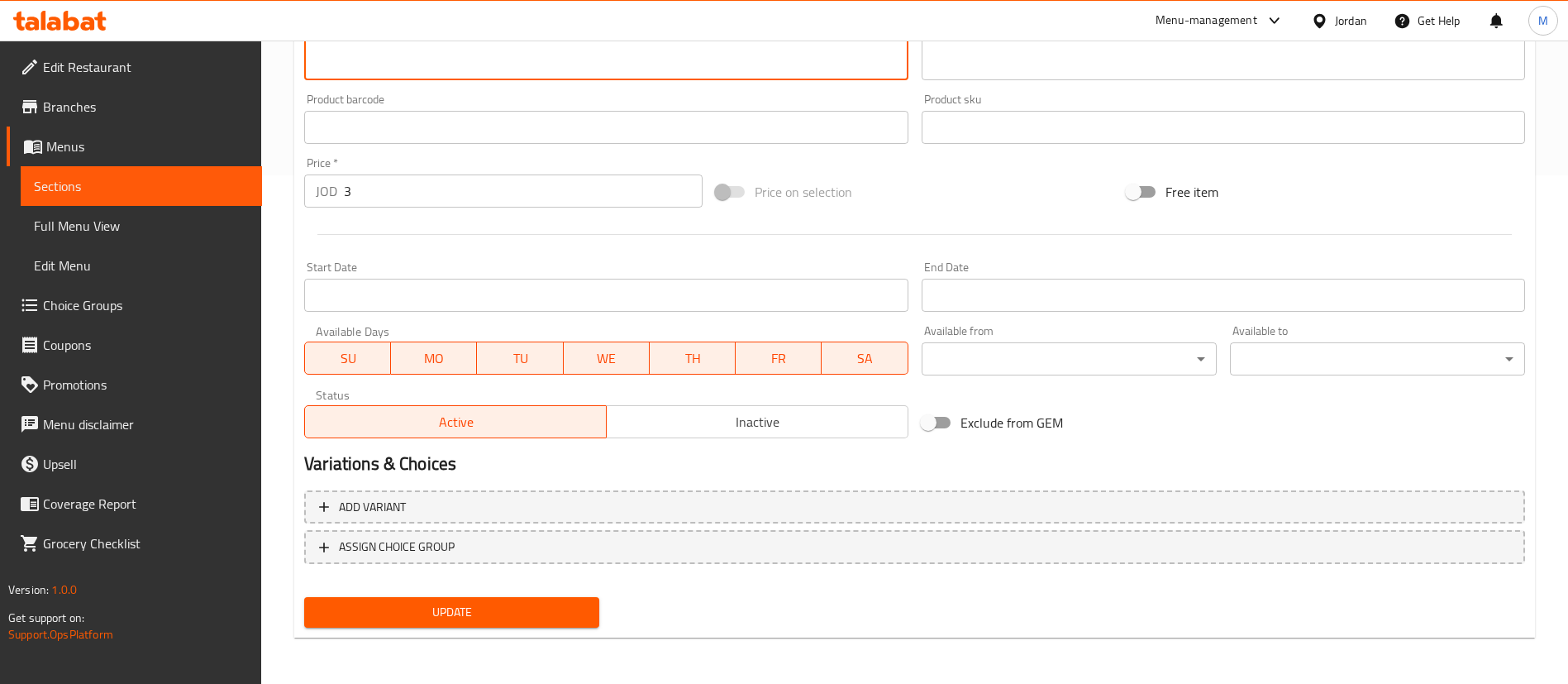
type textarea "1 JD boxes"
click at [521, 608] on span "Update" at bounding box center [451, 612] width 268 height 21
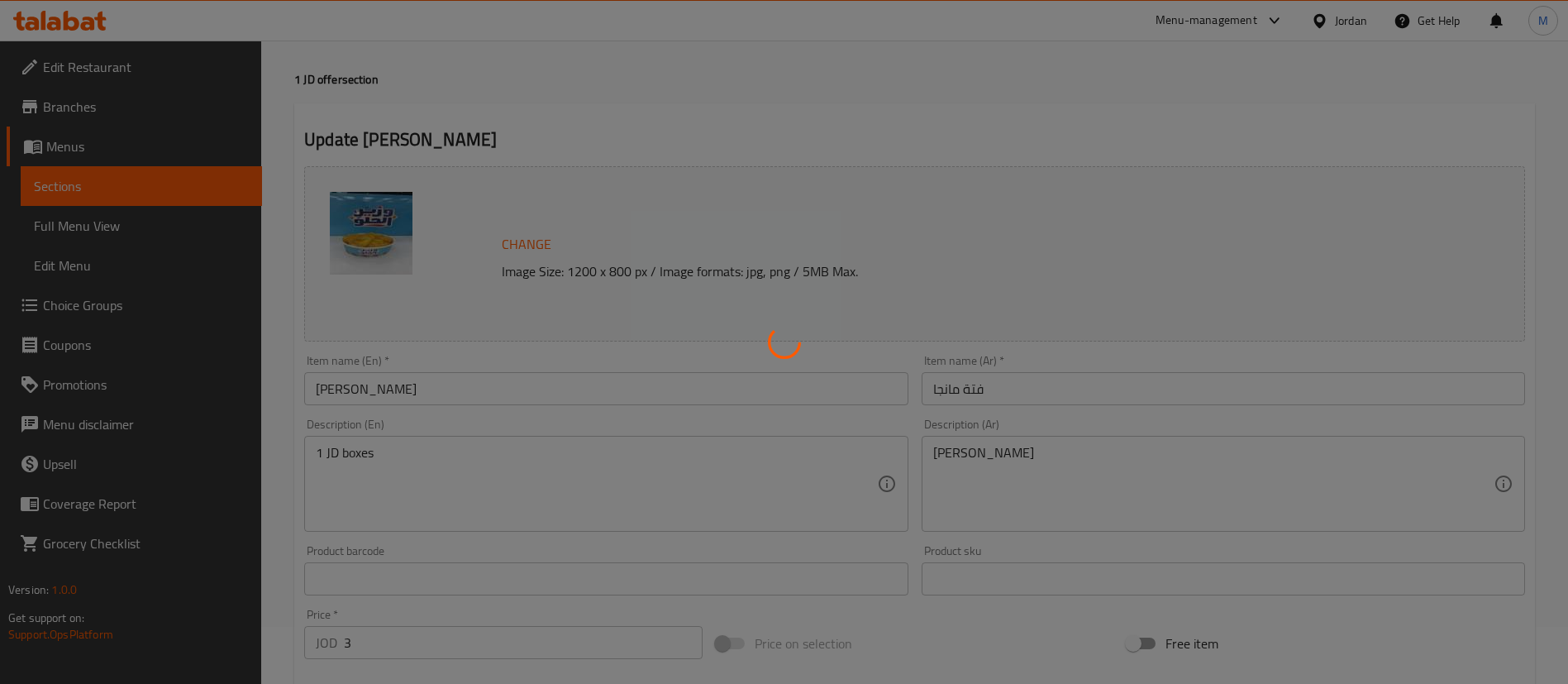
scroll to position [0, 0]
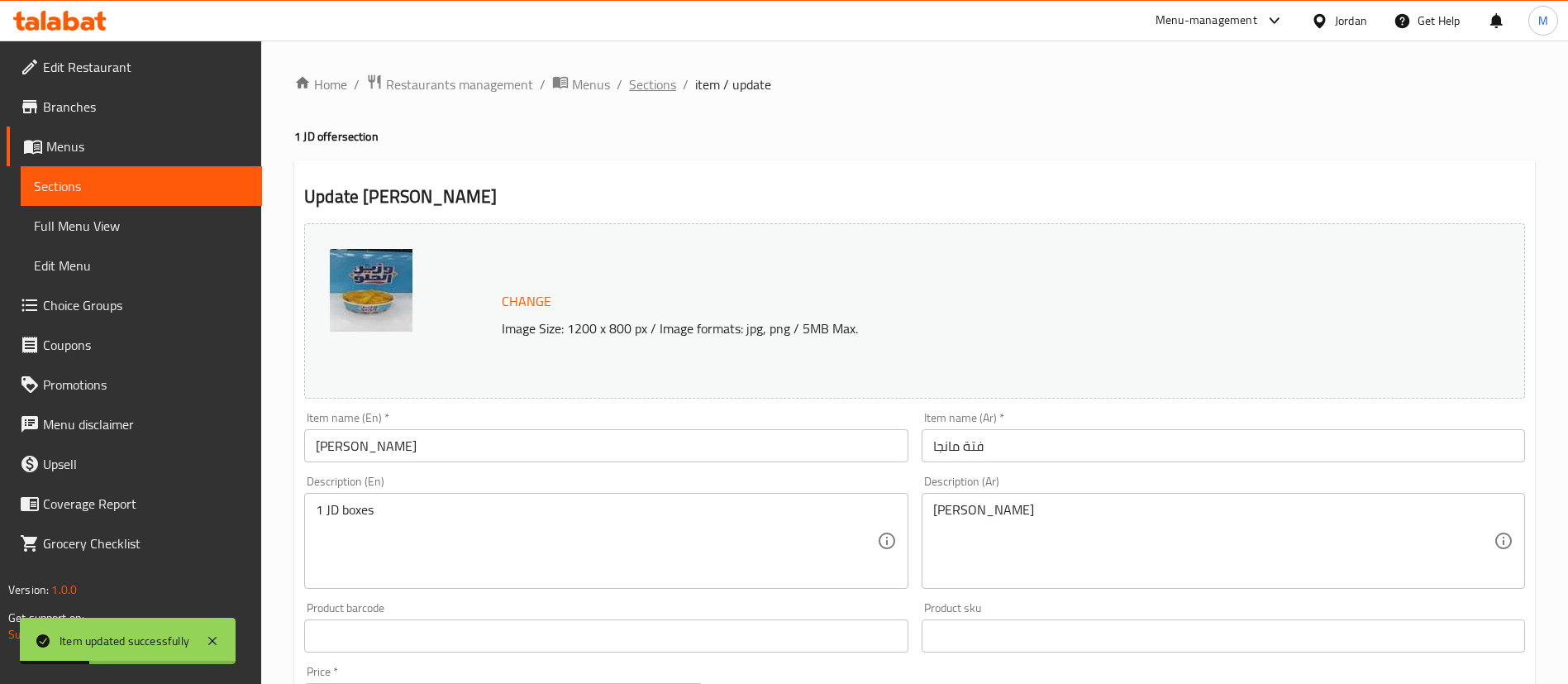
click at [646, 88] on span "Sections" at bounding box center [652, 84] width 48 height 20
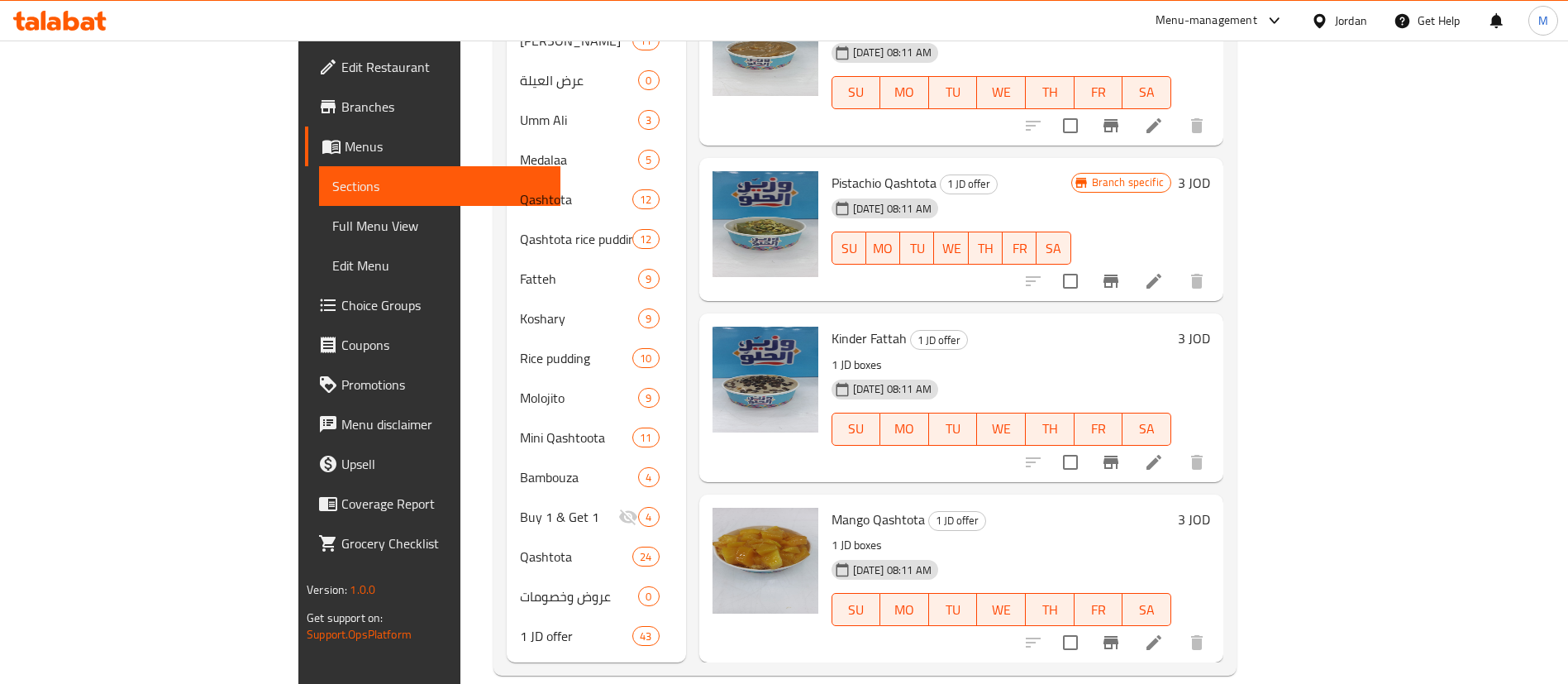
scroll to position [305, 0]
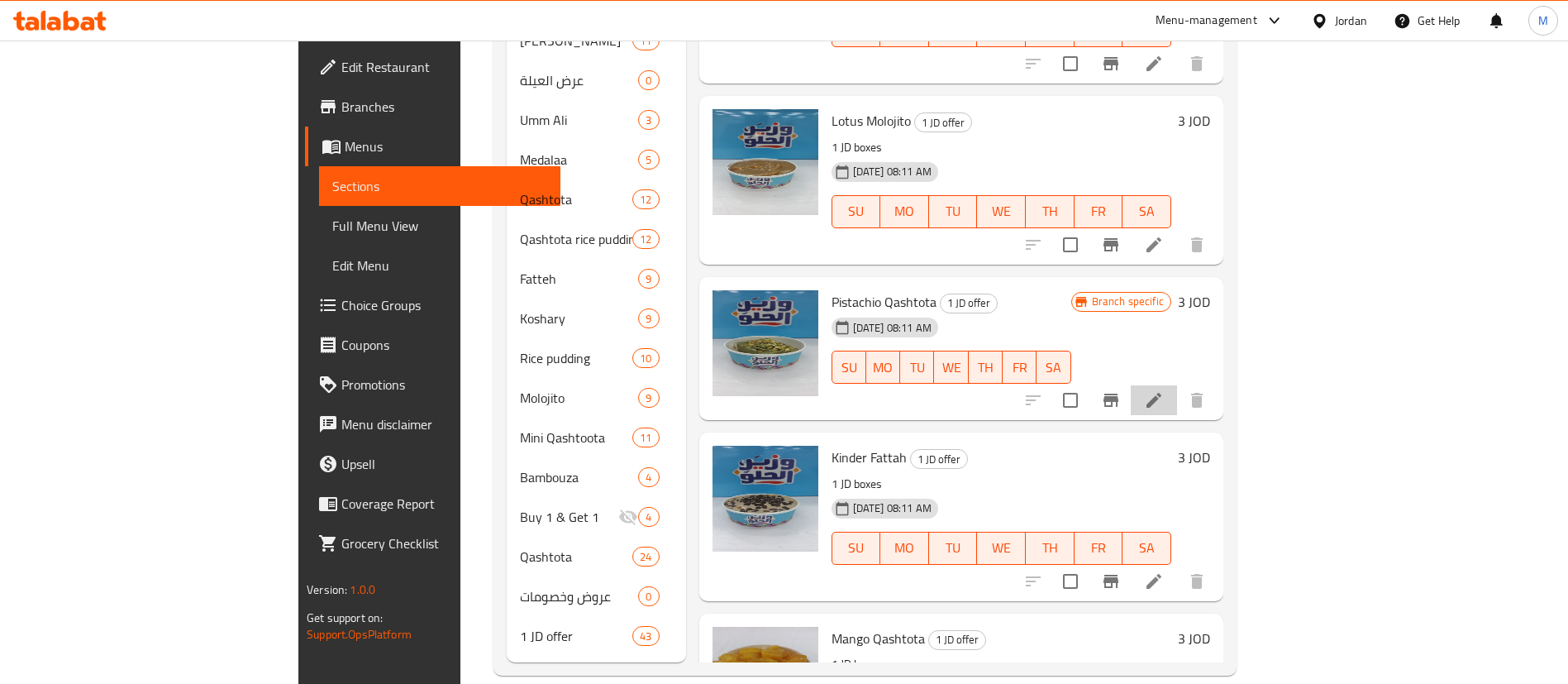
click at [1177, 385] on li at bounding box center [1154, 399] width 47 height 30
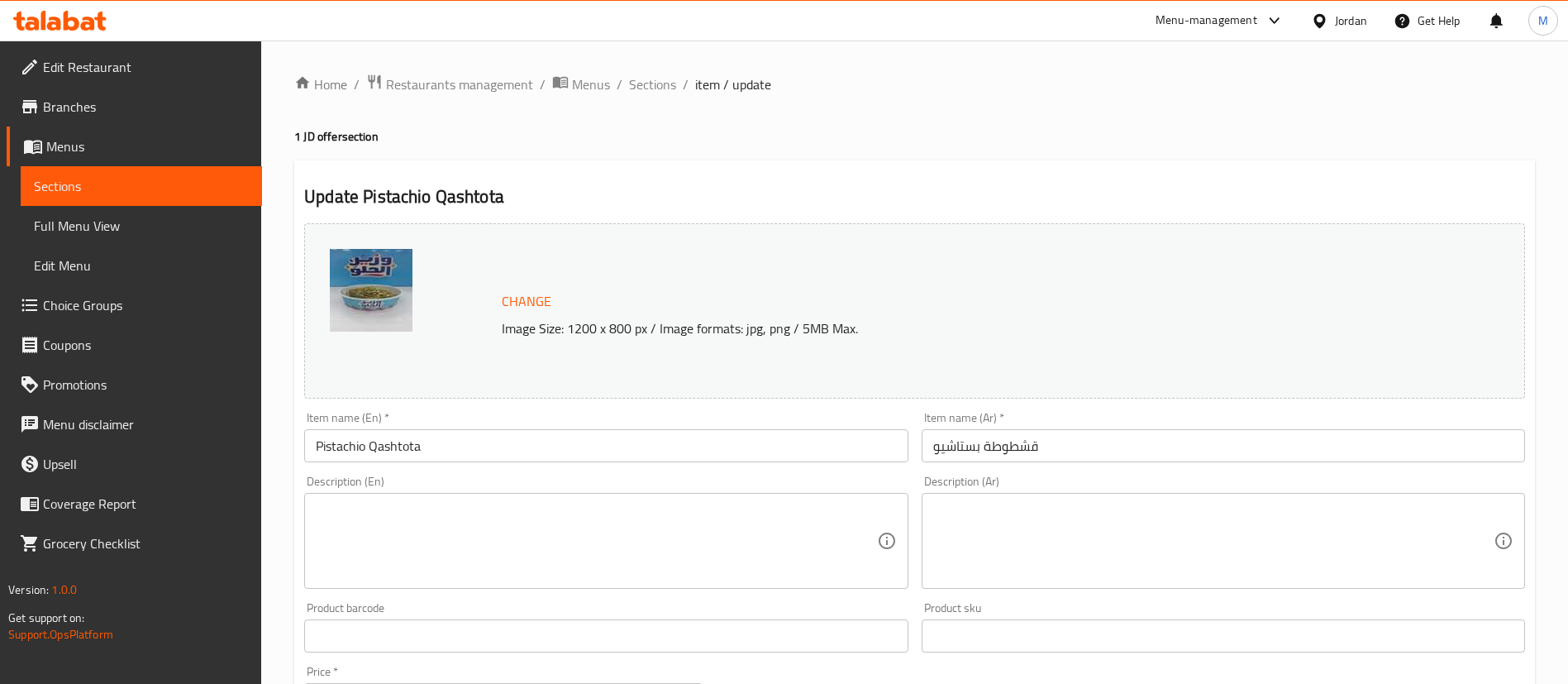
click at [640, 583] on div "Description (En)" at bounding box center [605, 540] width 603 height 96
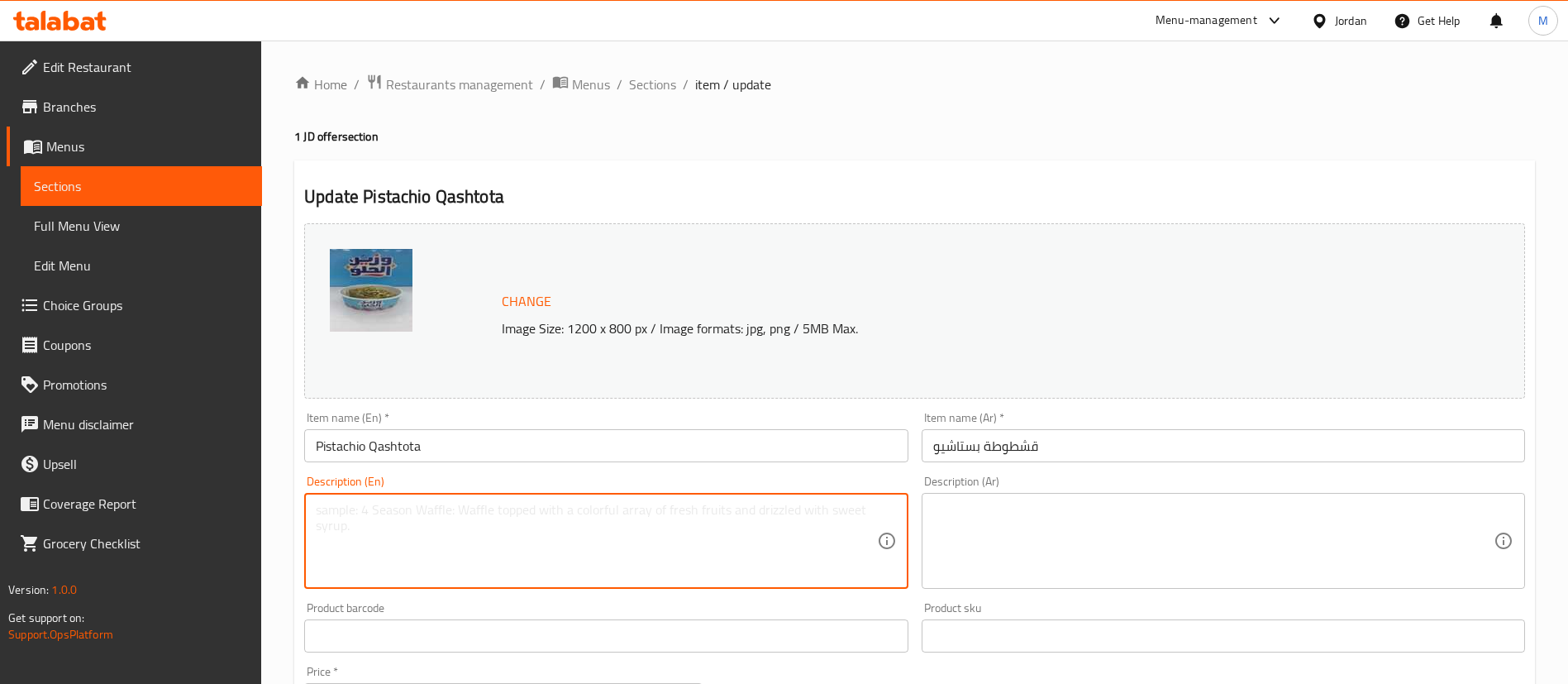
paste textarea "1 JD boxes"
type textarea "1 JD boxes"
click at [1276, 566] on textarea at bounding box center [1213, 541] width 561 height 79
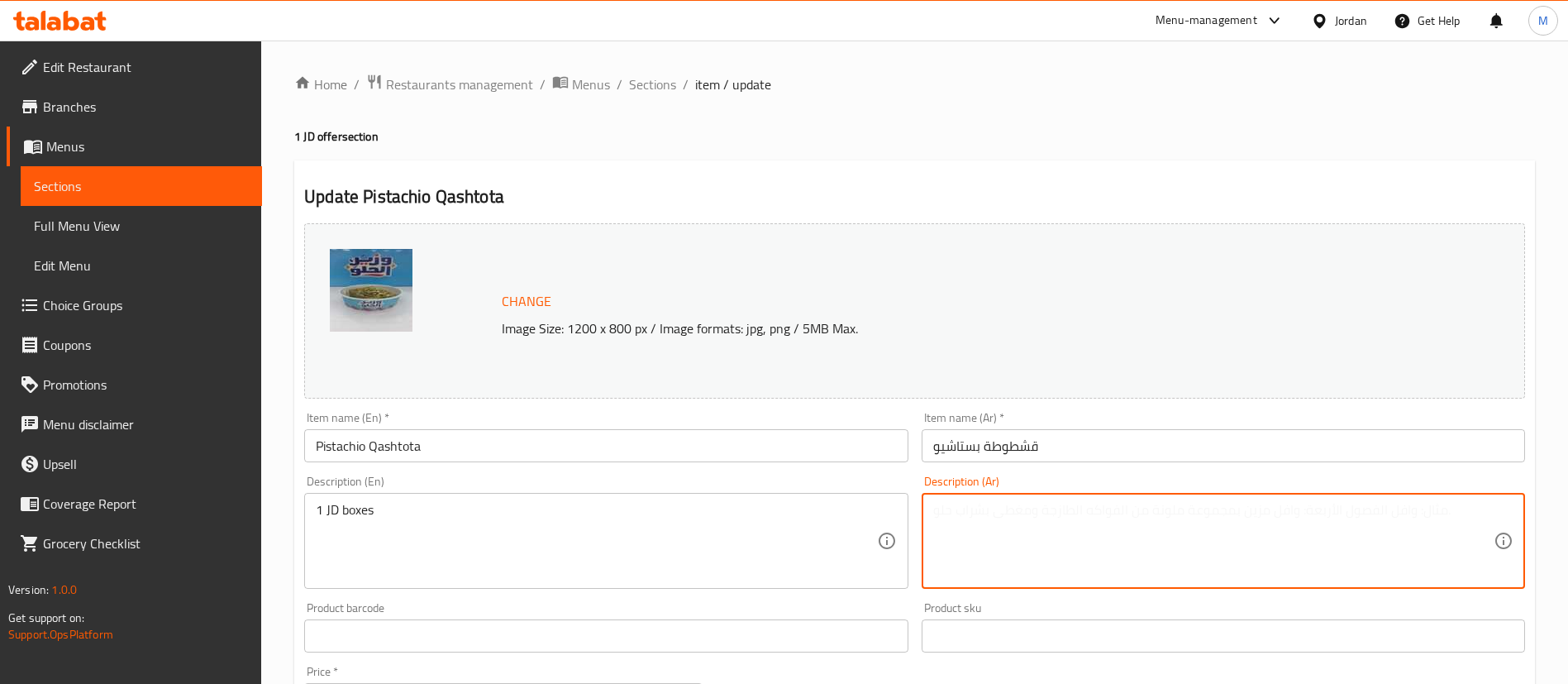
paste textarea "1 JD boxes"
paste textarea "[PERSON_NAME]"
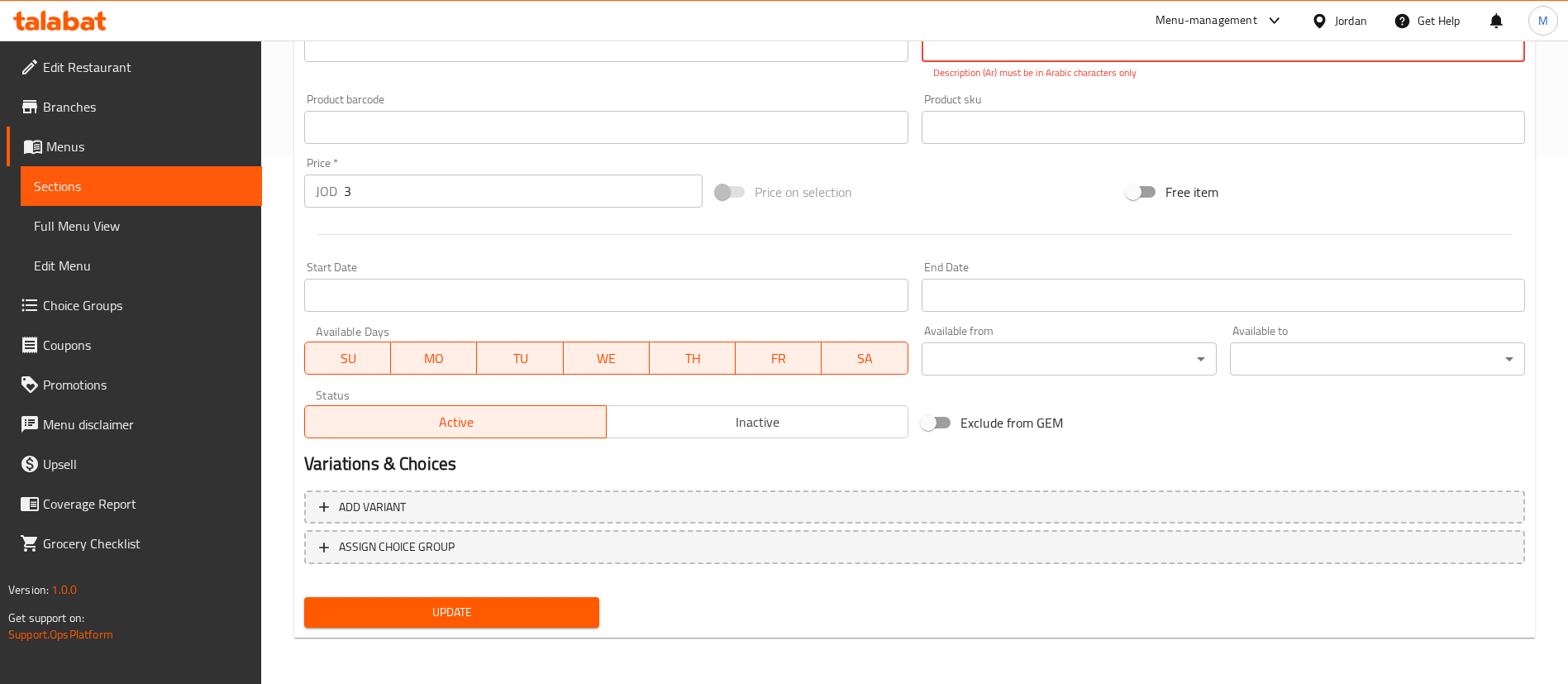
type textarea "[PERSON_NAME]"
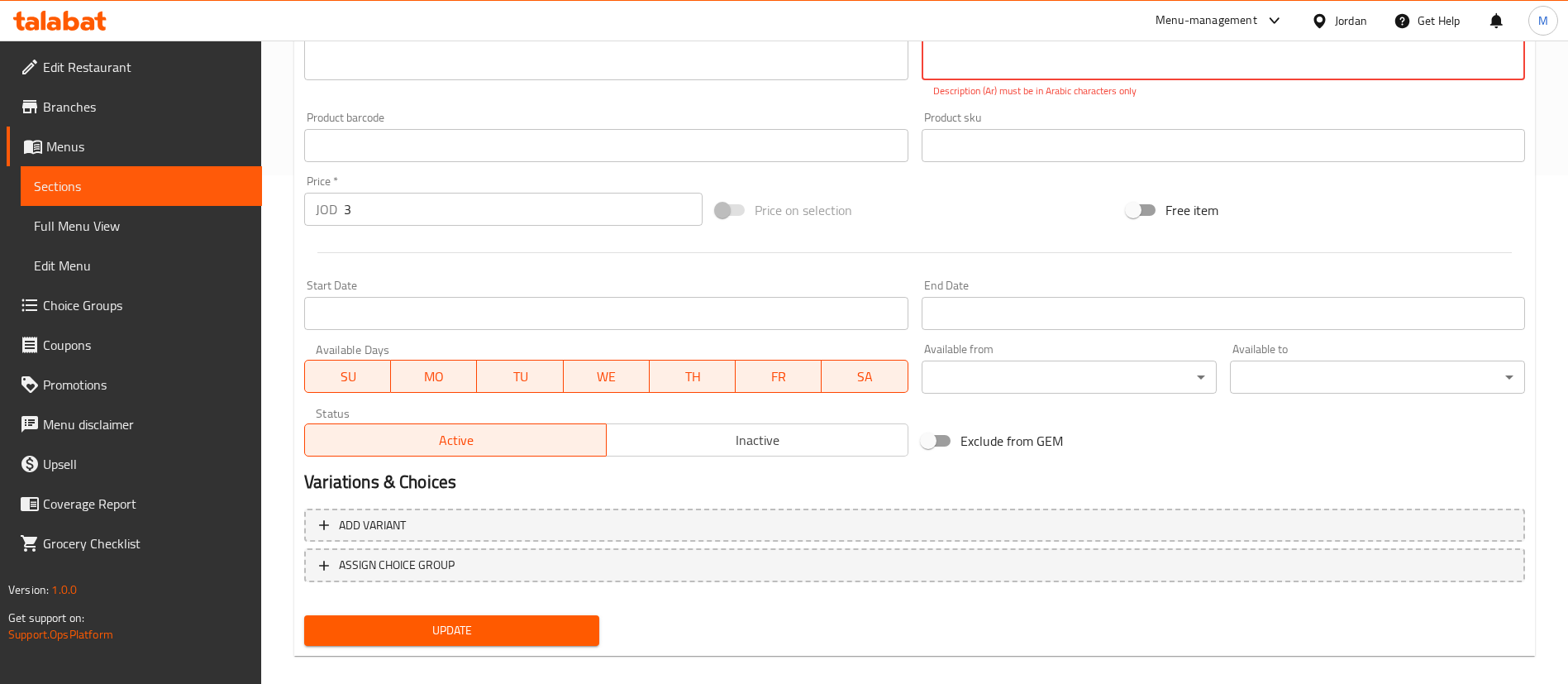
click at [505, 626] on button "Update" at bounding box center [451, 630] width 295 height 31
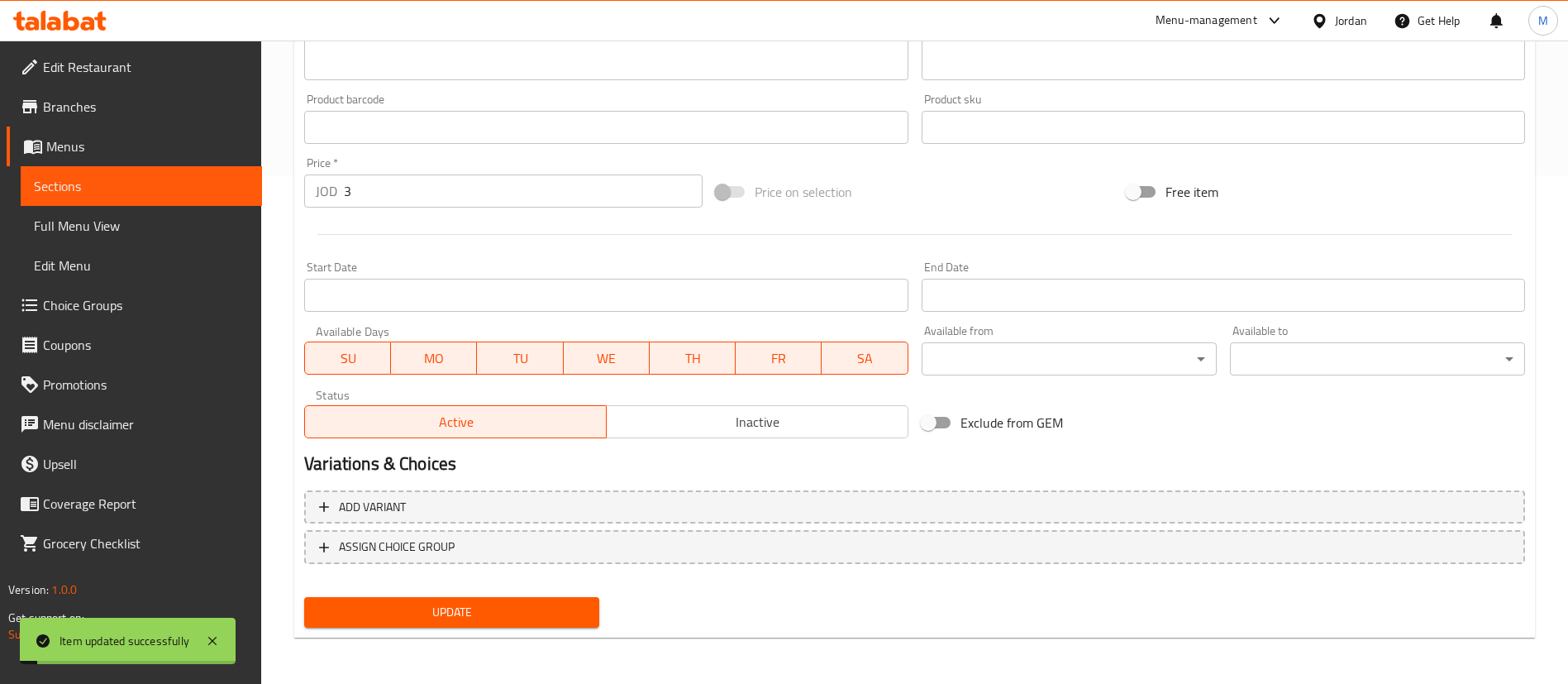
scroll to position [0, 0]
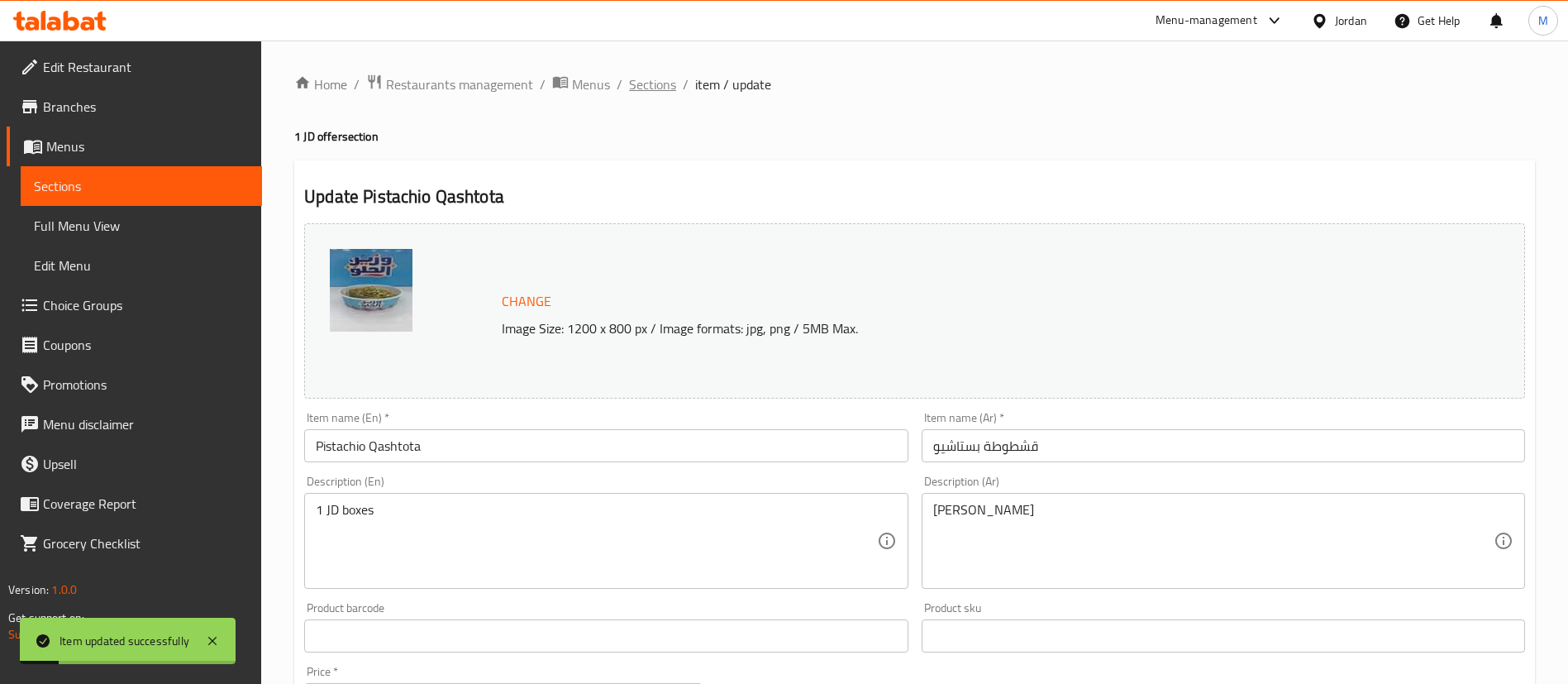
click at [648, 83] on span "Sections" at bounding box center [652, 84] width 48 height 20
